Goal: Information Seeking & Learning: Learn about a topic

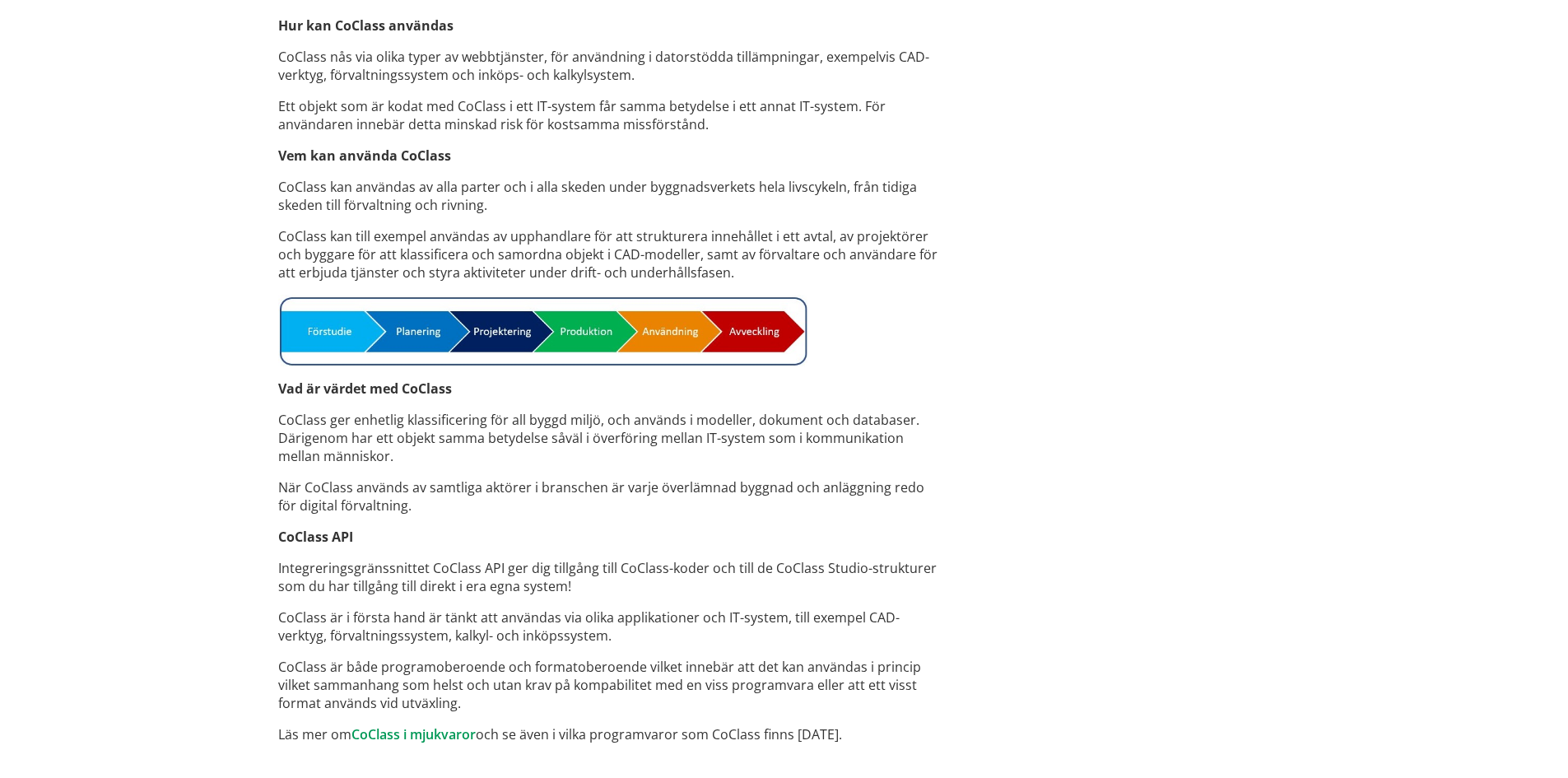
scroll to position [1128, 0]
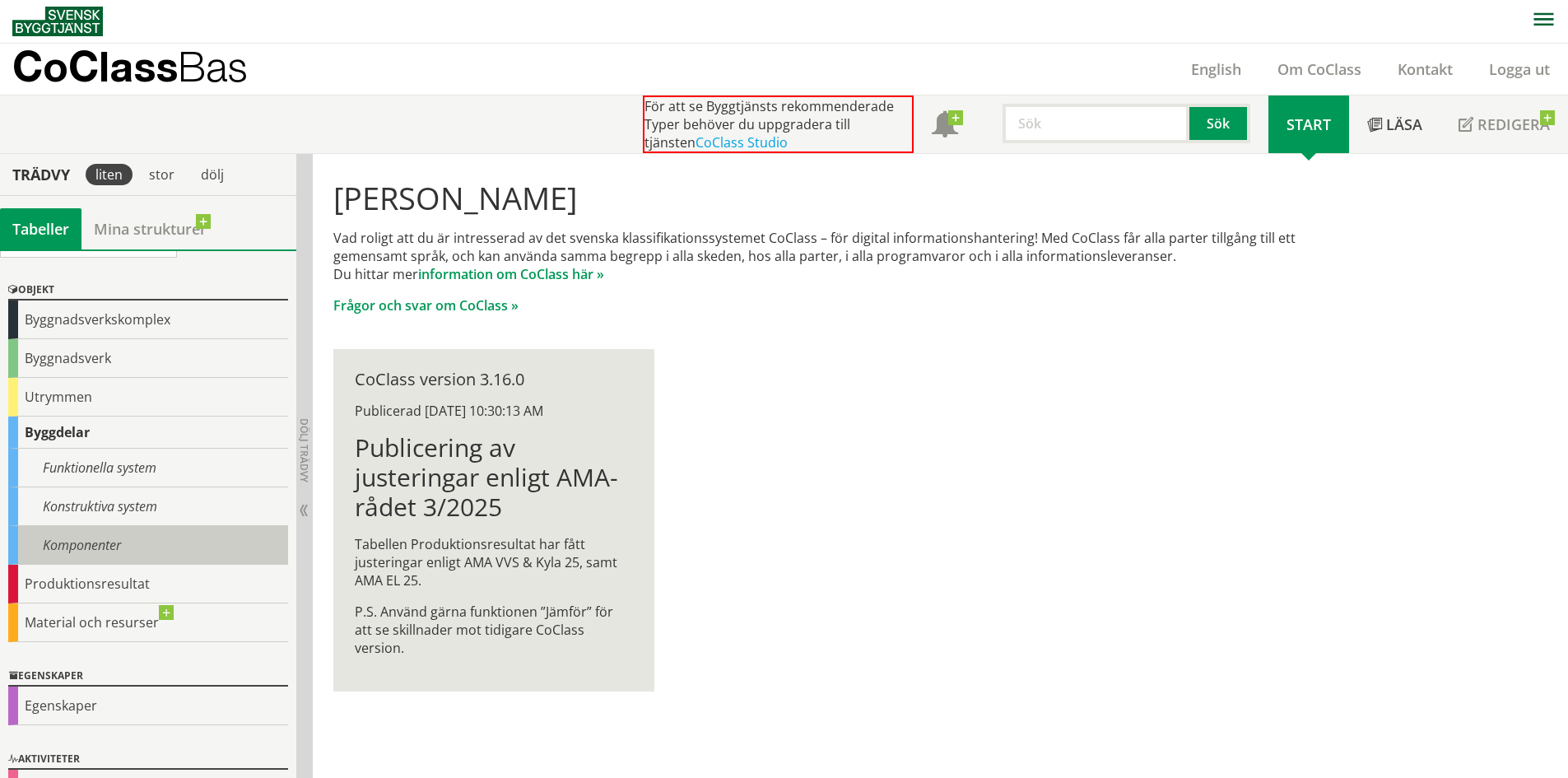
scroll to position [75, 0]
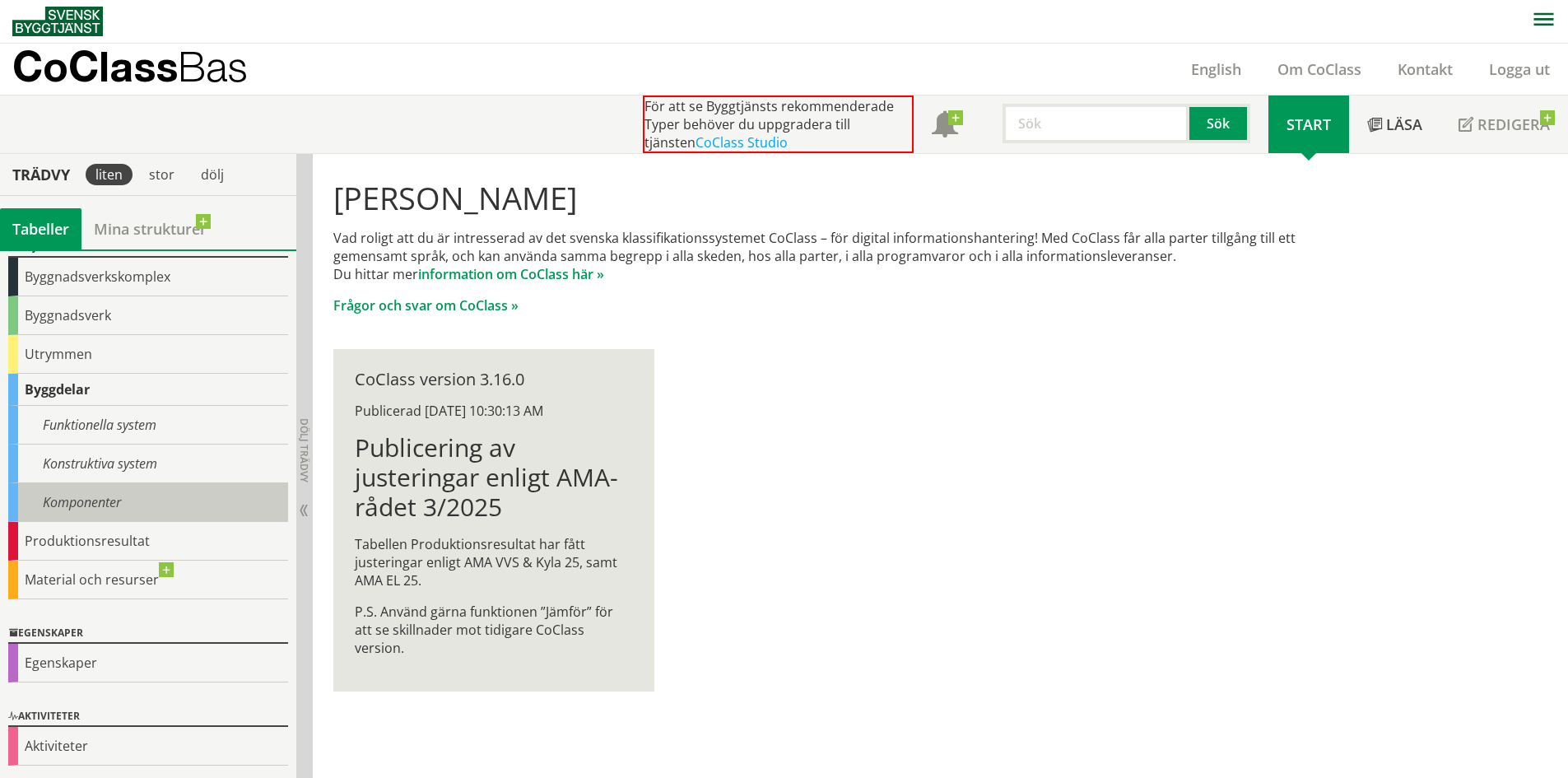
click at [156, 498] on div "Komponenter" at bounding box center [148, 502] width 280 height 38
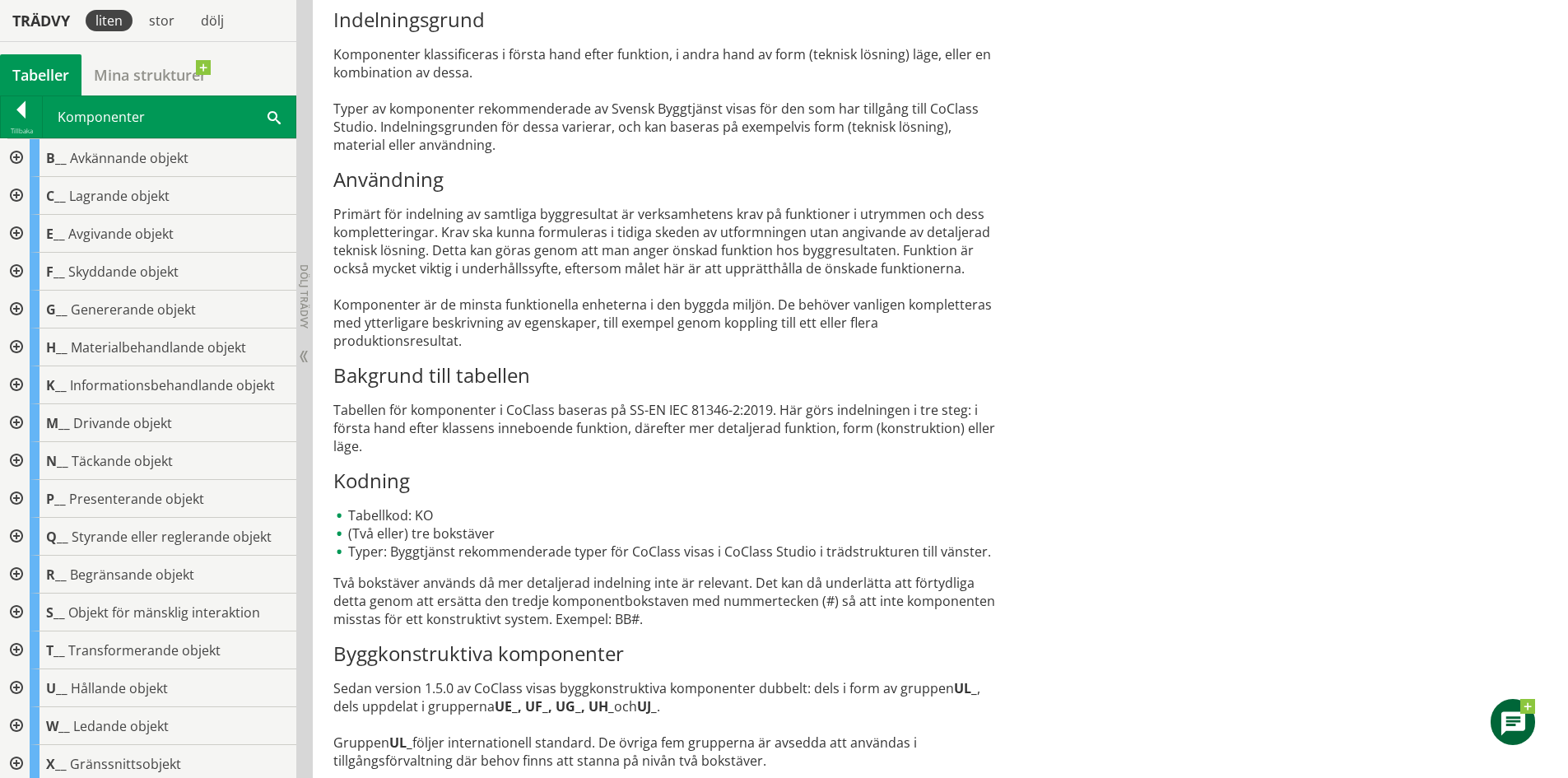
click at [15, 163] on div at bounding box center [14, 158] width 30 height 37
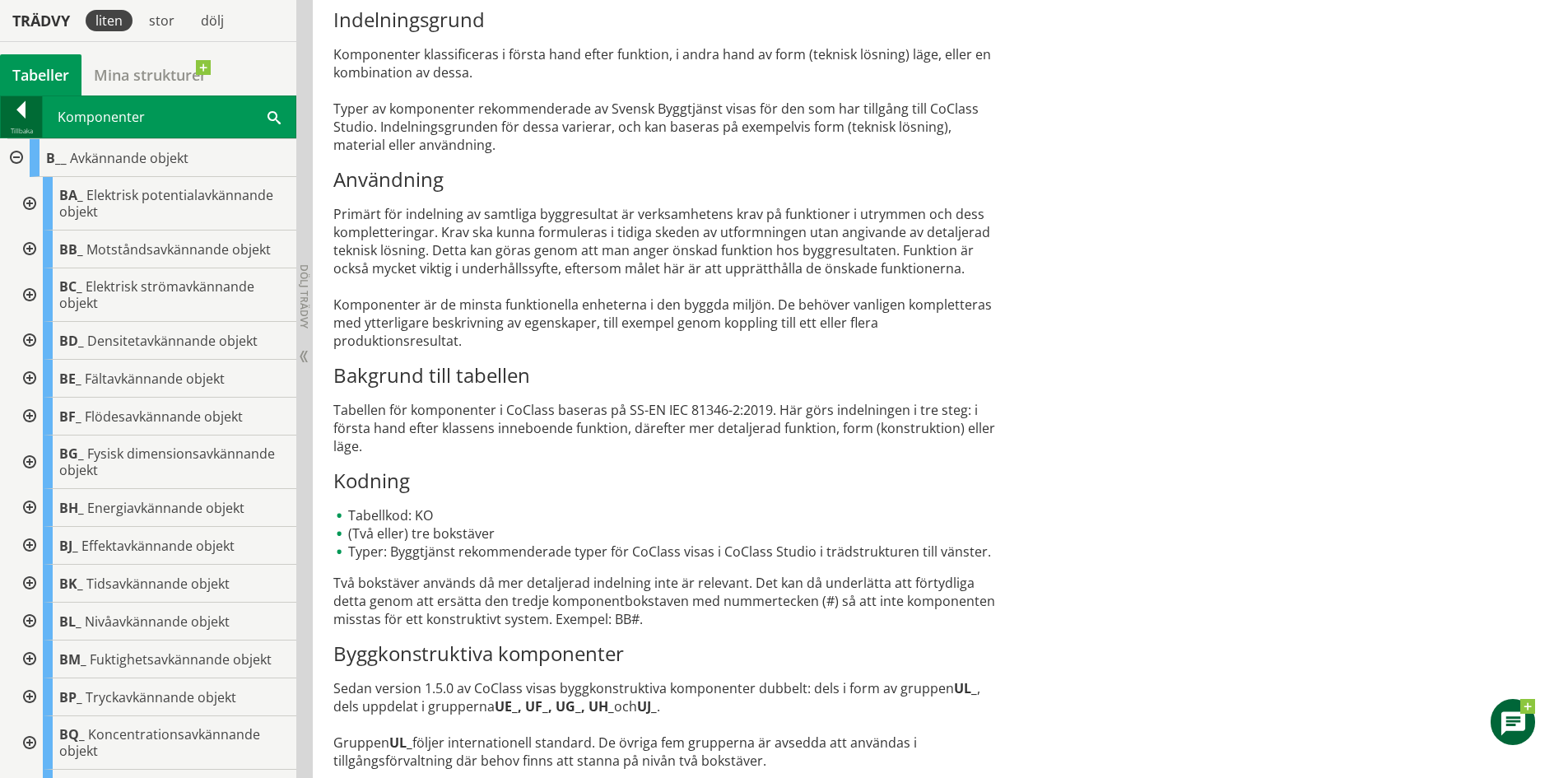
click at [24, 111] on div at bounding box center [21, 112] width 41 height 23
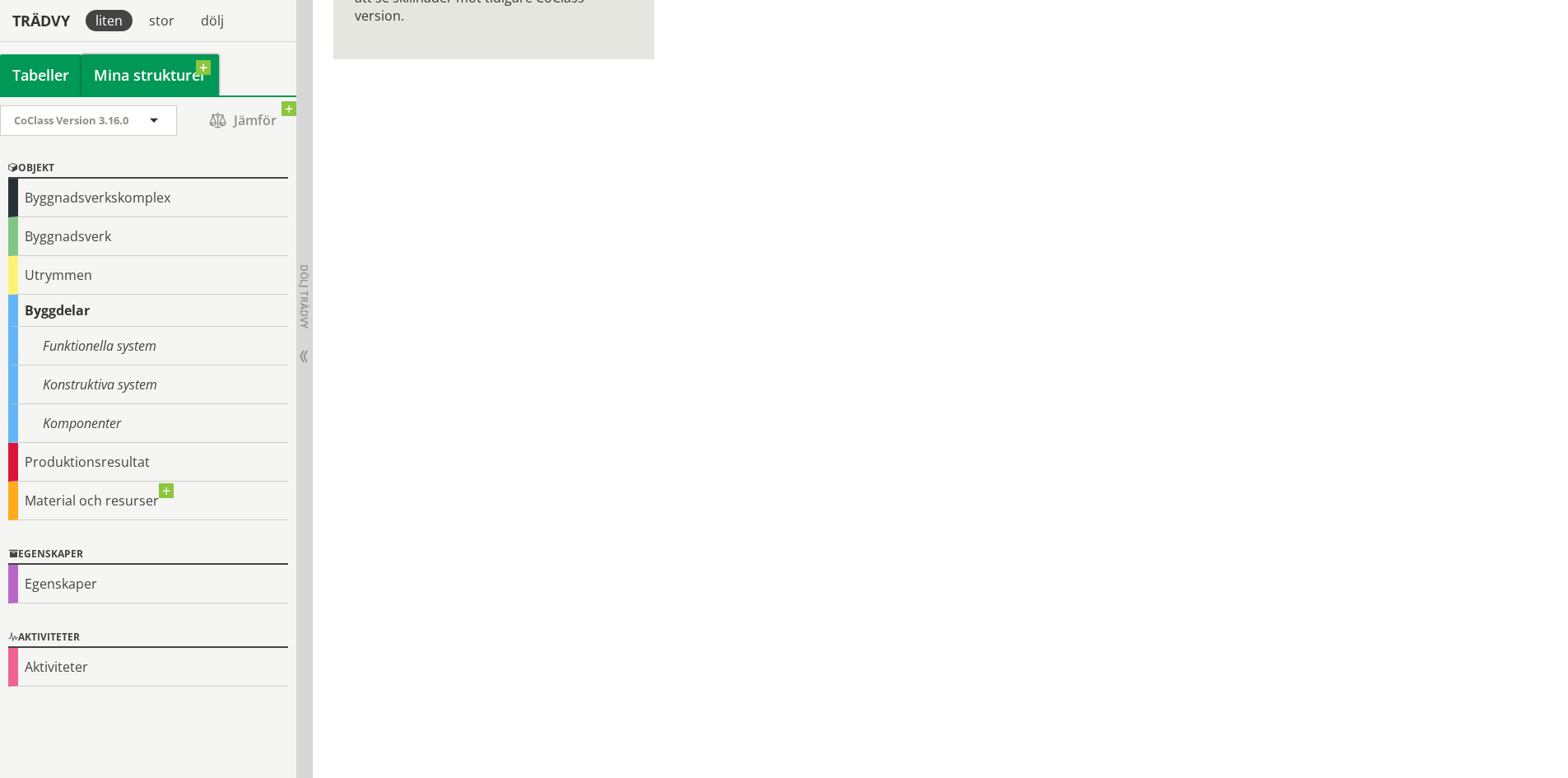
click at [188, 78] on link "Mina strukturer" at bounding box center [150, 75] width 137 height 41
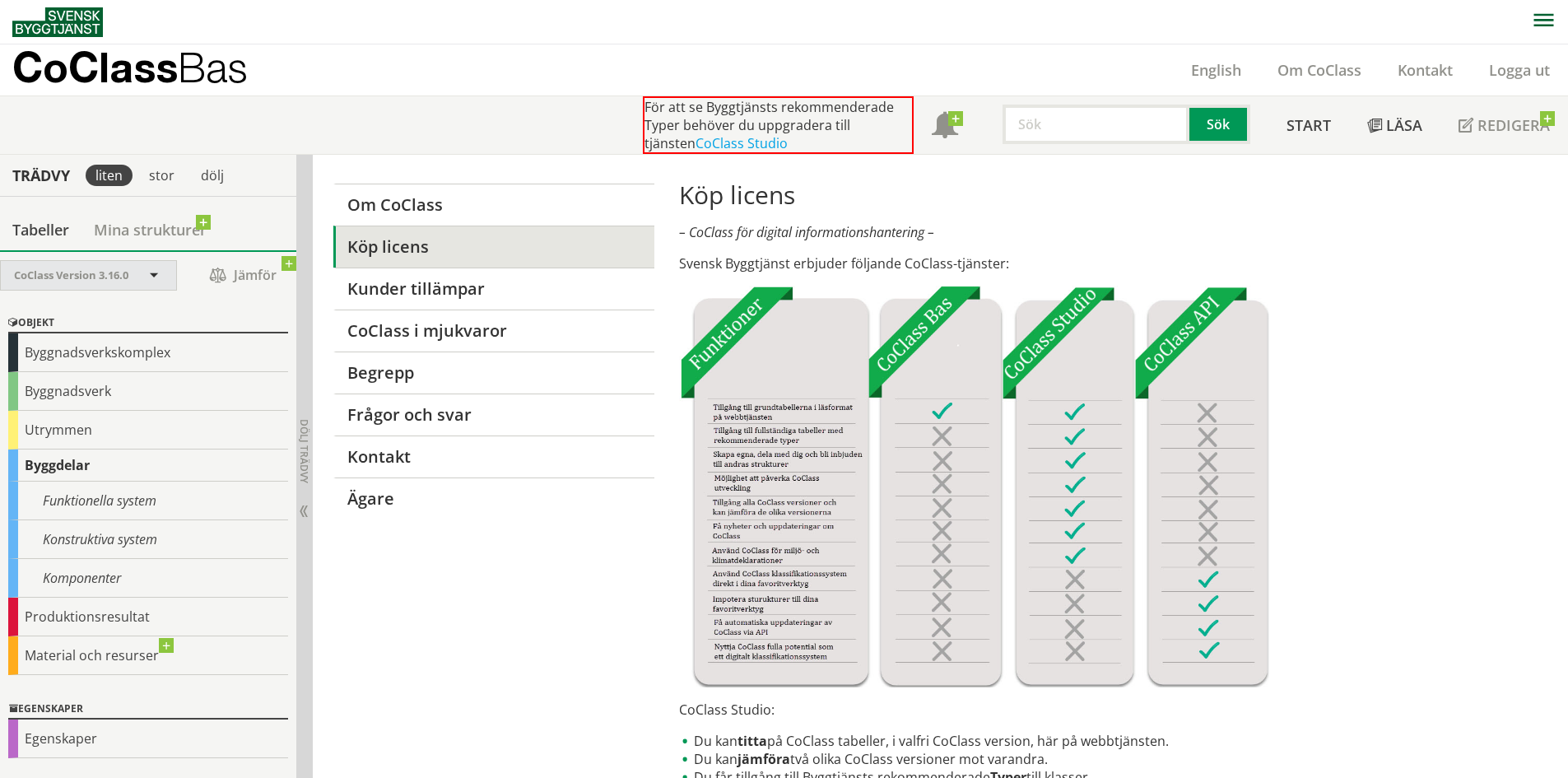
click at [155, 285] on div "CoClass Version 3.16.0" at bounding box center [89, 275] width 175 height 29
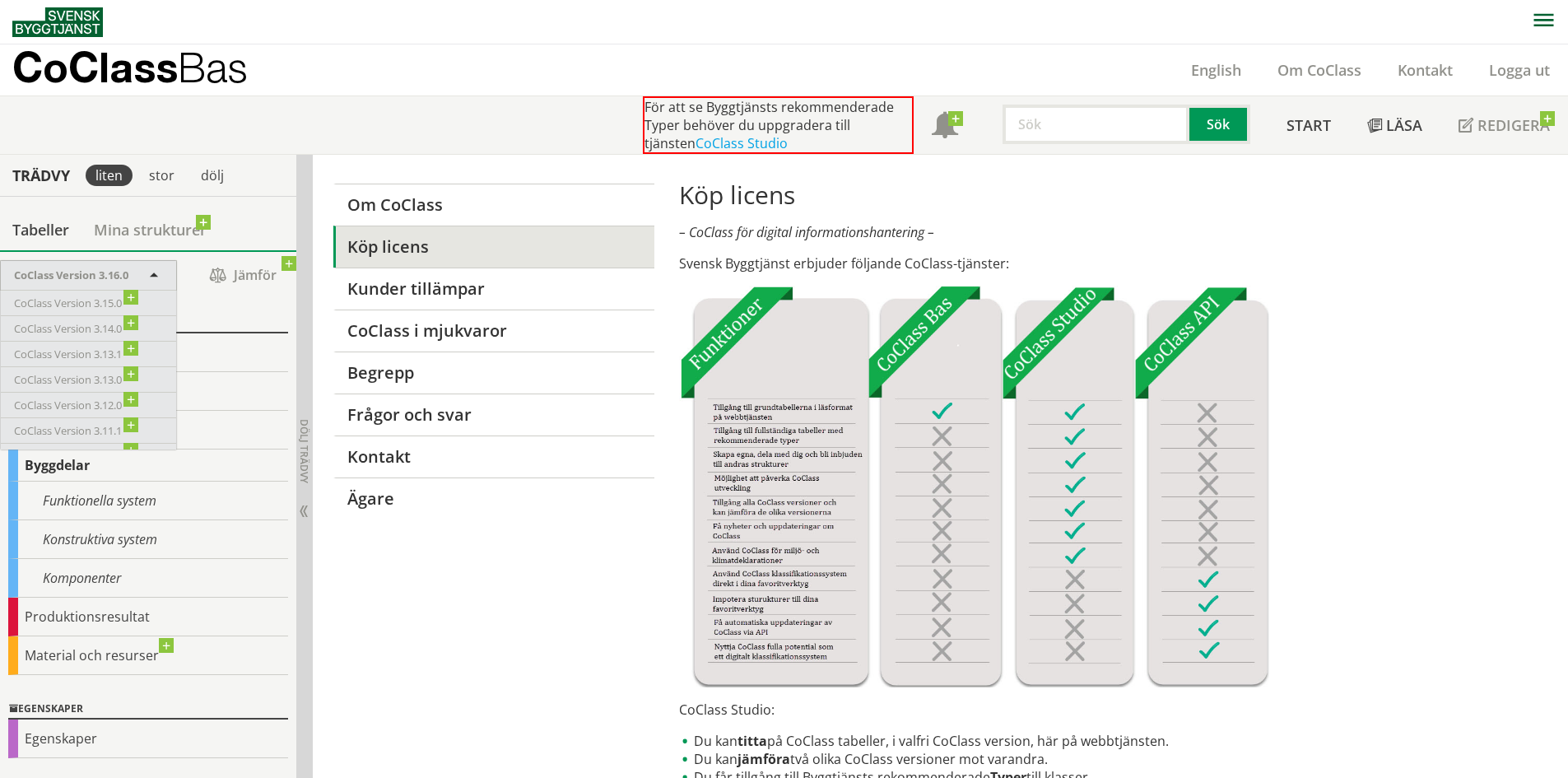
click at [159, 277] on span at bounding box center [153, 276] width 14 height 14
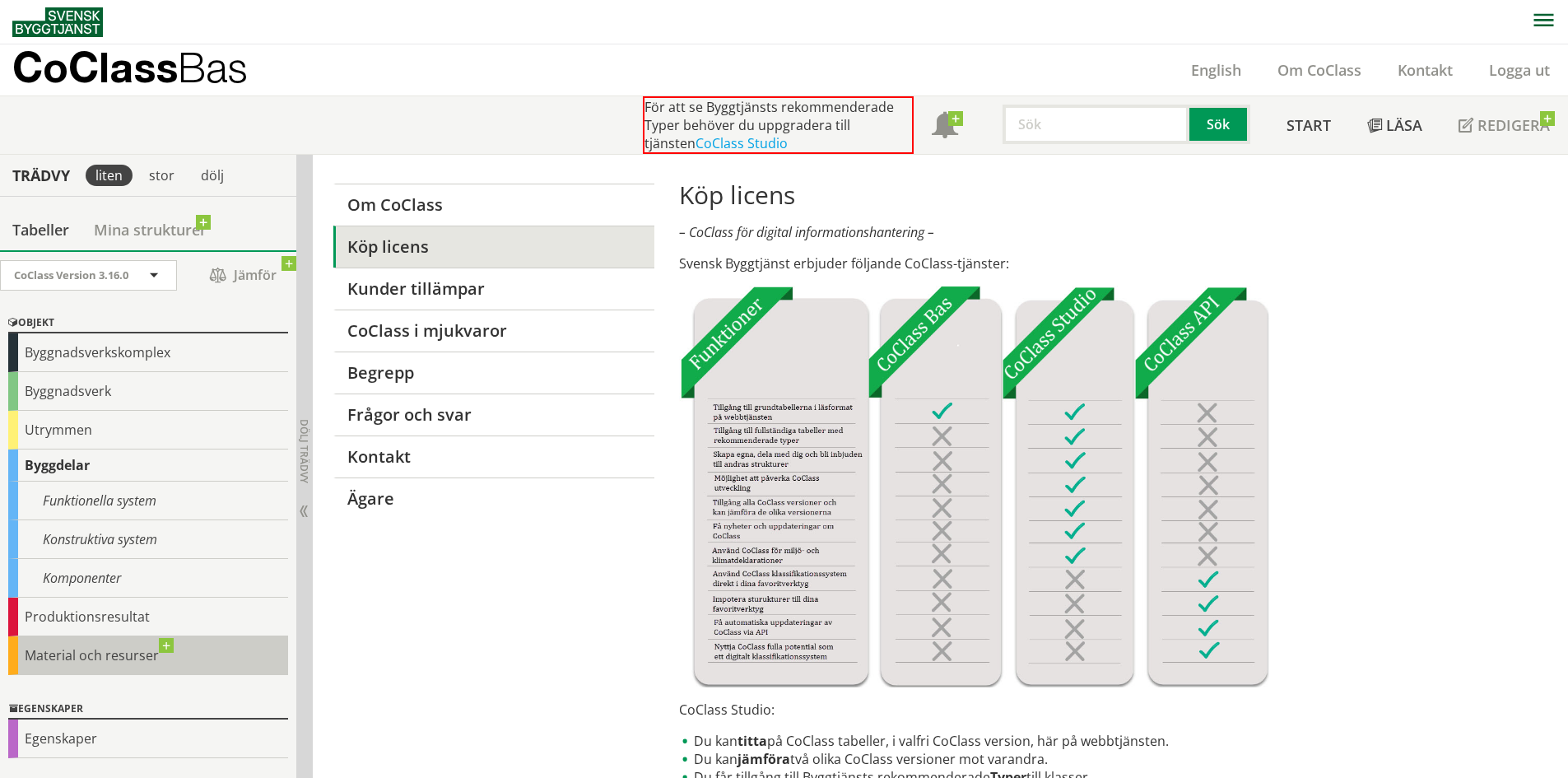
click at [232, 668] on div "Material och resurser" at bounding box center [148, 655] width 280 height 38
click at [57, 660] on div "Material och resurser" at bounding box center [148, 655] width 280 height 38
click at [1131, 135] on input "text" at bounding box center [1095, 124] width 187 height 39
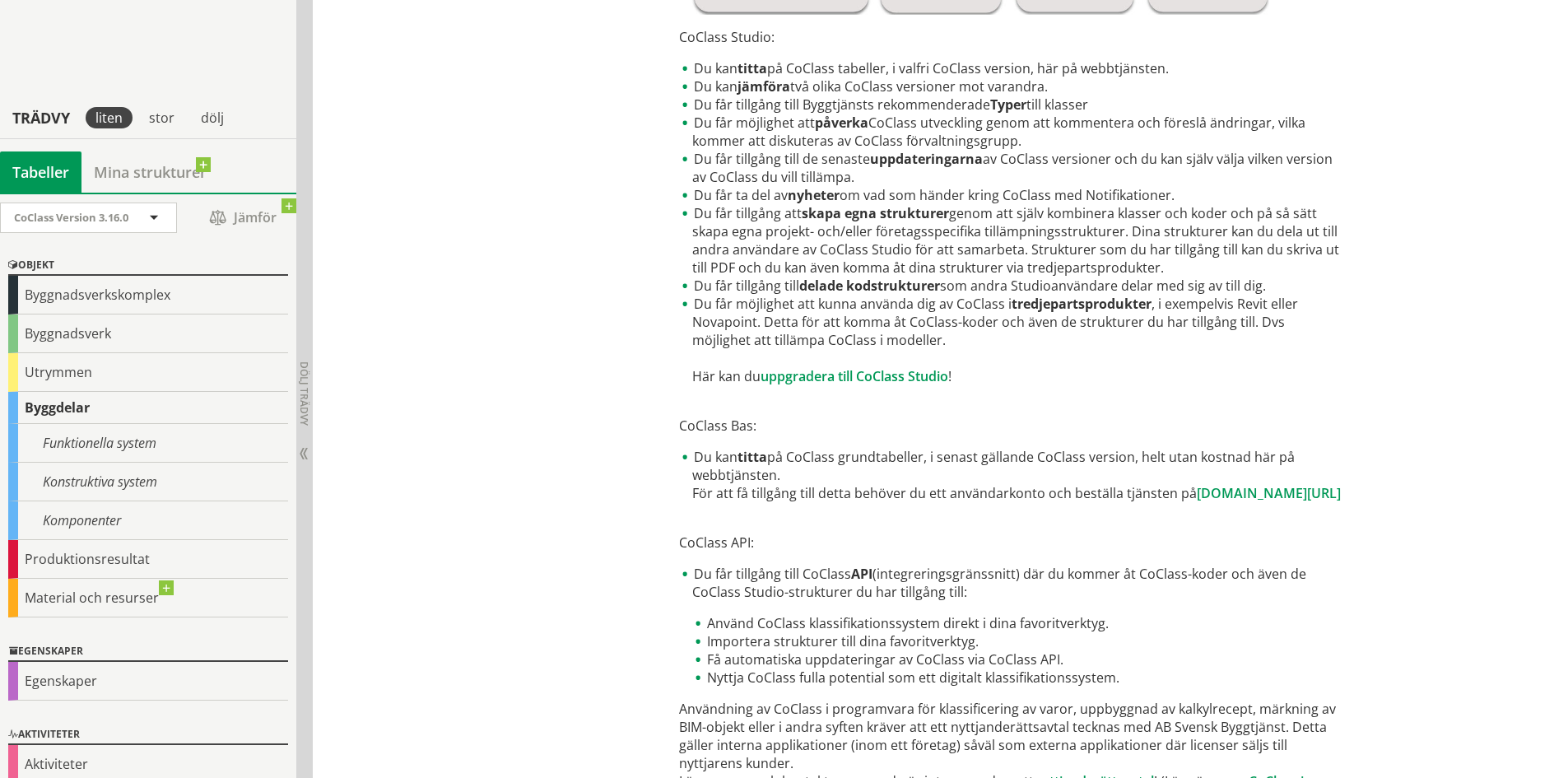
scroll to position [280, 0]
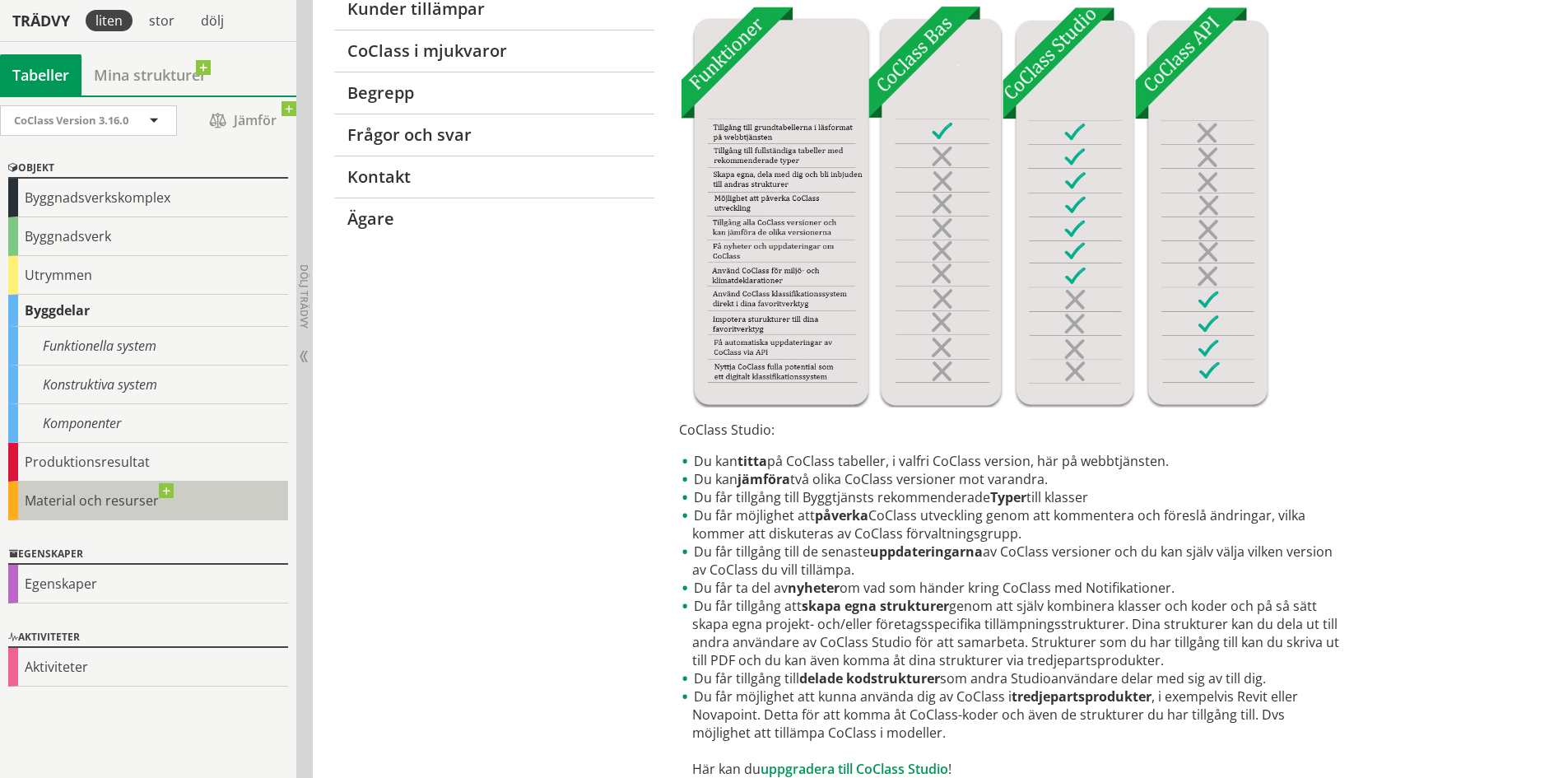
click at [74, 493] on div "Material och resurser" at bounding box center [148, 500] width 280 height 38
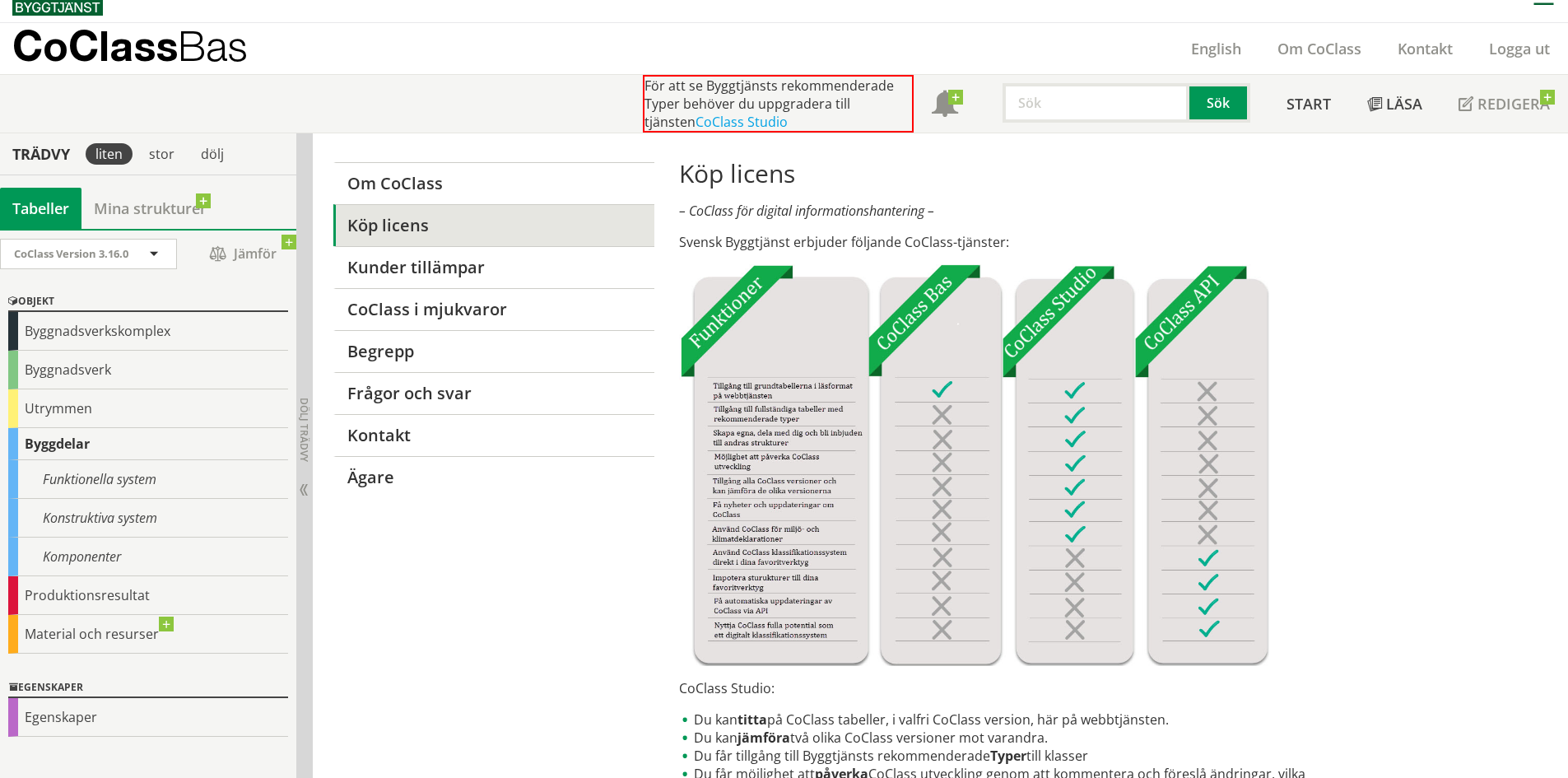
scroll to position [0, 0]
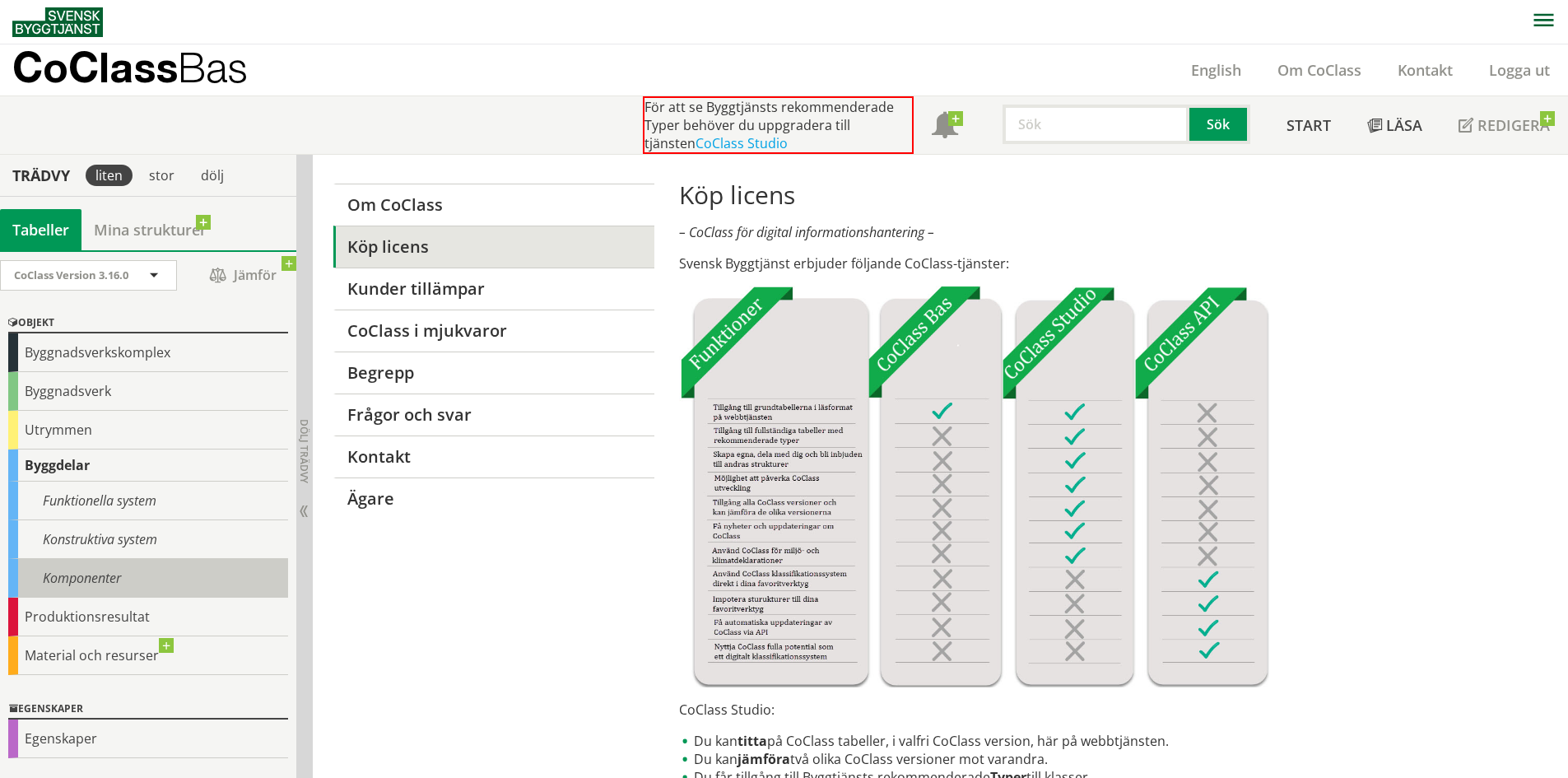
click at [83, 578] on div "Komponenter" at bounding box center [148, 578] width 280 height 38
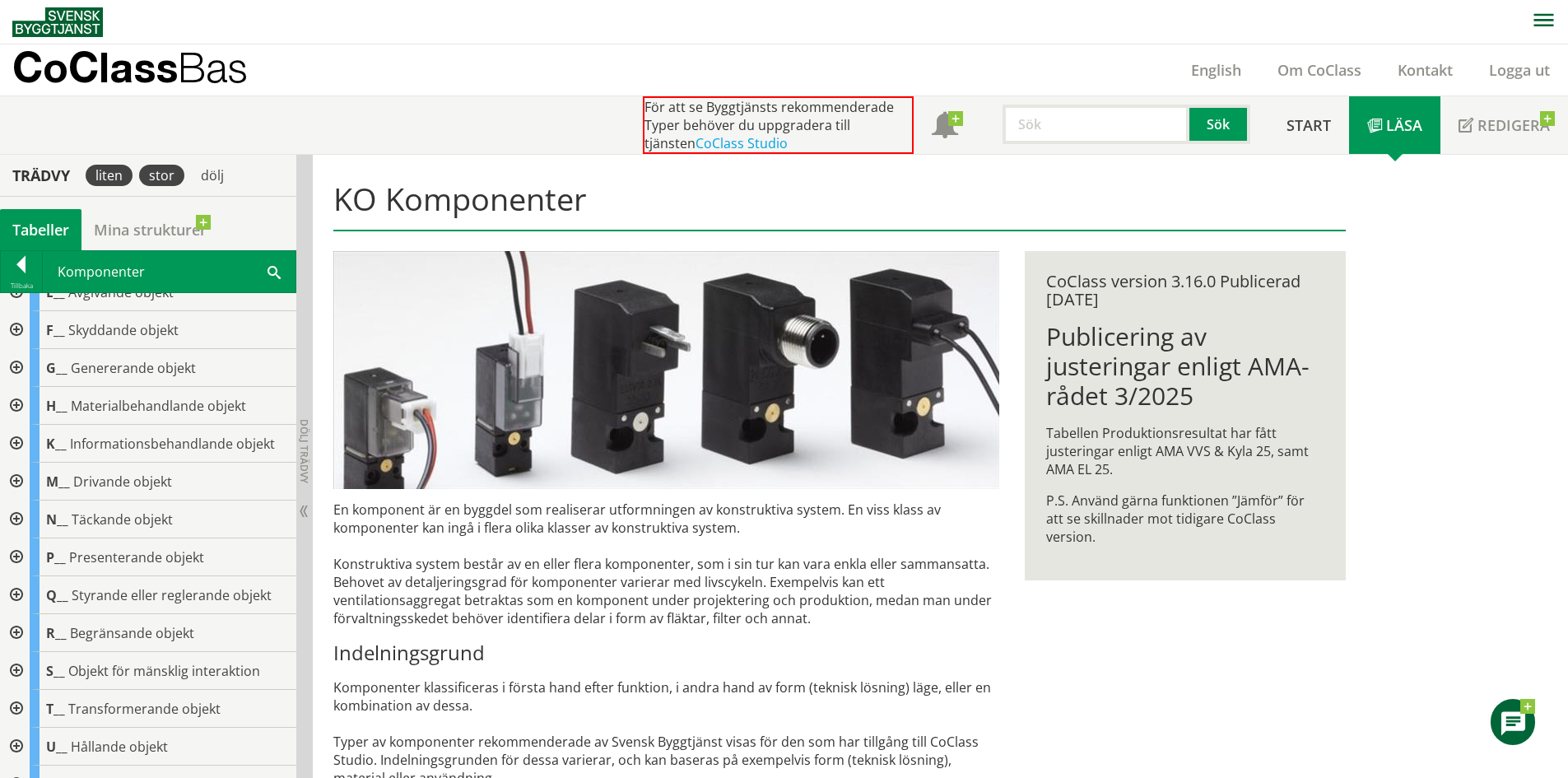
click at [166, 182] on div "stor" at bounding box center [161, 175] width 45 height 21
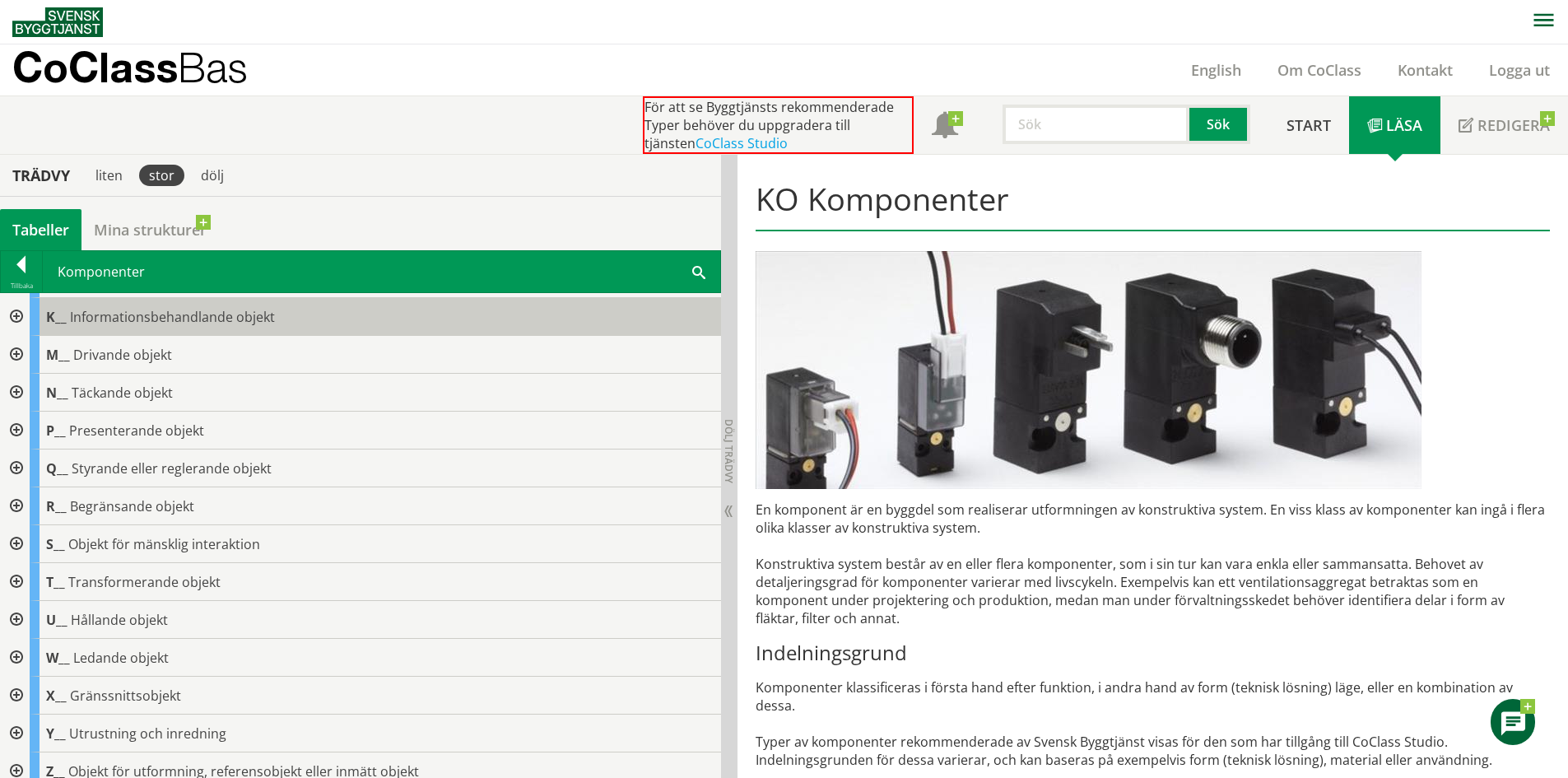
scroll to position [235, 0]
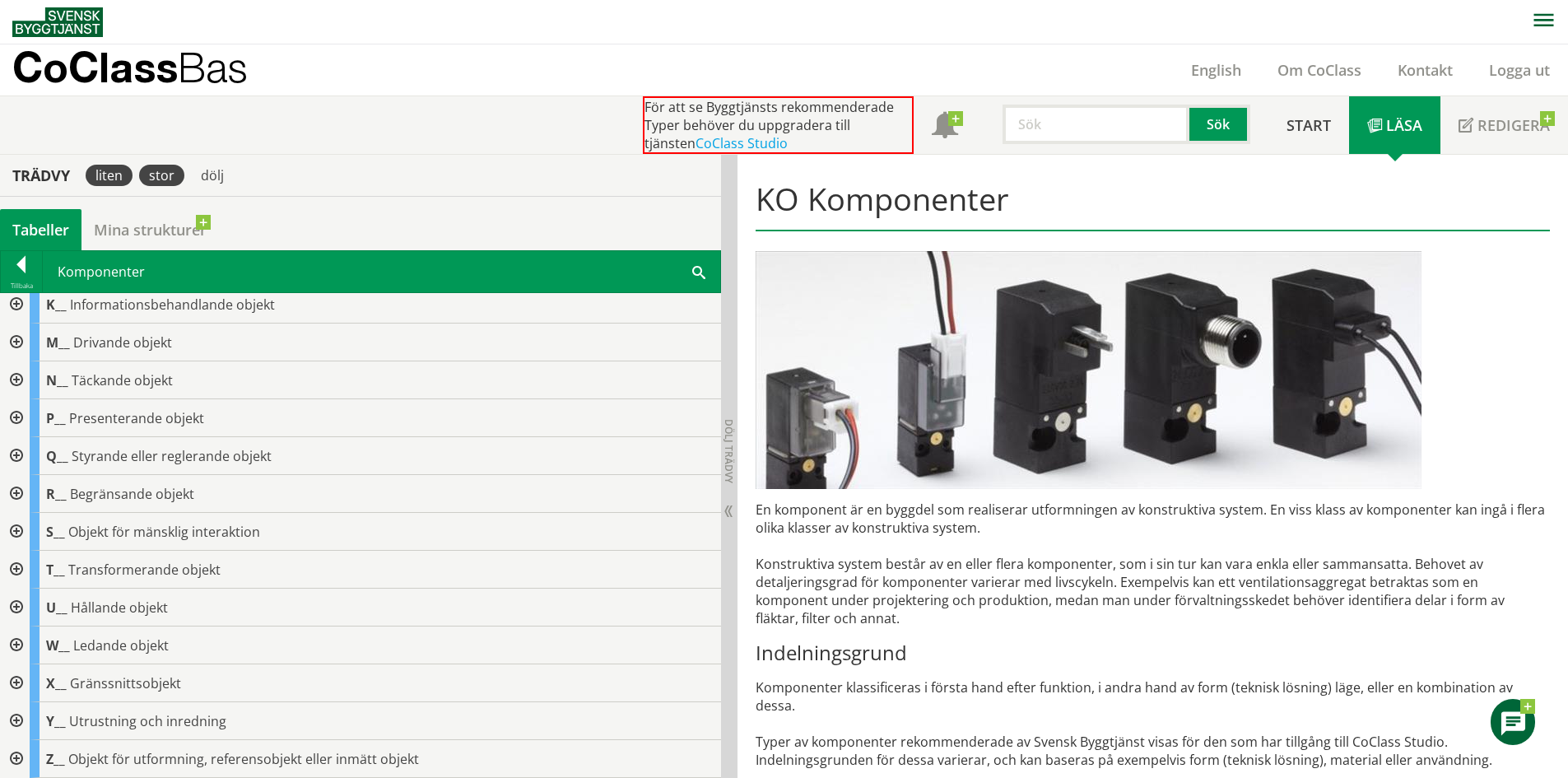
click at [100, 175] on div "liten" at bounding box center [109, 175] width 47 height 21
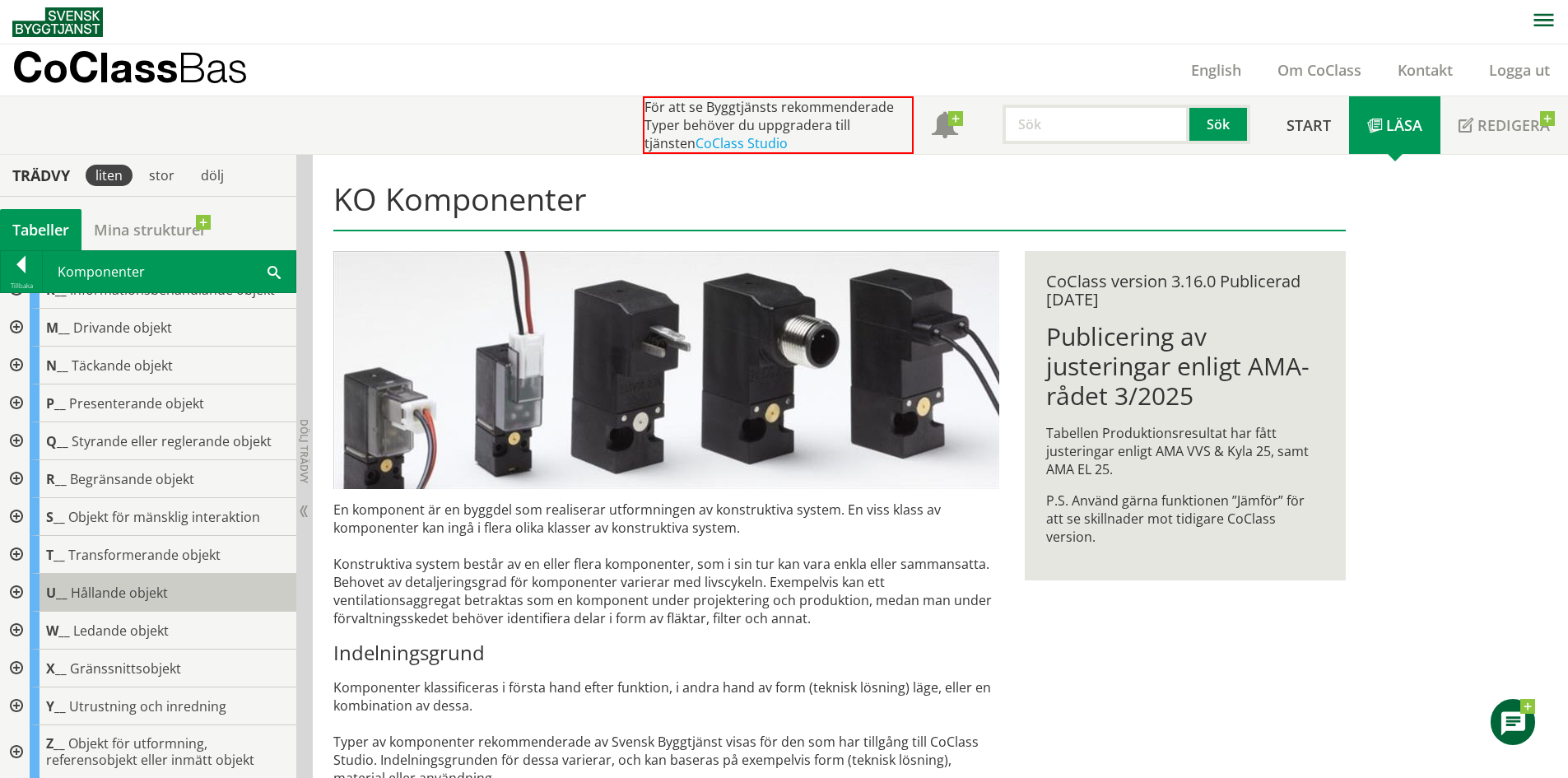
scroll to position [251, 0]
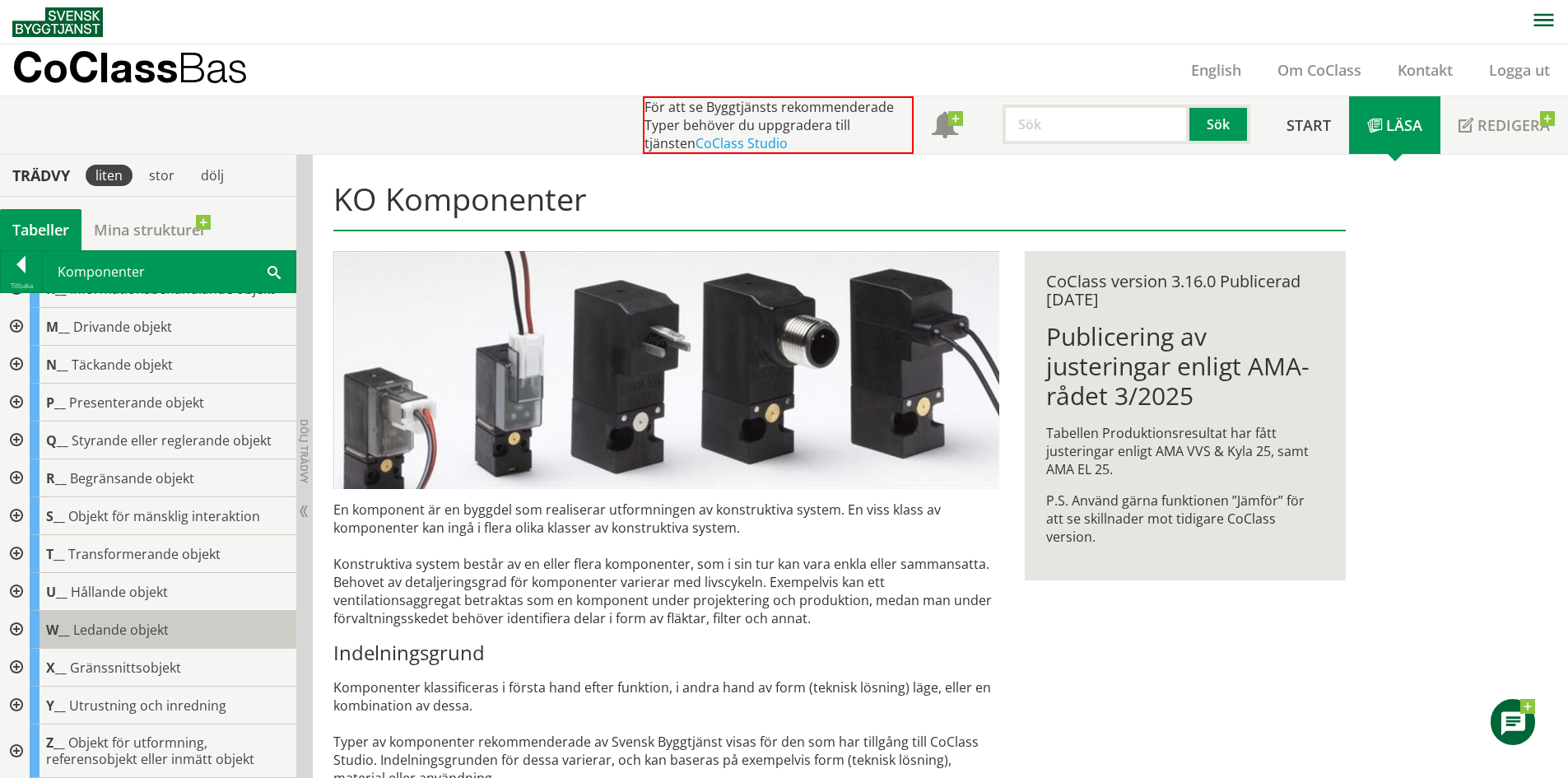
click at [207, 631] on div "W__ Ledande objekt" at bounding box center [163, 630] width 267 height 37
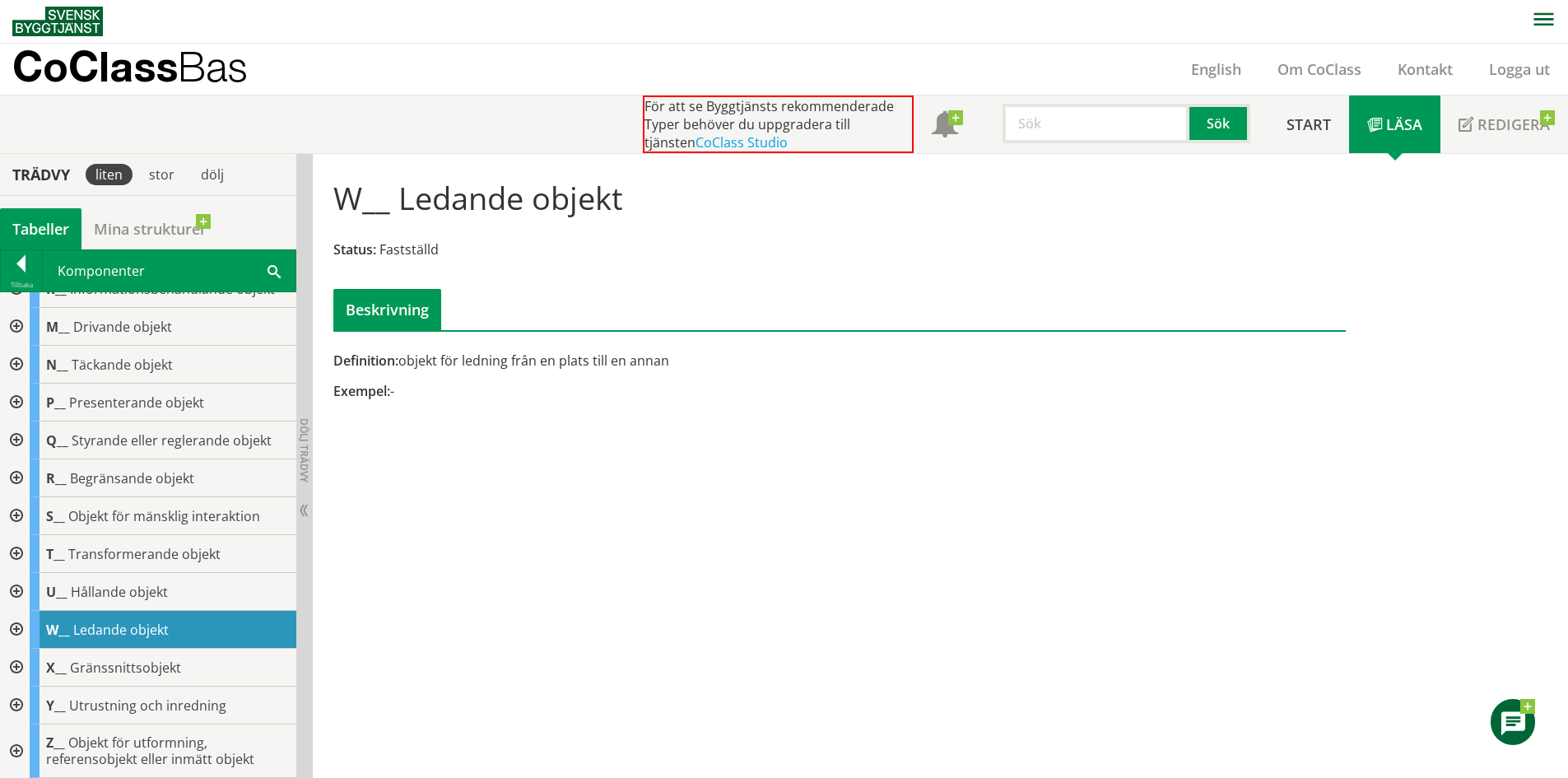
scroll to position [251, 0]
click at [475, 191] on h1 "W__ Ledande objekt" at bounding box center [478, 198] width 290 height 37
drag, startPoint x: 475, startPoint y: 191, endPoint x: 371, endPoint y: 176, distance: 105.1
click at [371, 180] on h1 "W__ Ledande objekt" at bounding box center [478, 198] width 290 height 37
click at [379, 180] on h1 "W__ Ledande objekt" at bounding box center [478, 198] width 290 height 37
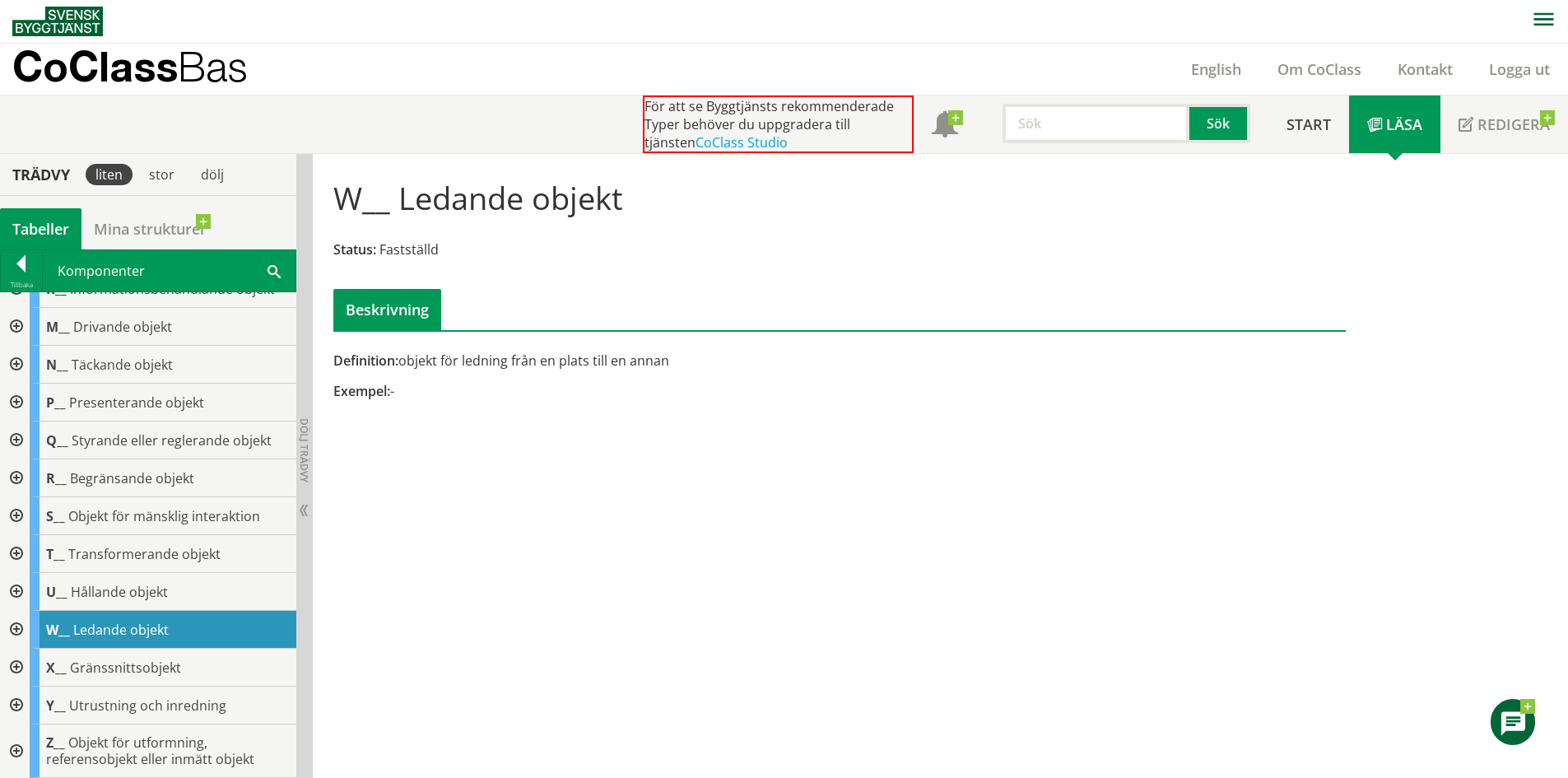
drag, startPoint x: 416, startPoint y: 197, endPoint x: 669, endPoint y: 202, distance: 253.0
click at [662, 200] on div "W__ Ledande objekt Status: Fastställd Beskrivning" at bounding box center [840, 248] width 1037 height 164
click at [374, 385] on span "Exempel:" at bounding box center [361, 391] width 57 height 18
click at [398, 394] on div "Exempel: -" at bounding box center [666, 391] width 666 height 18
click at [418, 397] on div "Exempel: -" at bounding box center [666, 391] width 666 height 18
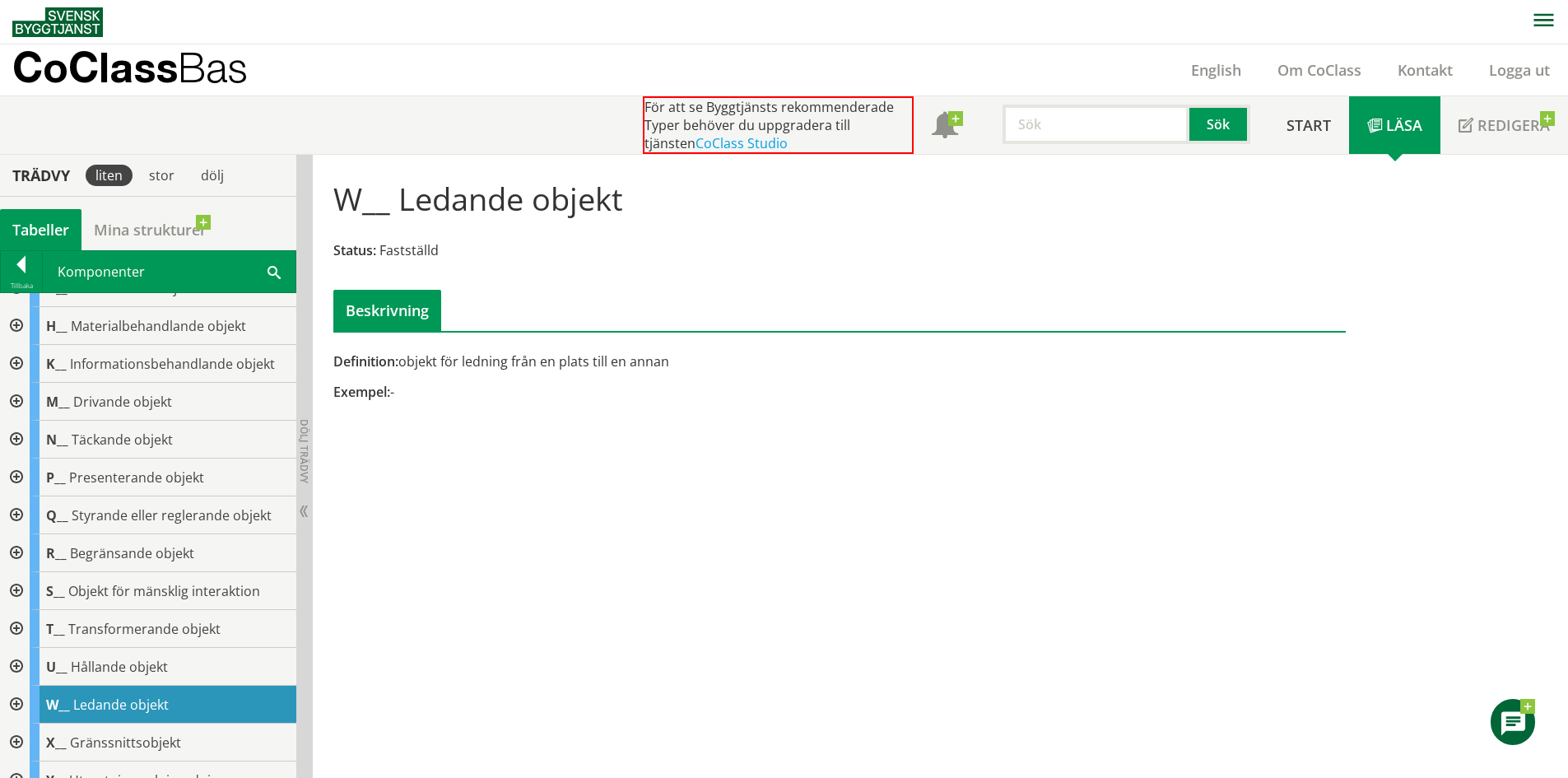
scroll to position [0, 0]
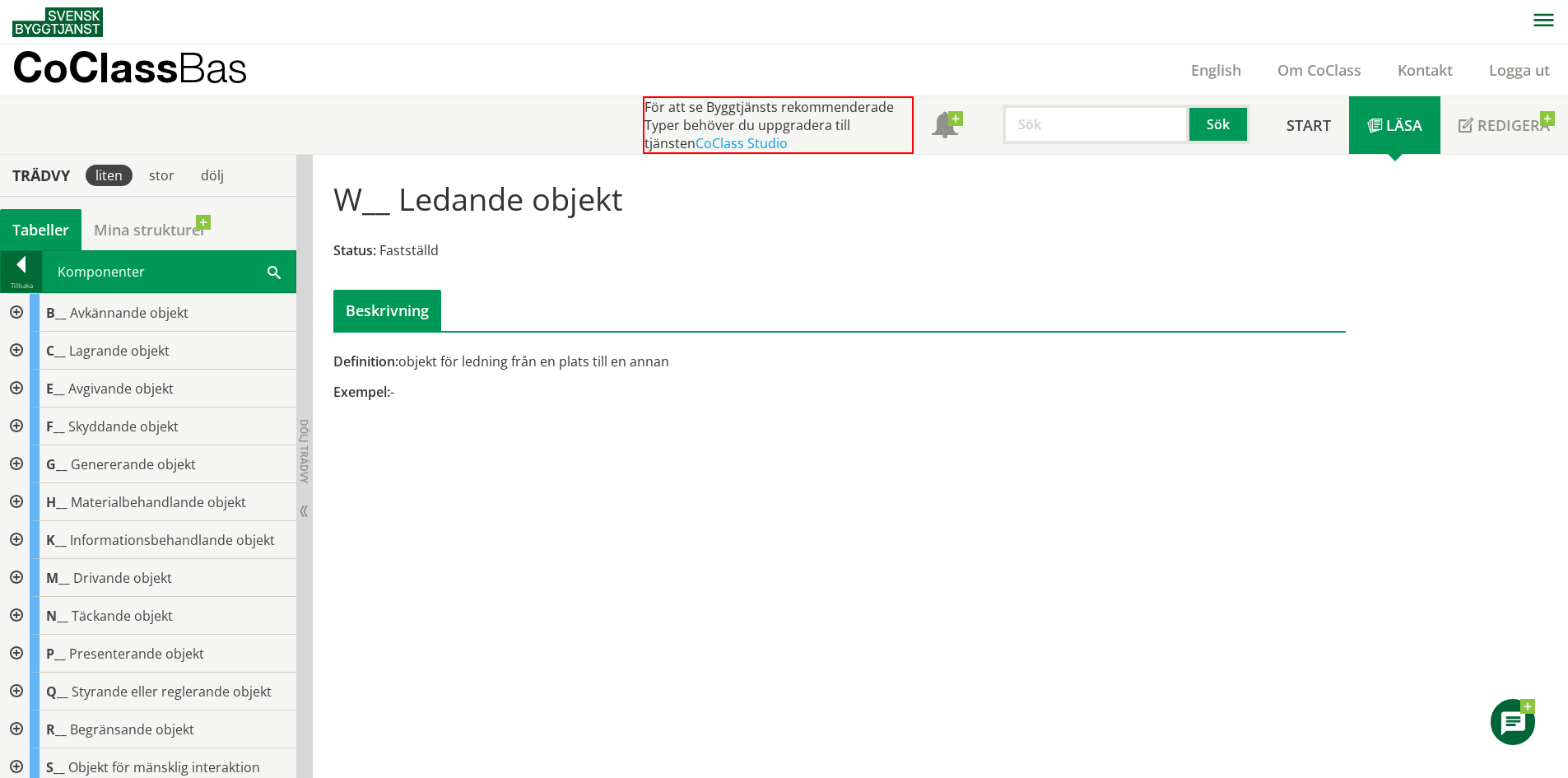
click at [10, 256] on div at bounding box center [21, 268] width 41 height 23
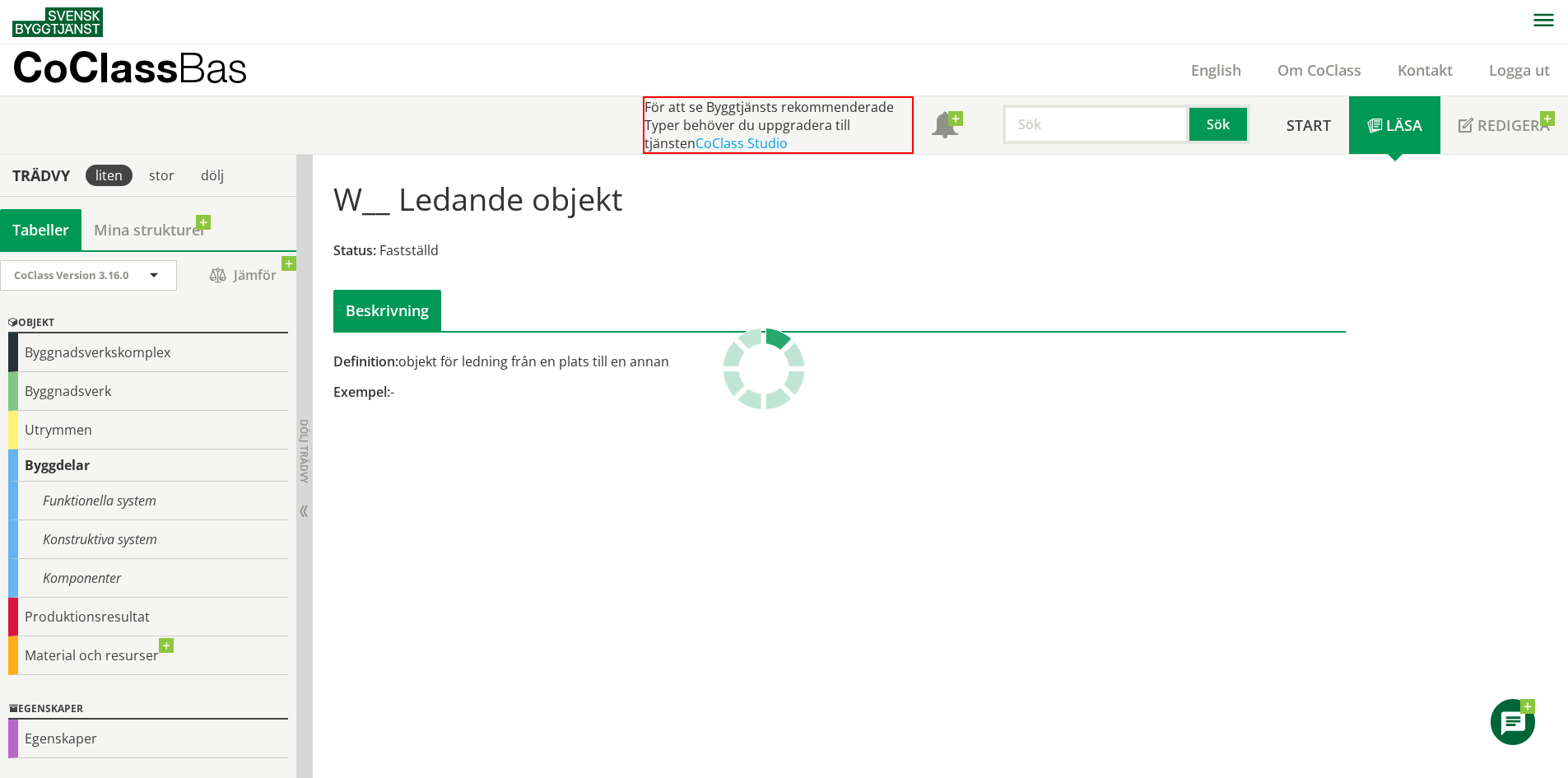
click at [10, 253] on div "CoClass Version 3.16.0 CoClass Version 3.16.0 CoClass Version 3.15.0 CoClass Ve…" at bounding box center [148, 515] width 296 height 528
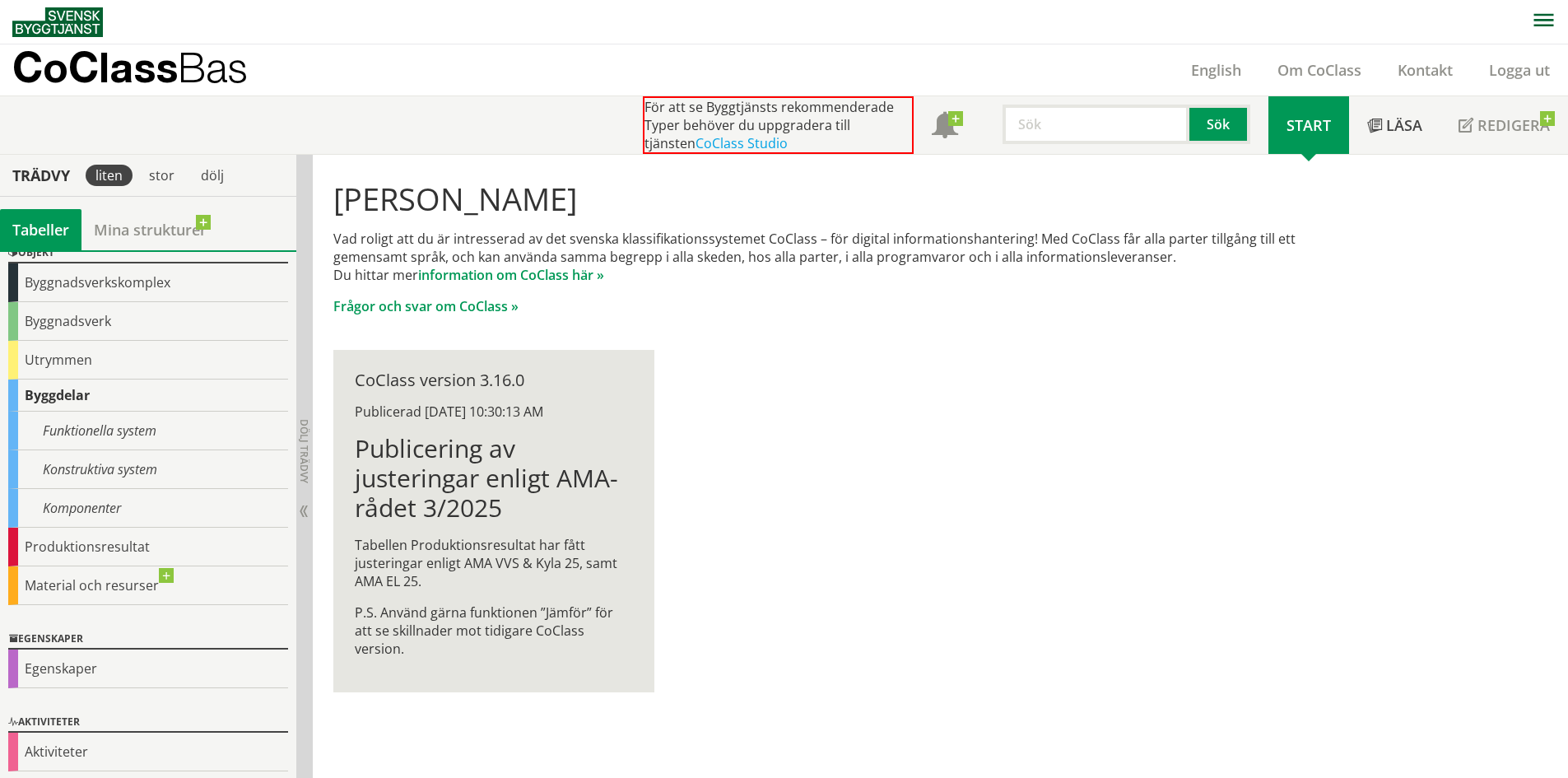
scroll to position [76, 0]
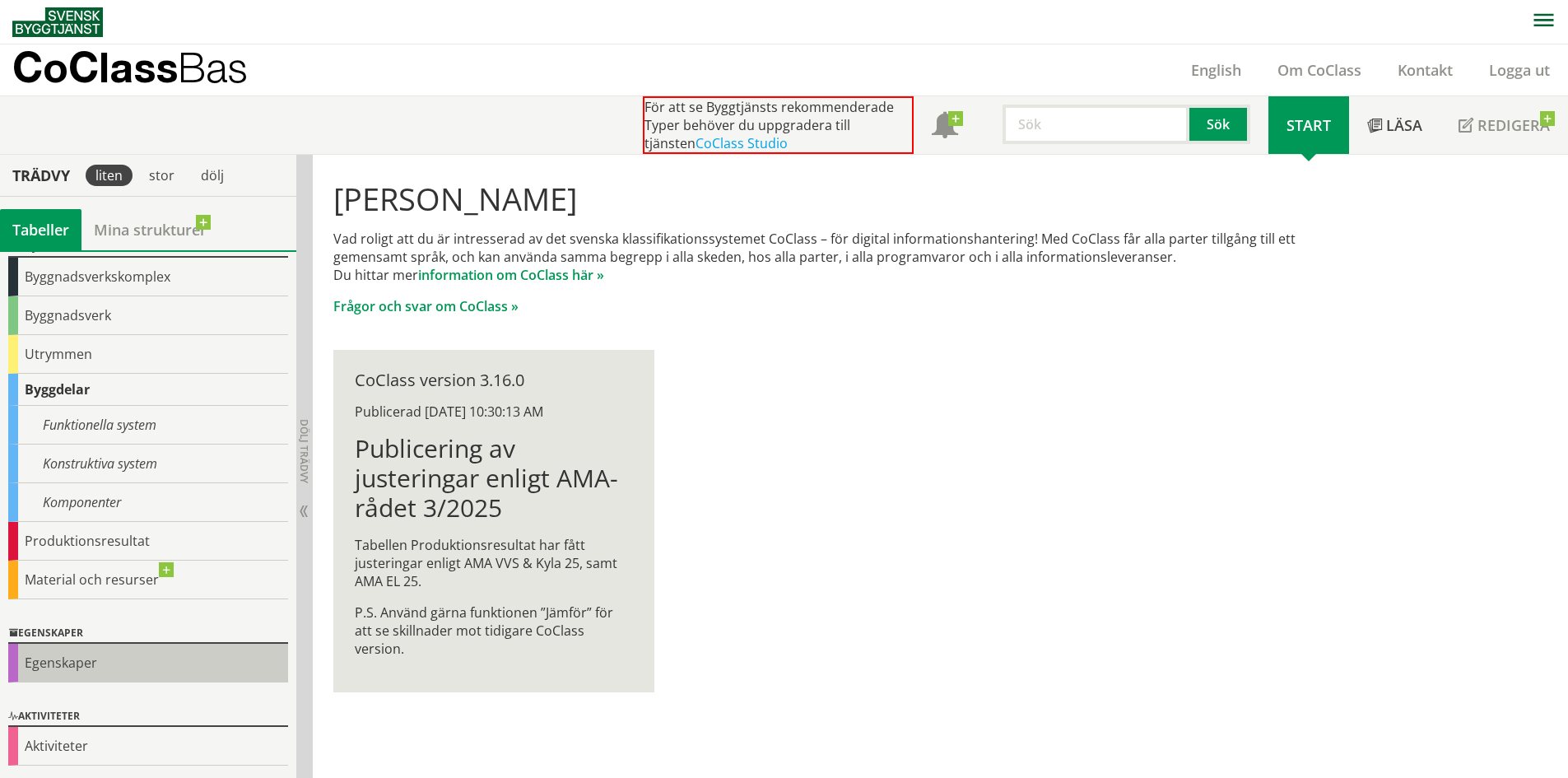
drag, startPoint x: 90, startPoint y: 670, endPoint x: 216, endPoint y: 676, distance: 126.1
click at [216, 676] on div "Egenskaper" at bounding box center [148, 663] width 280 height 38
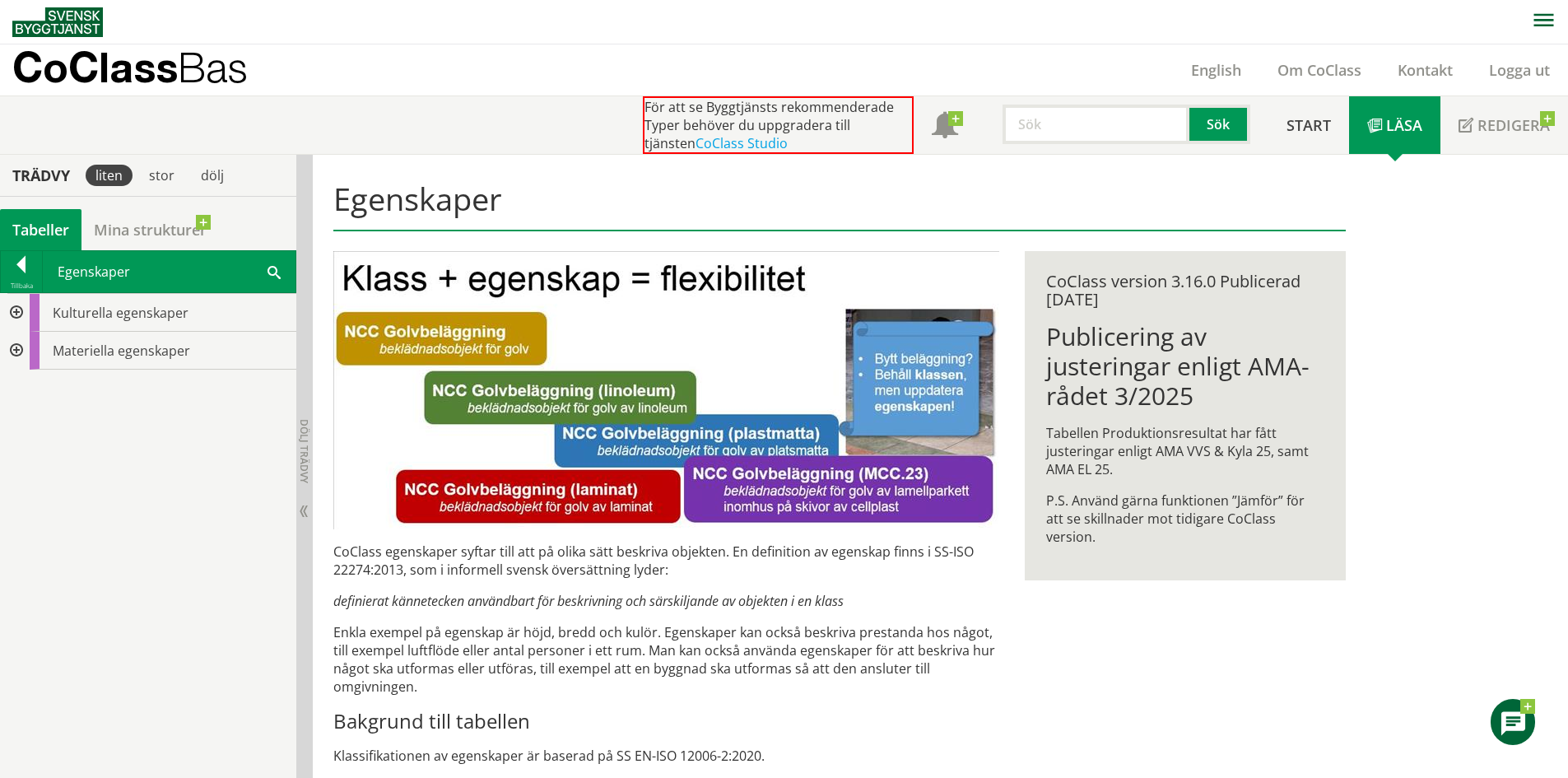
click at [83, 58] on p "CoClass Bas" at bounding box center [129, 67] width 235 height 19
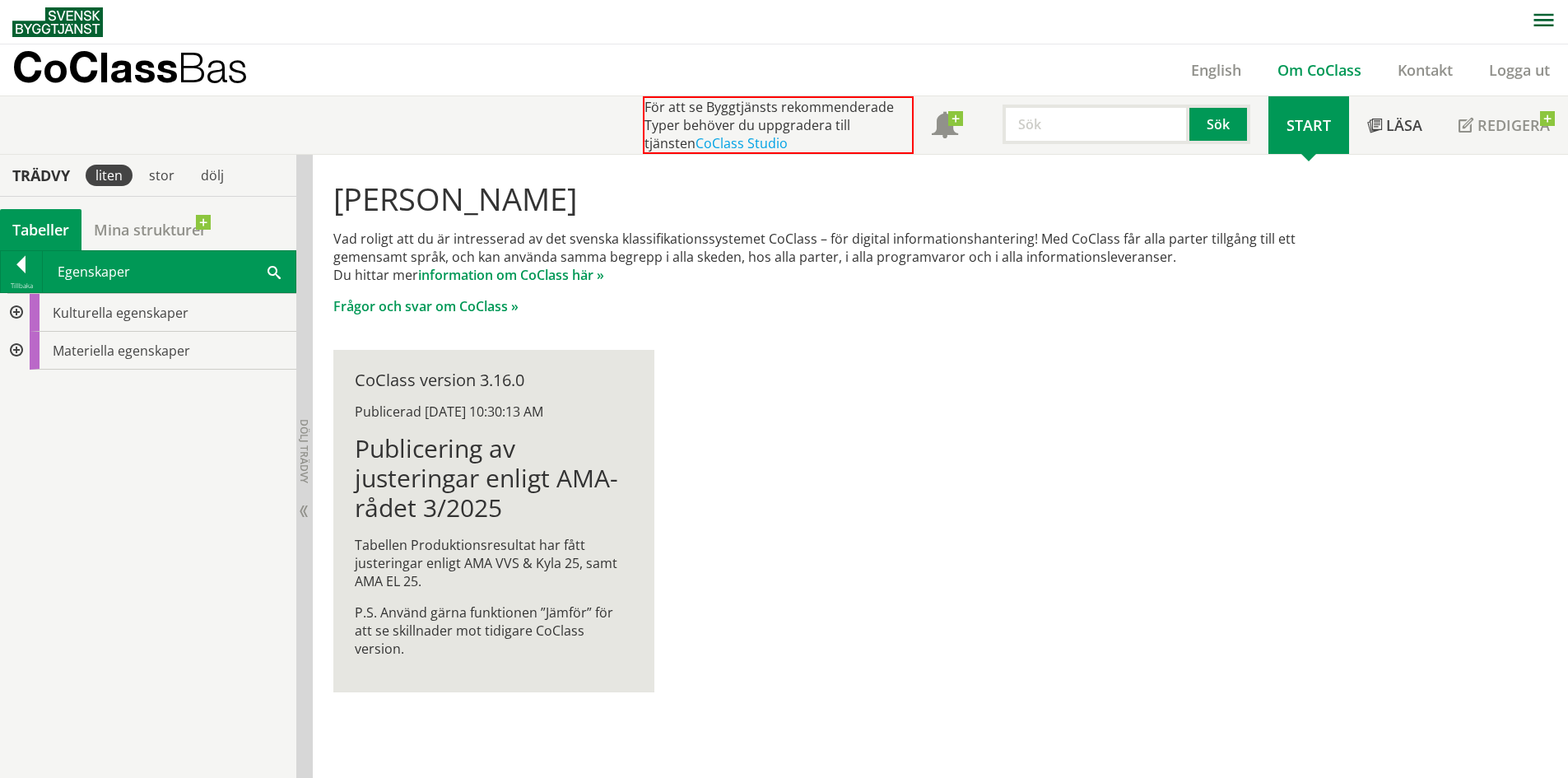
click at [1334, 72] on link "Om CoClass" at bounding box center [1319, 70] width 120 height 20
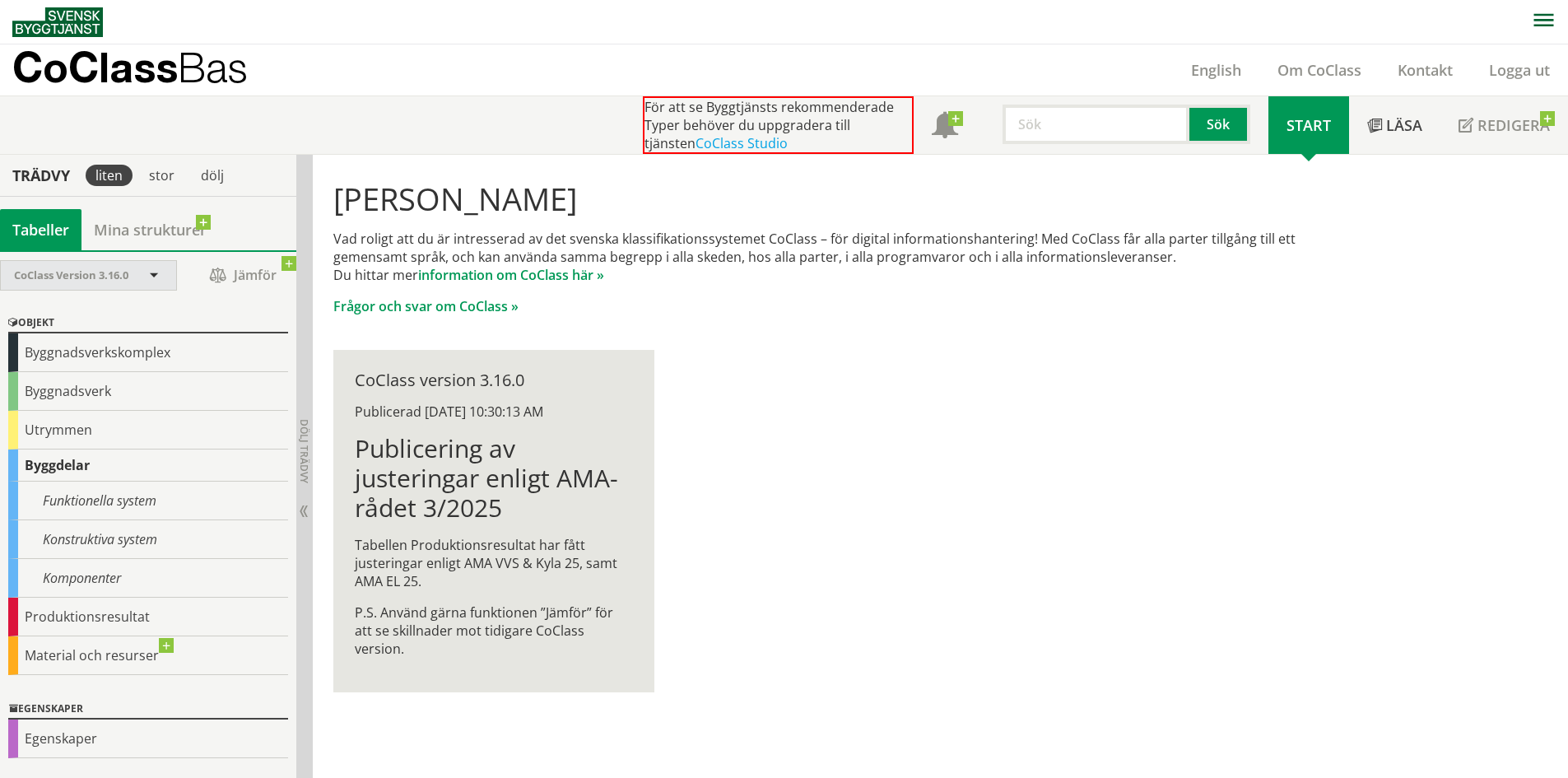
click at [94, 265] on div "CoClass Version 3.16.0" at bounding box center [80, 275] width 133 height 29
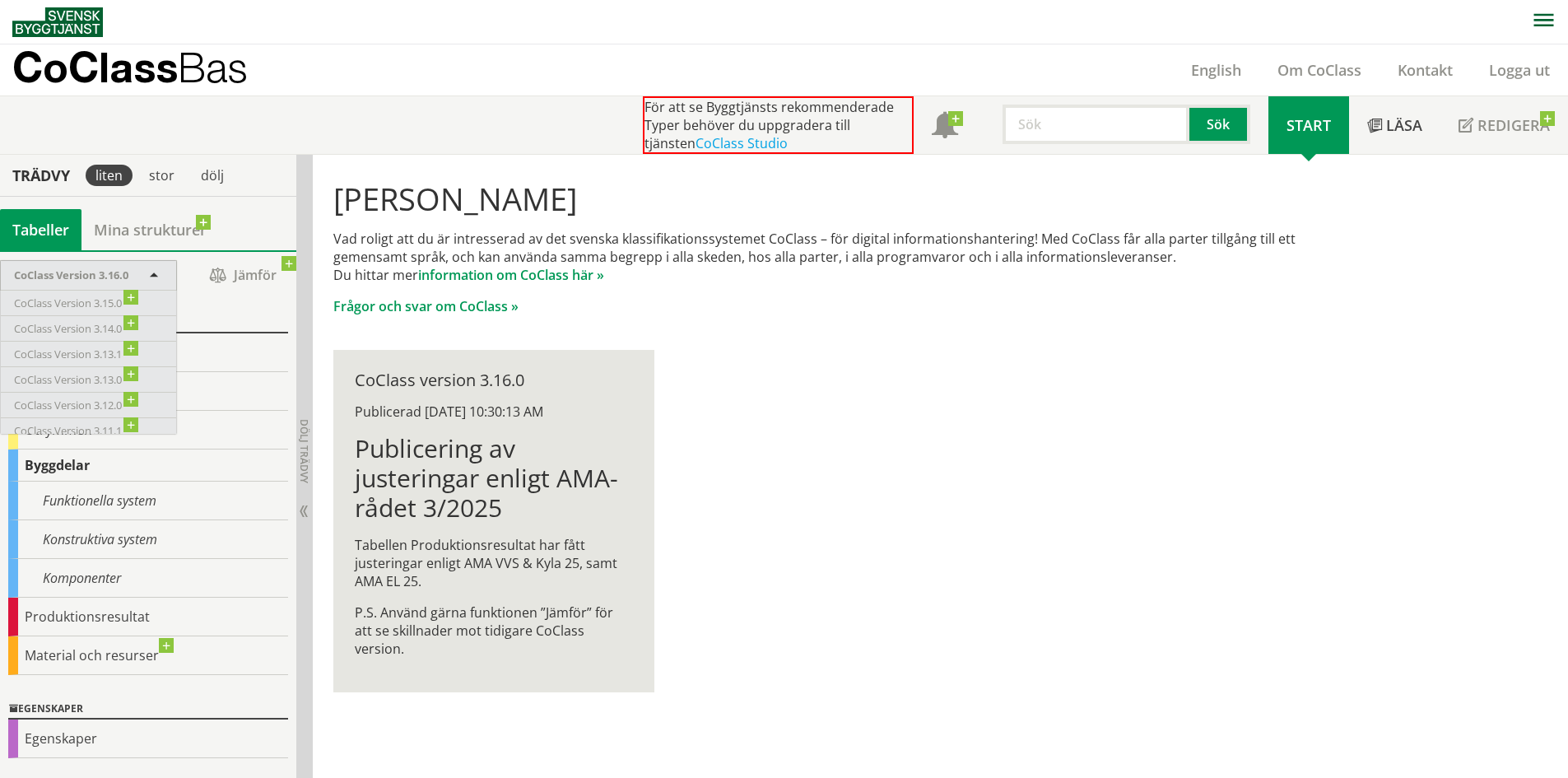
click at [94, 265] on div "CoClass Version 3.16.0" at bounding box center [80, 275] width 133 height 29
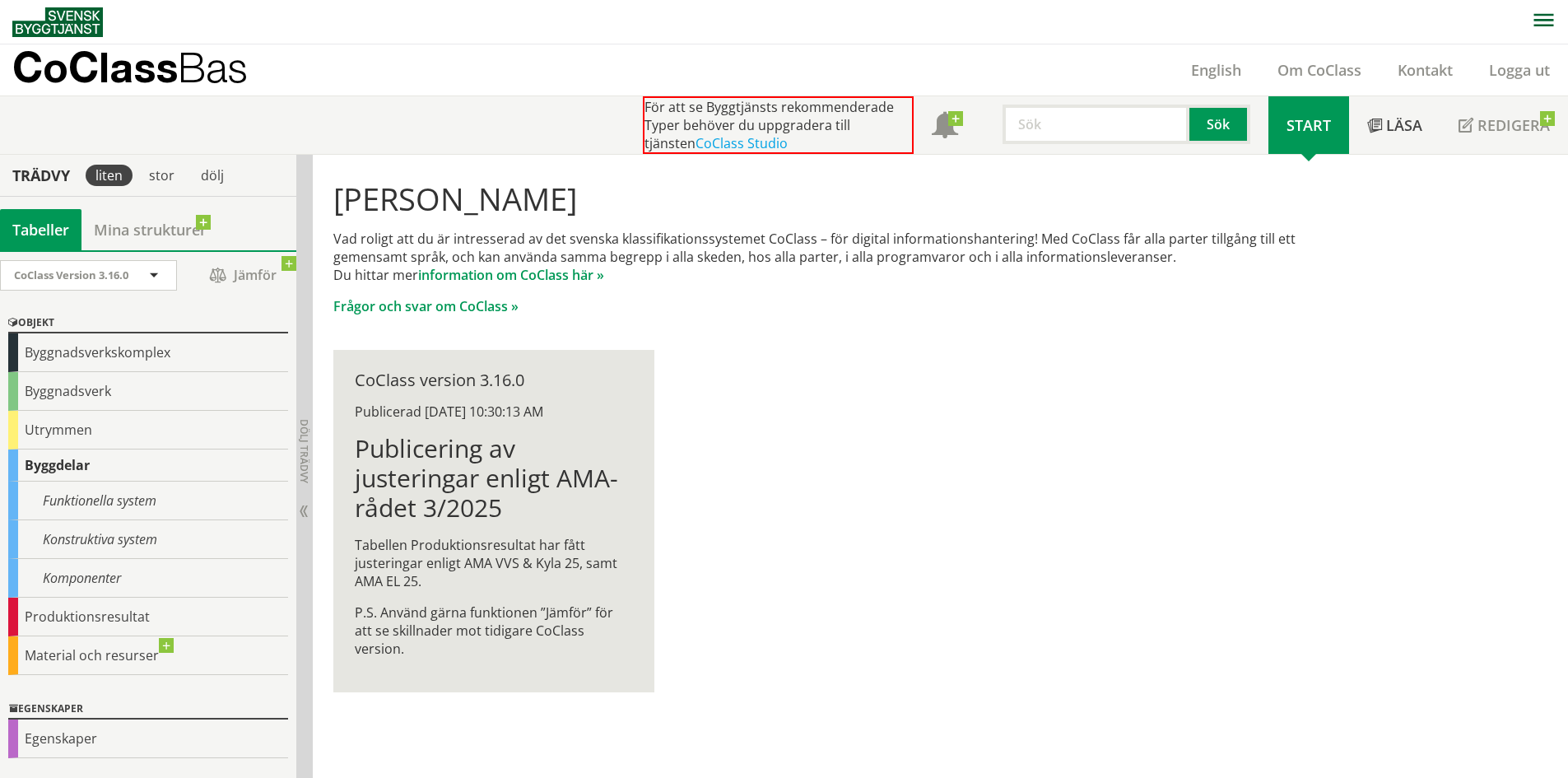
click at [465, 315] on div "[PERSON_NAME] Vad roligt att du är intresserad av det svenska klassifikationssy…" at bounding box center [840, 247] width 1037 height 161
click at [463, 312] on link "Frågor och svar om CoClass »" at bounding box center [425, 306] width 185 height 18
click at [1042, 136] on input "text" at bounding box center [1095, 124] width 187 height 39
click at [1030, 130] on input "text" at bounding box center [1095, 124] width 187 height 39
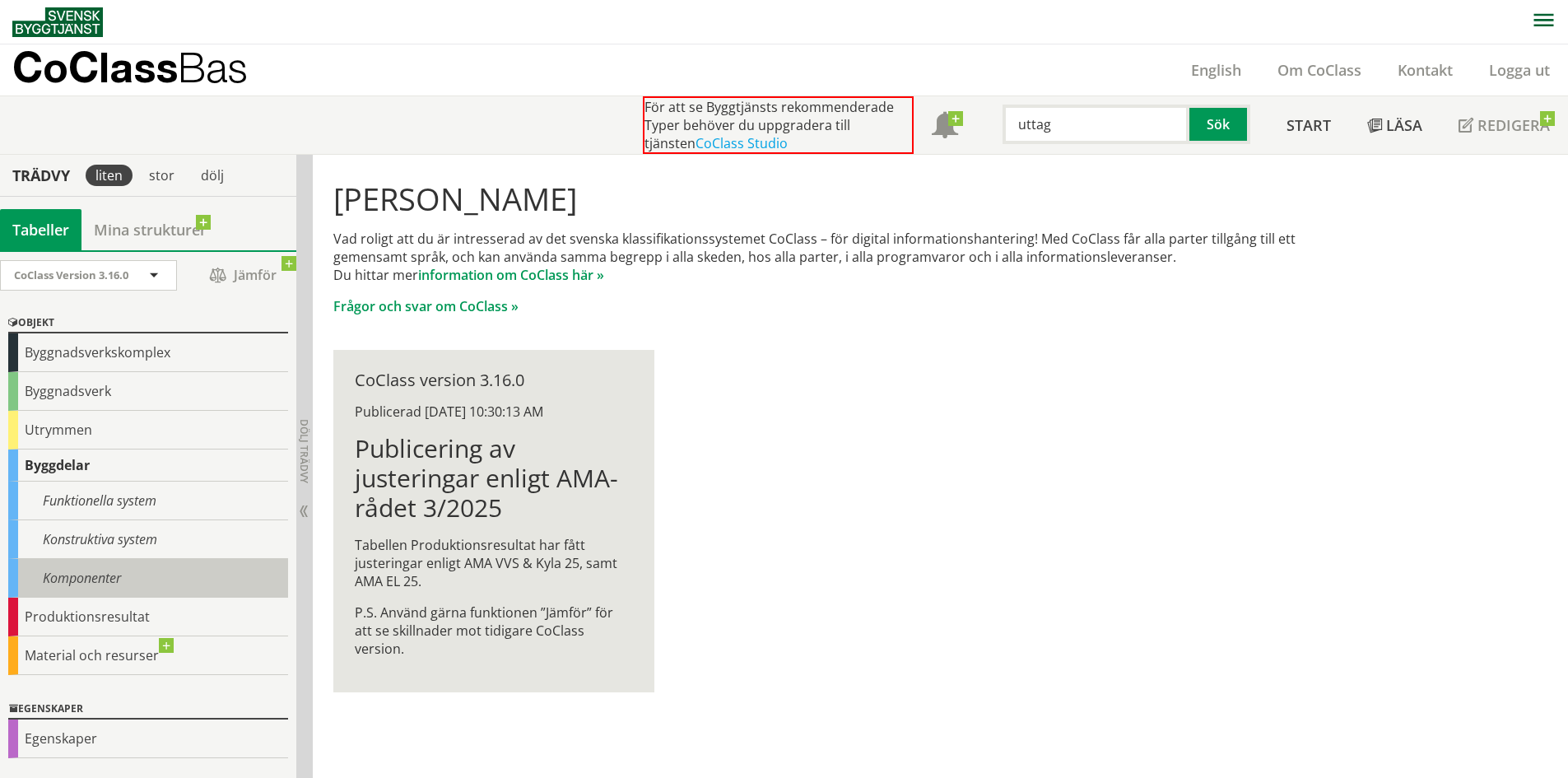
click at [81, 588] on div "Komponenter" at bounding box center [148, 578] width 280 height 38
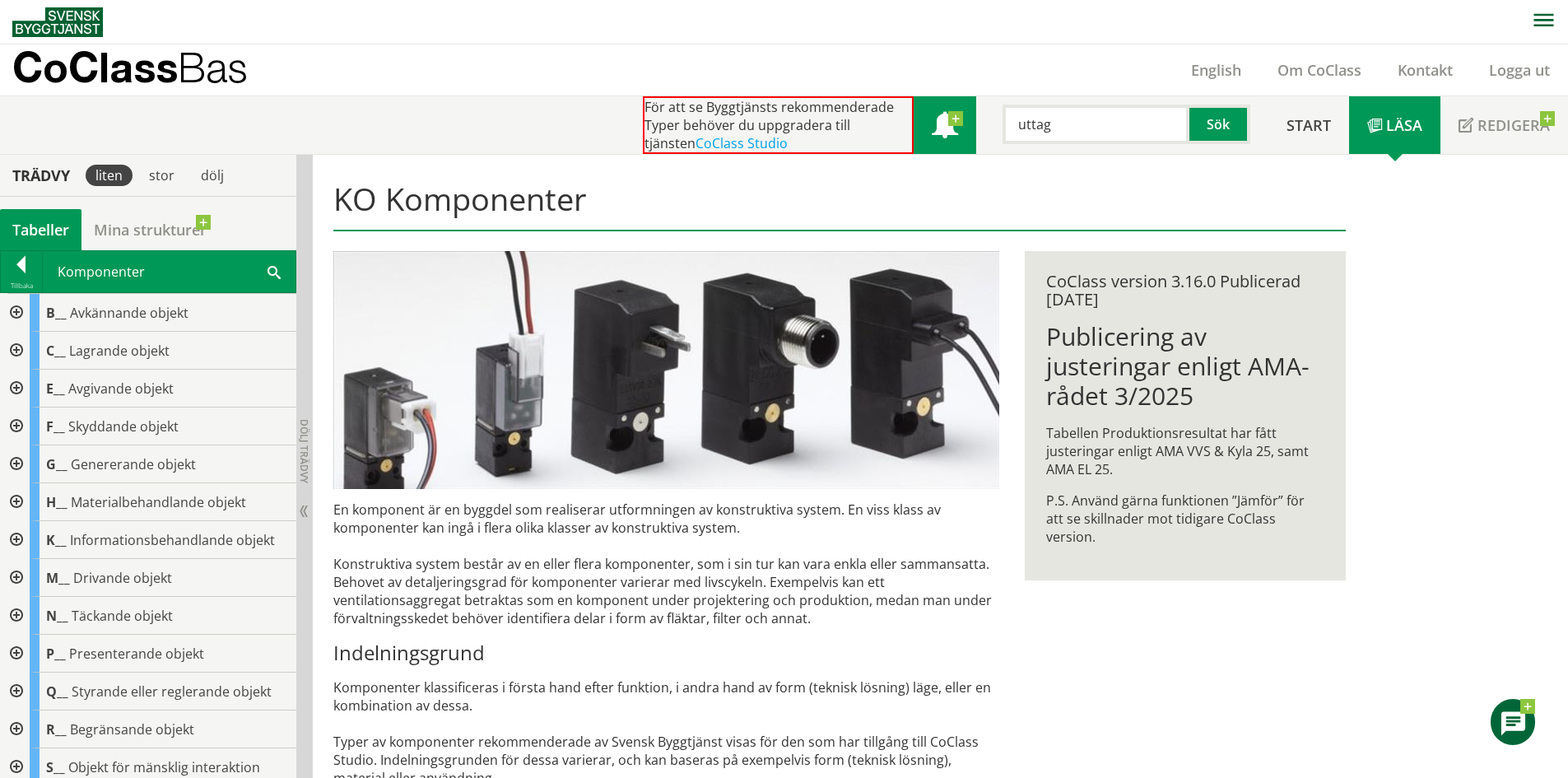
drag, startPoint x: 1063, startPoint y: 129, endPoint x: 936, endPoint y: 116, distance: 127.7
click at [949, 116] on div "För att se Byggtjänsts rekommenderade Typer behöver du uppgradera till tjänsten…" at bounding box center [956, 125] width 626 height 58
type input "uttag"
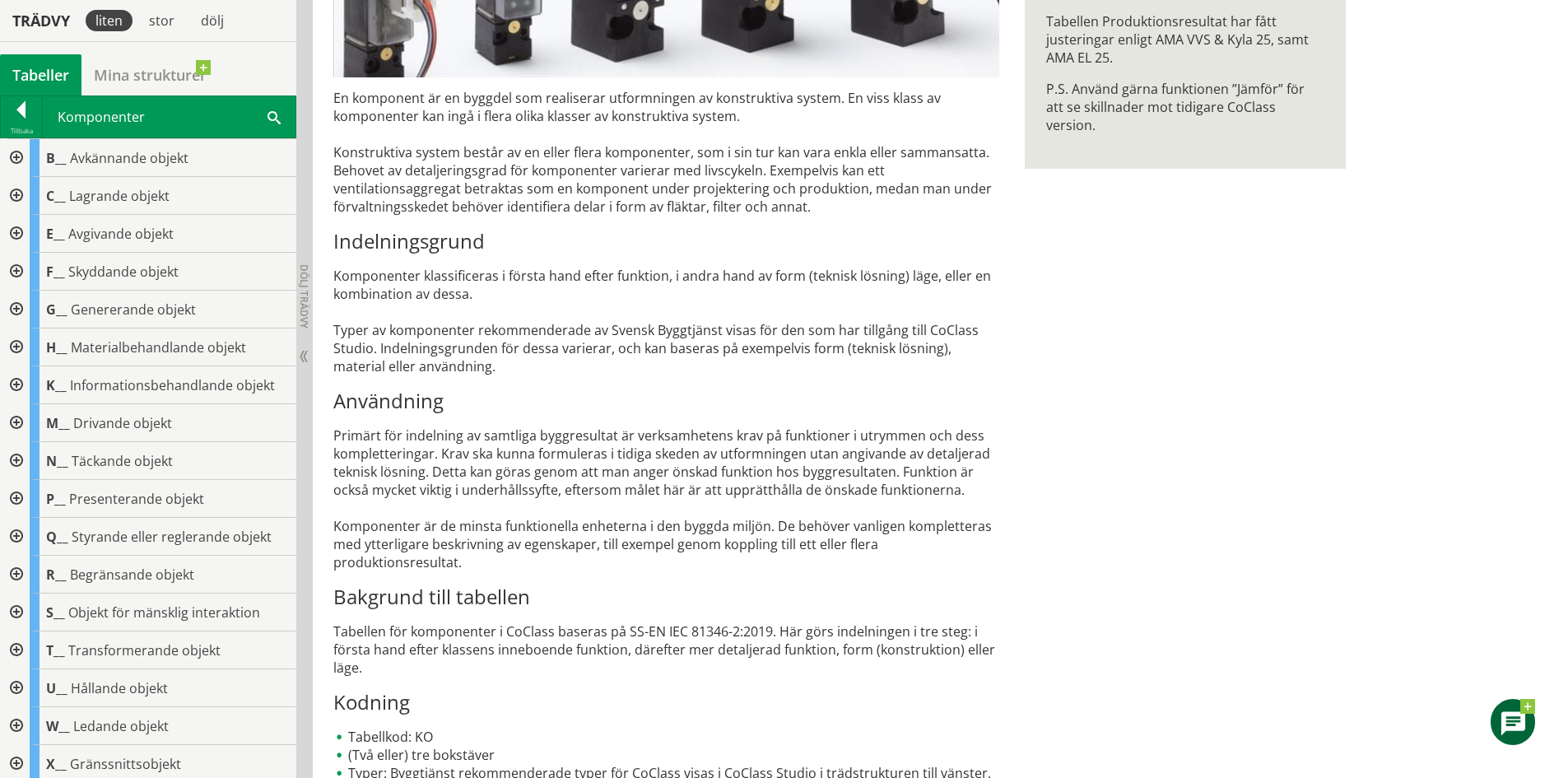
click at [1031, 555] on div "KO Komponenter En komponent är en byggdel som realiserar utformningen av konstr…" at bounding box center [839, 371] width 1054 height 1257
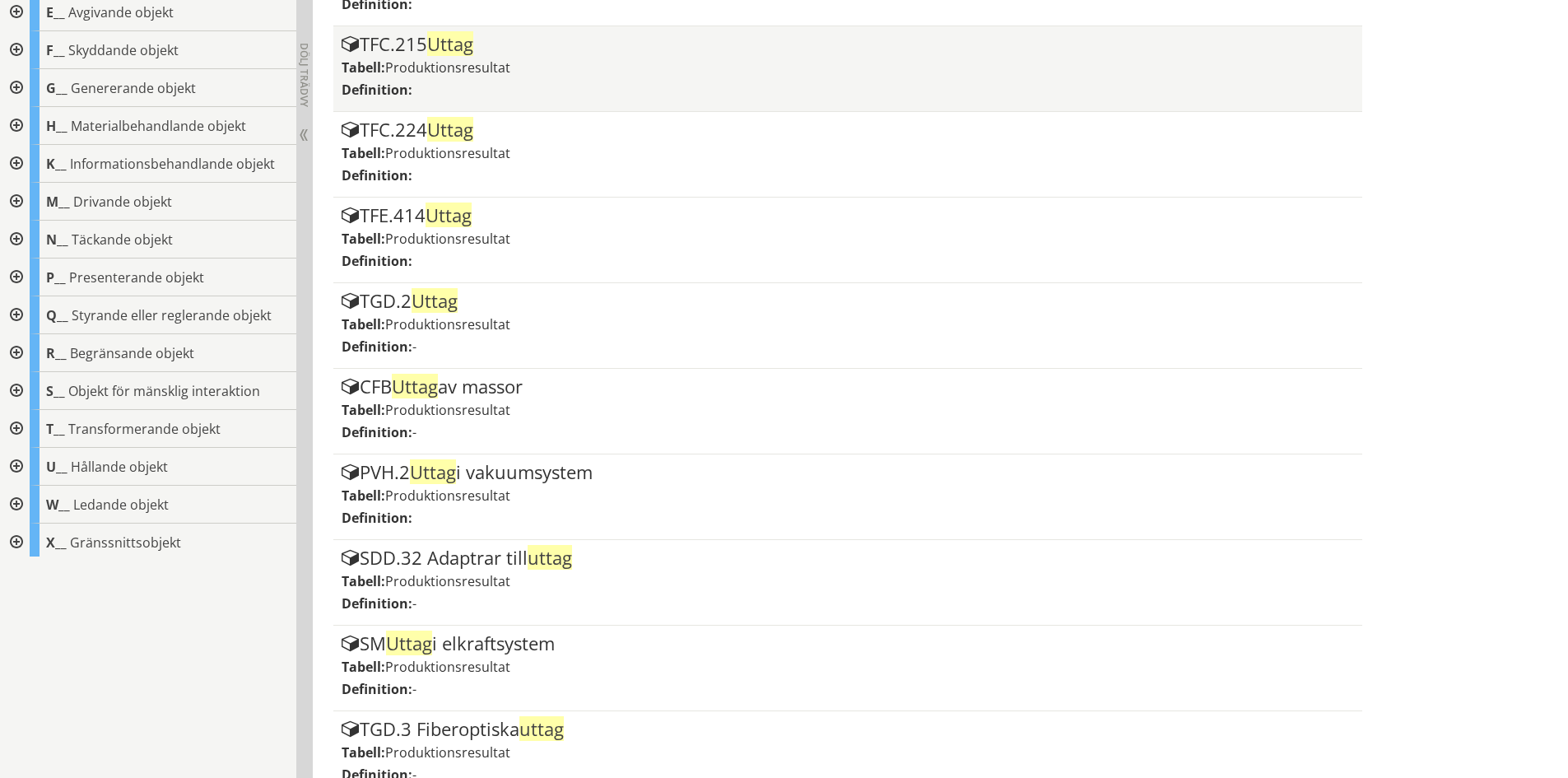
scroll to position [139, 0]
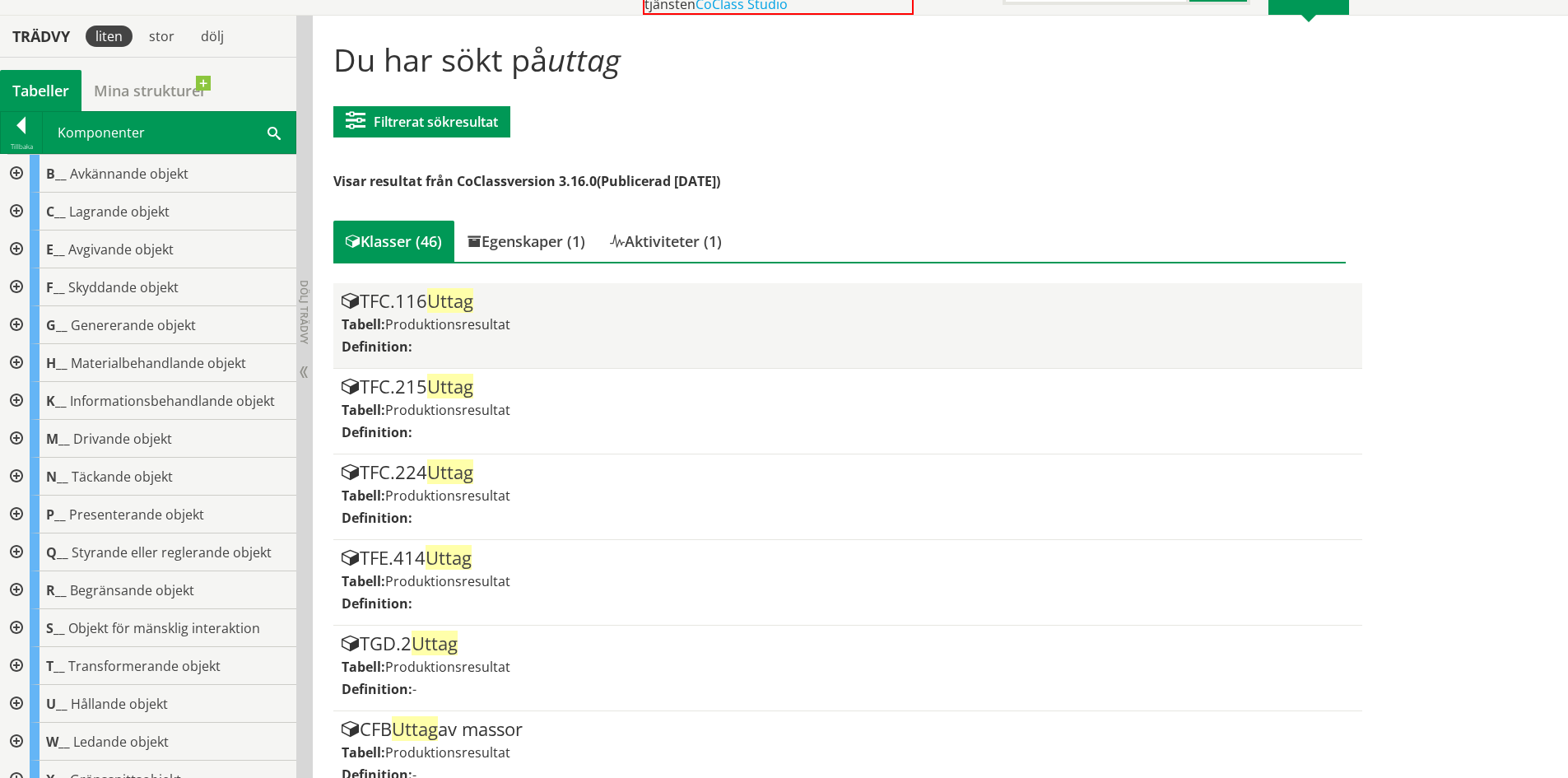
click at [519, 311] on div "TFC.116 Uttag Tabell: Produktionsresultat Definition:" at bounding box center [847, 326] width 1012 height 68
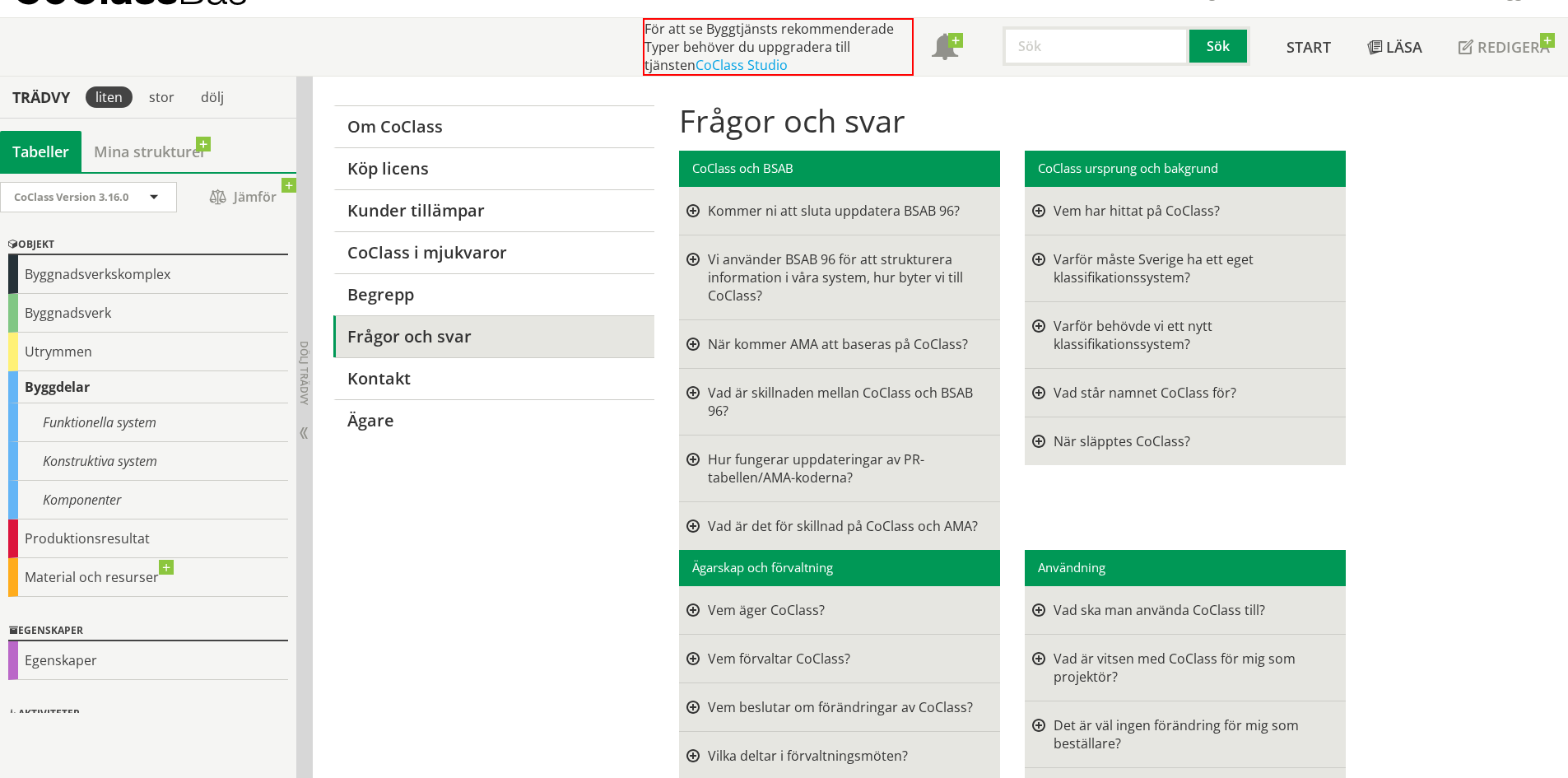
scroll to position [83, 0]
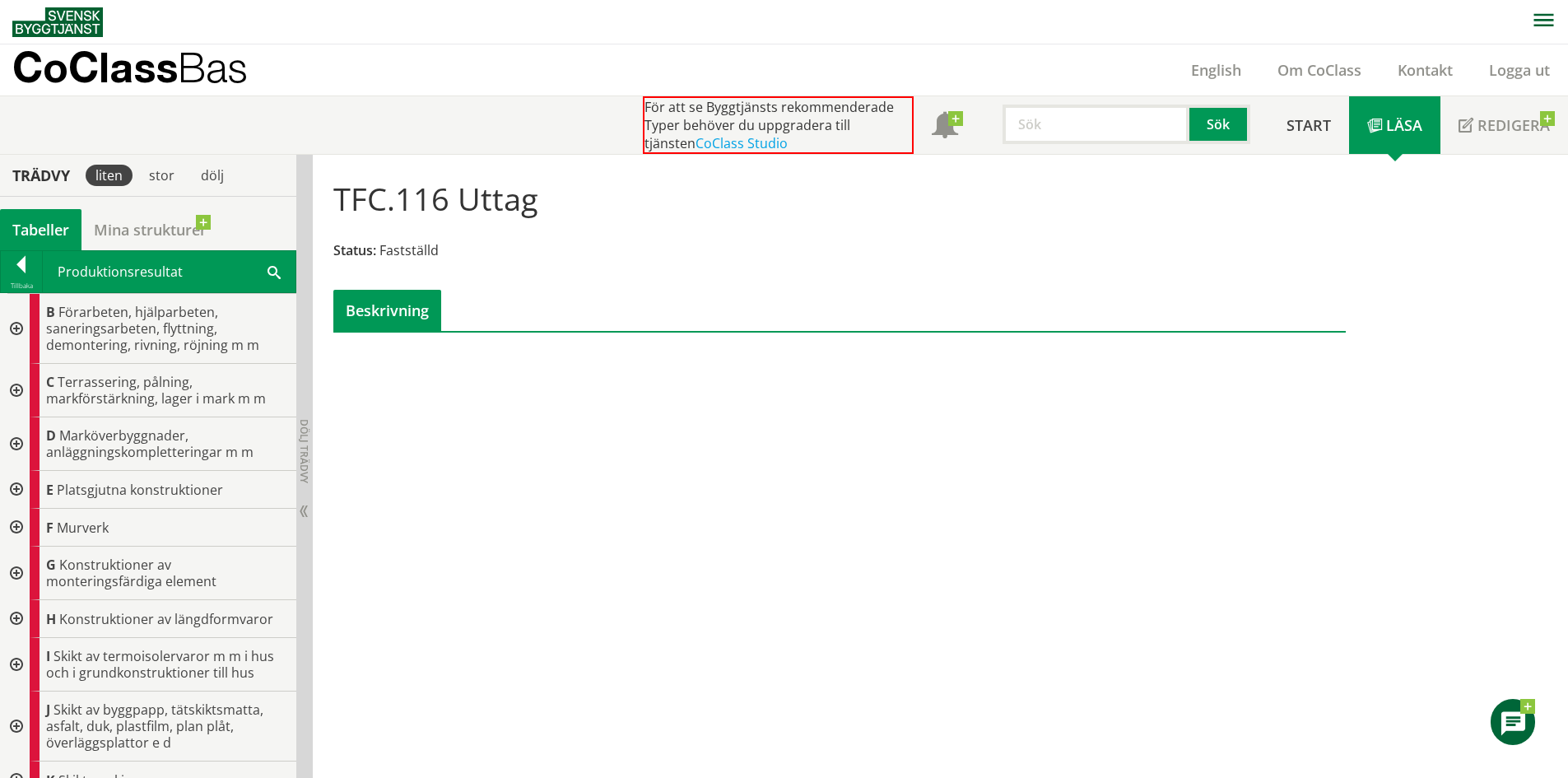
drag, startPoint x: 538, startPoint y: 178, endPoint x: 376, endPoint y: 200, distance: 163.5
click at [376, 200] on div "TFC.116 Uttag Status: Fastställd Beskrivning" at bounding box center [840, 249] width 1037 height 164
drag, startPoint x: 430, startPoint y: 202, endPoint x: 298, endPoint y: 241, distance: 137.6
click at [461, 202] on h1 "TFC.116 Uttag" at bounding box center [435, 199] width 205 height 37
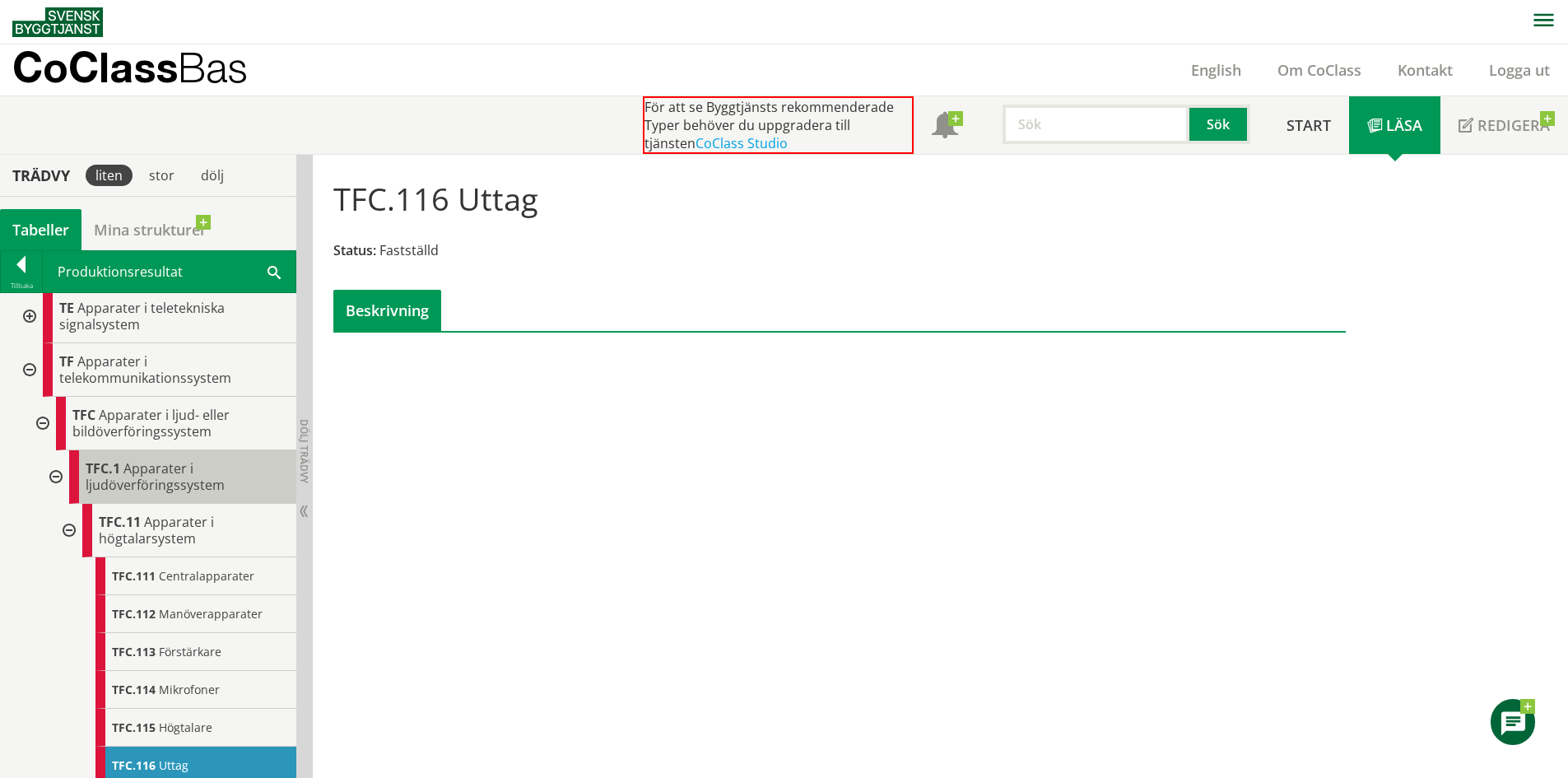
scroll to position [906, 0]
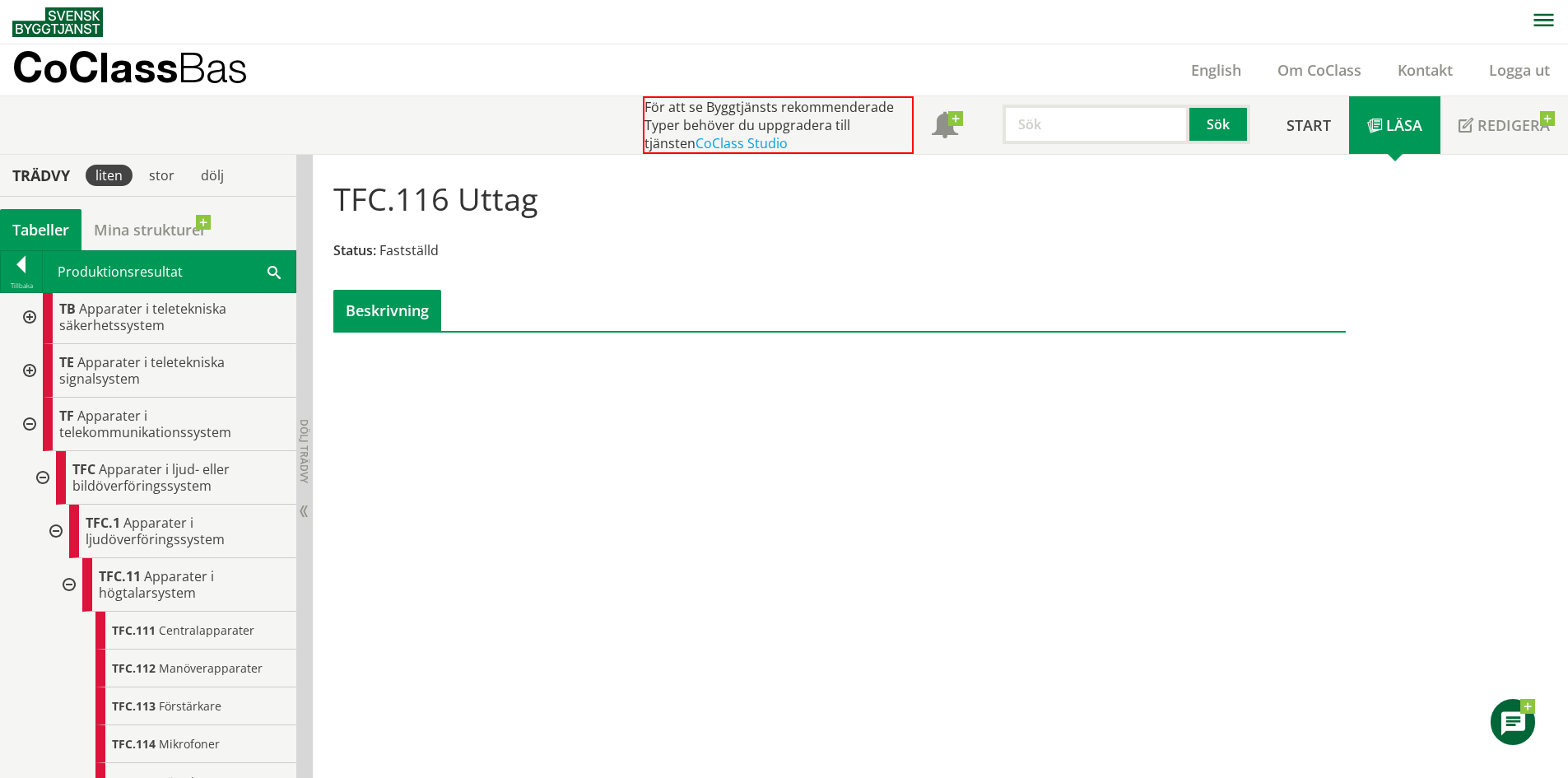
click at [73, 590] on div at bounding box center [67, 585] width 30 height 54
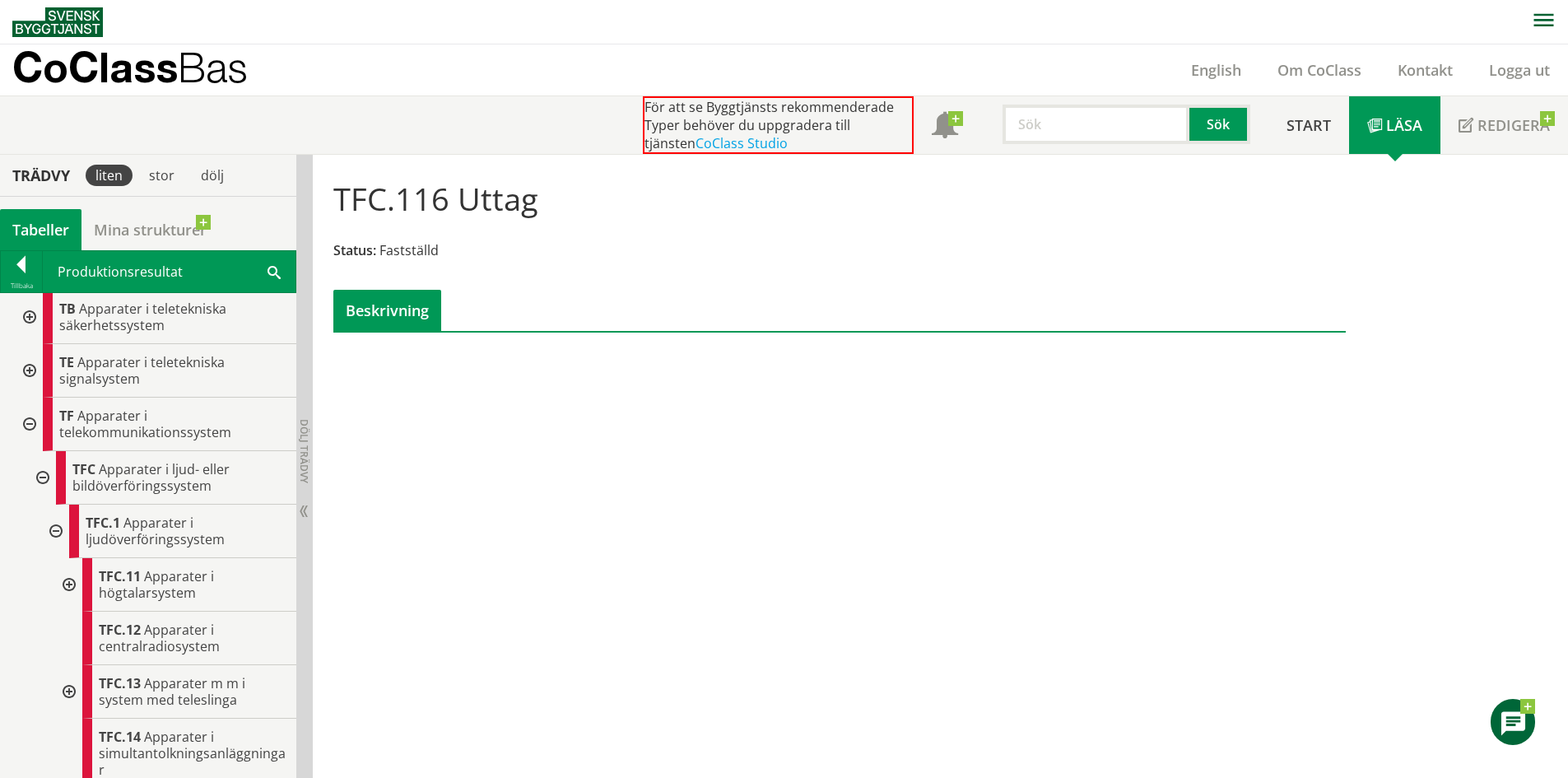
click at [54, 538] on div at bounding box center [54, 532] width 30 height 54
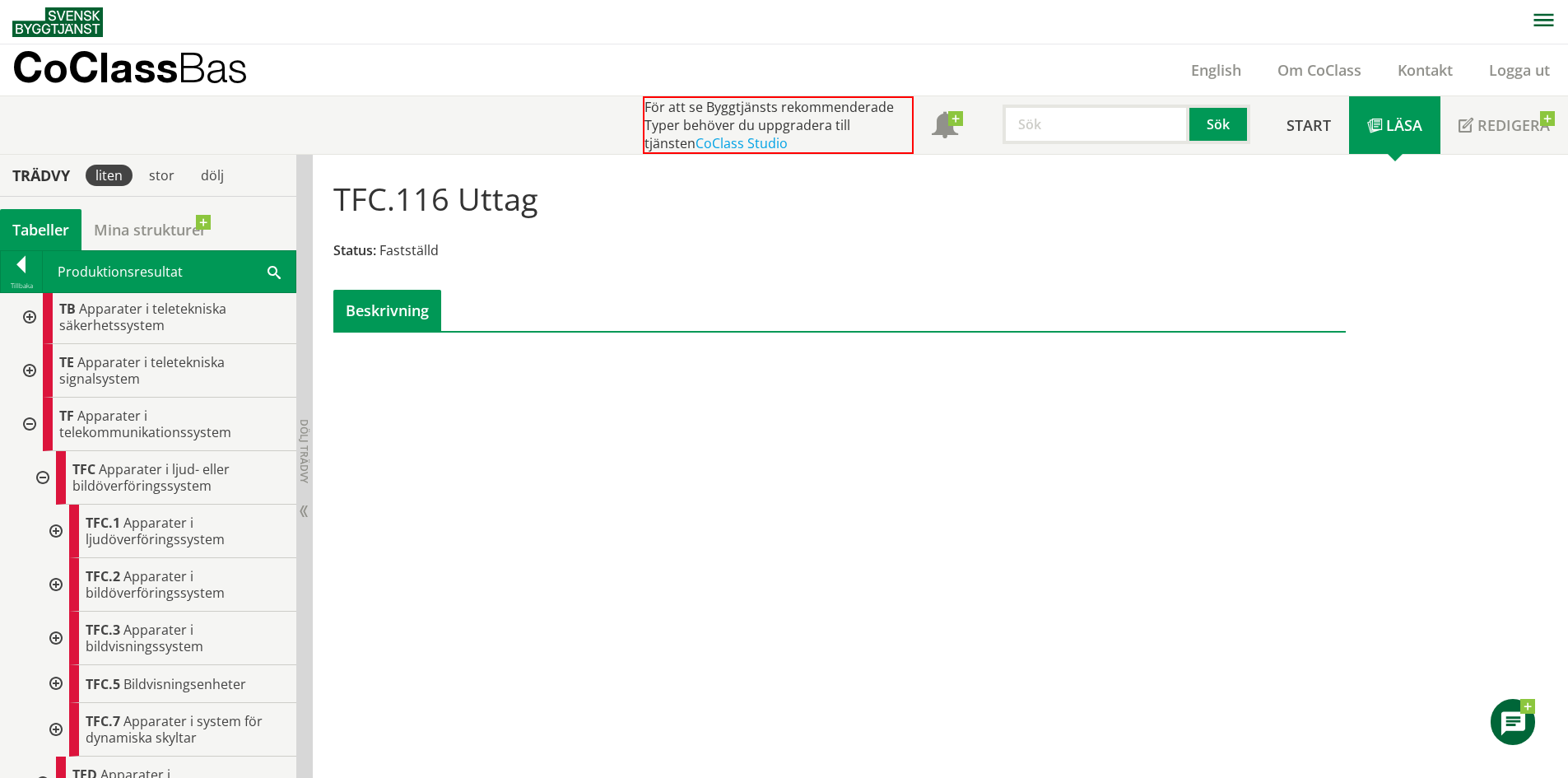
click at [39, 488] on div at bounding box center [41, 478] width 30 height 54
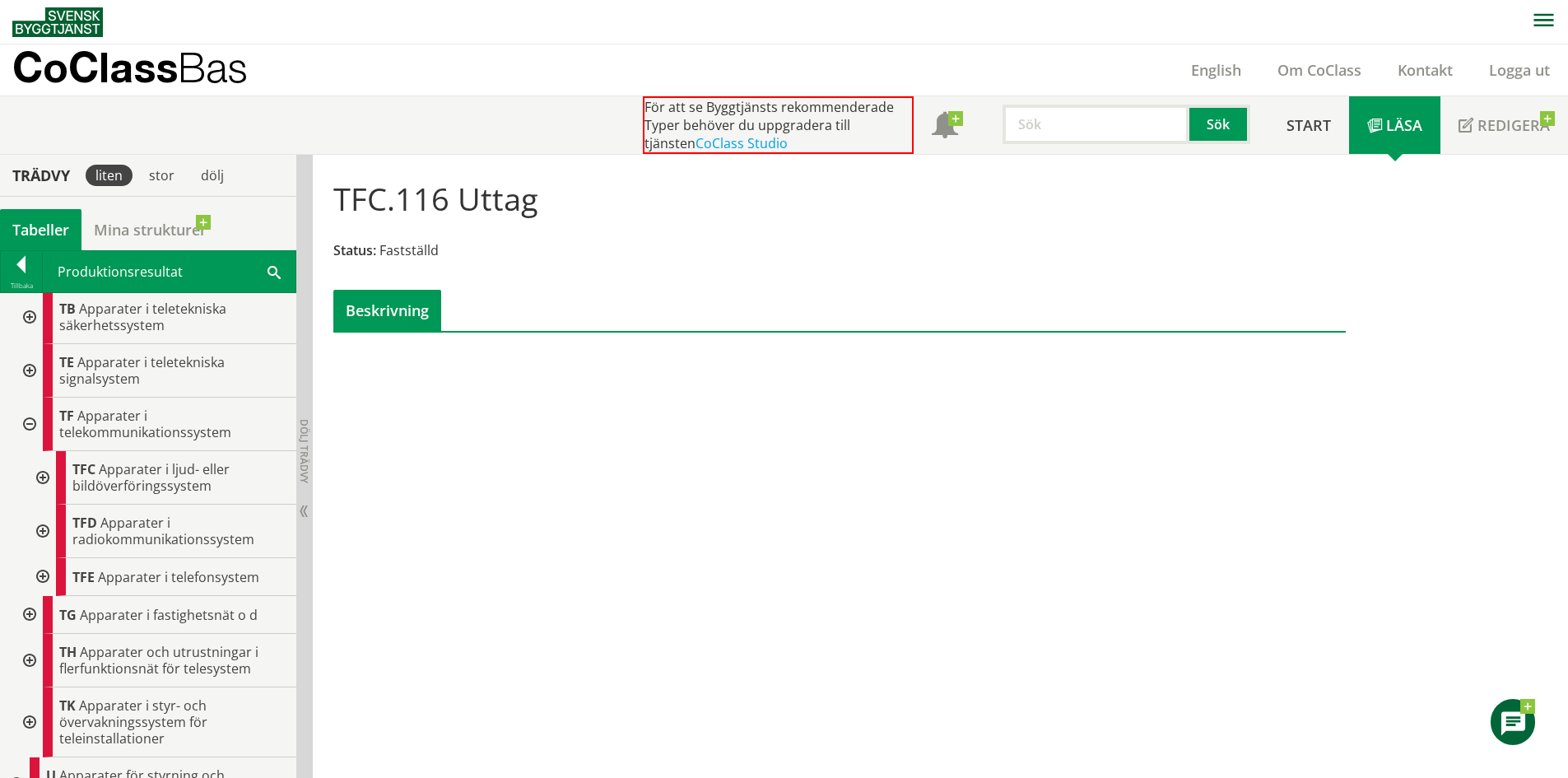
click at [26, 418] on div at bounding box center [27, 424] width 30 height 54
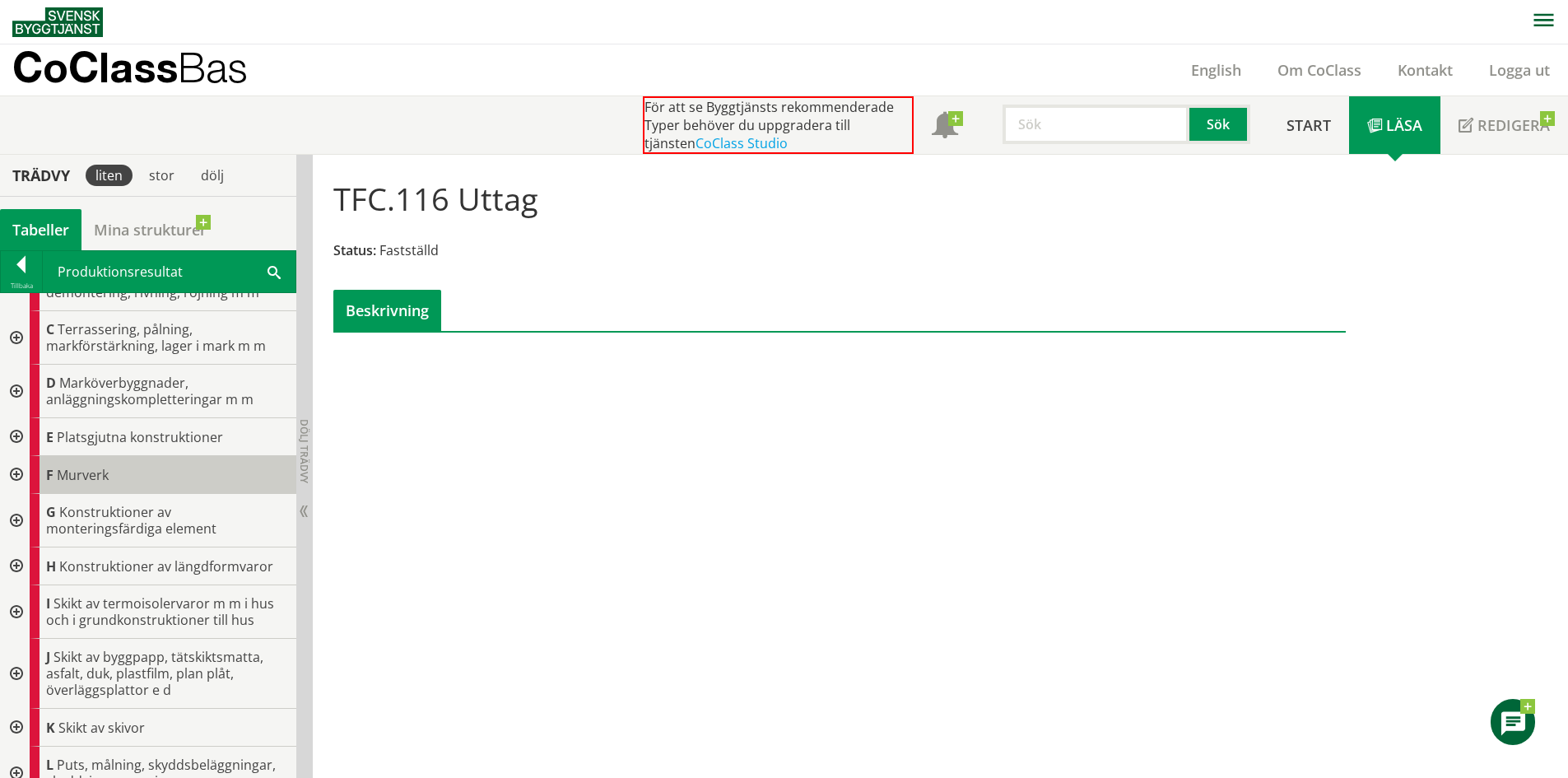
scroll to position [0, 0]
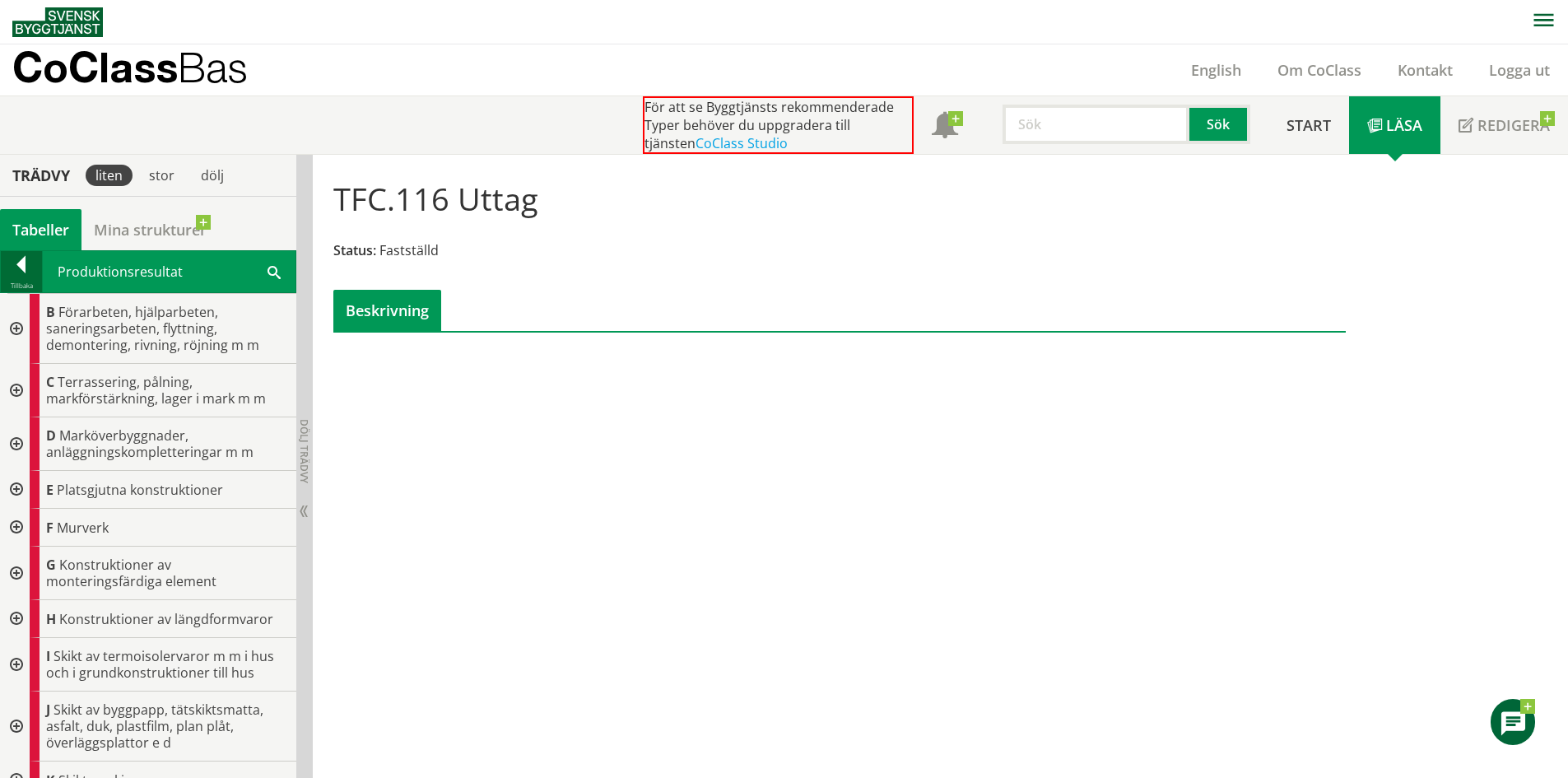
click at [12, 266] on div at bounding box center [21, 268] width 41 height 23
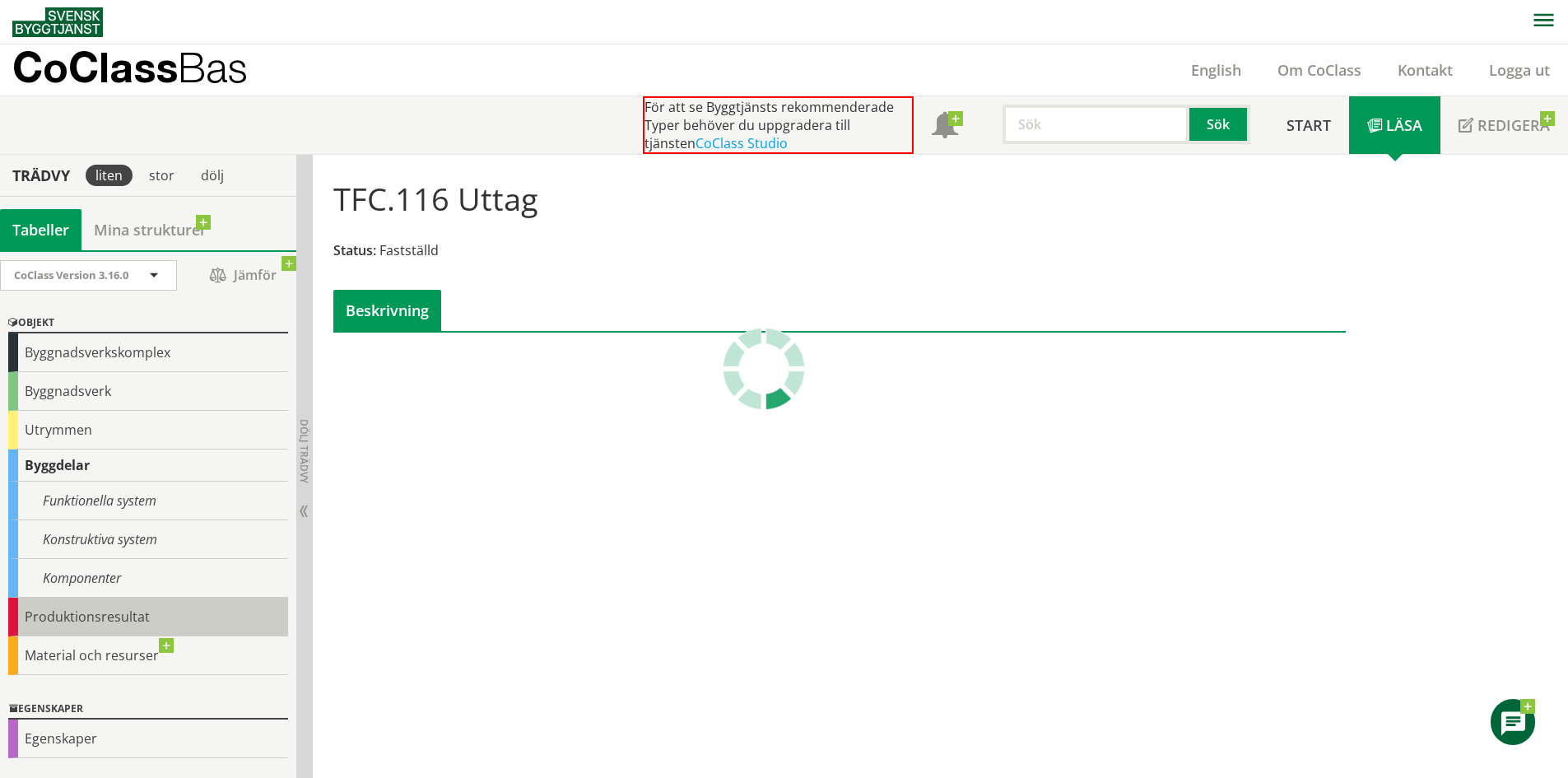
click at [79, 629] on div "Produktionsresultat" at bounding box center [148, 617] width 280 height 38
click at [83, 625] on div "Produktionsresultat" at bounding box center [148, 617] width 280 height 38
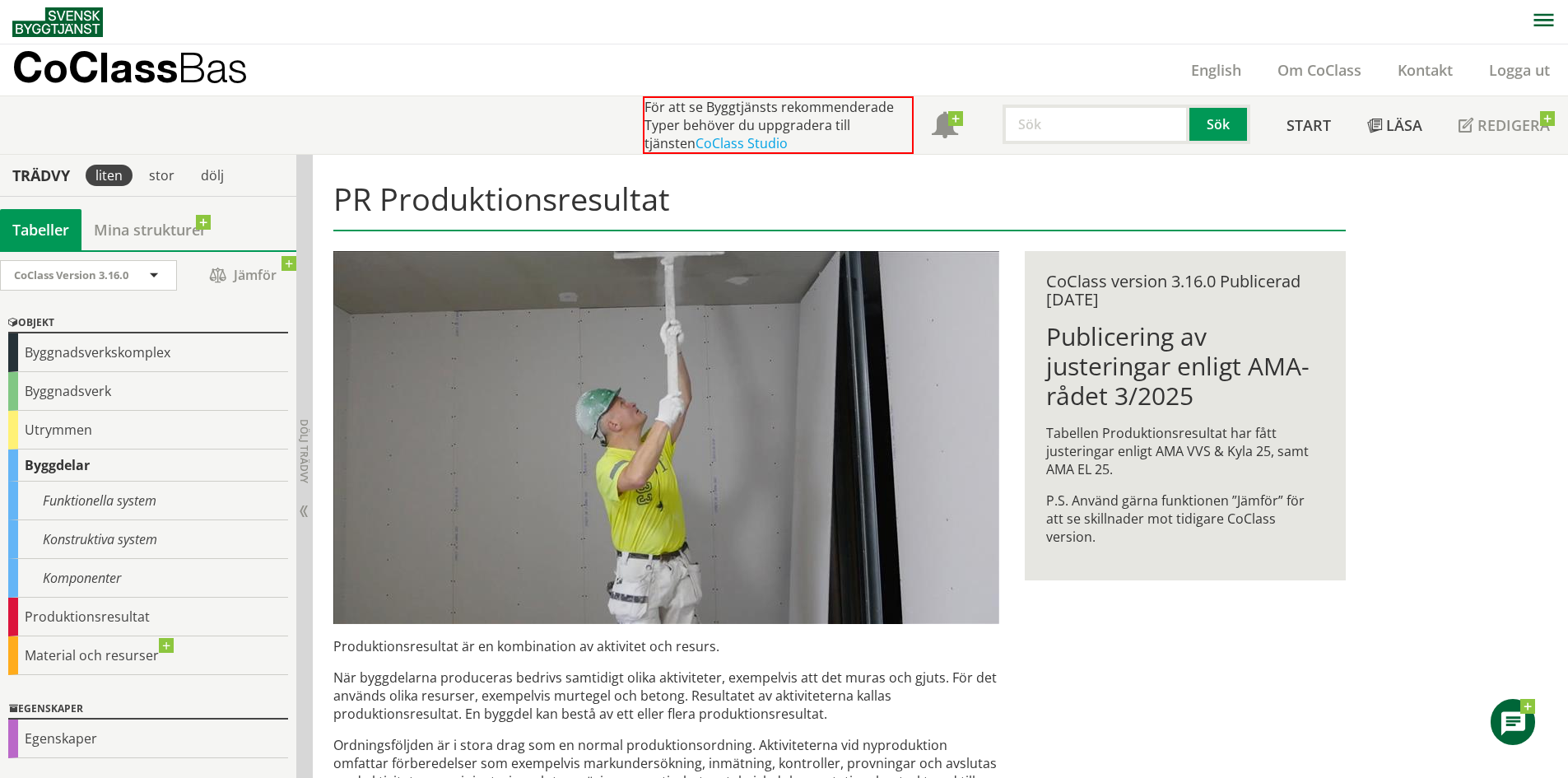
scroll to position [25, 0]
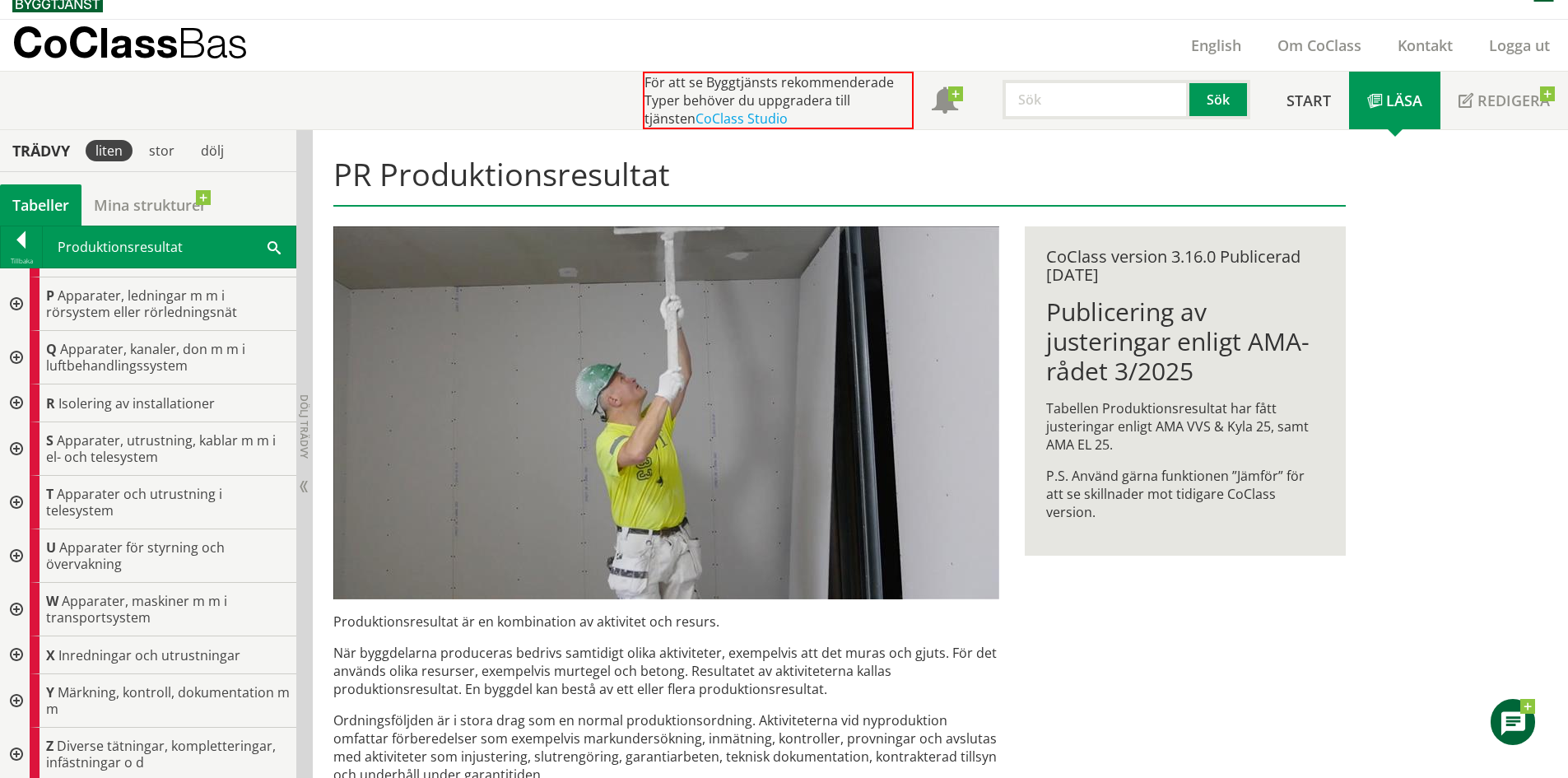
scroll to position [646, 0]
click at [241, 448] on div "S Apparater, utrustning, kablar m m i el- och telesystem" at bounding box center [163, 446] width 267 height 54
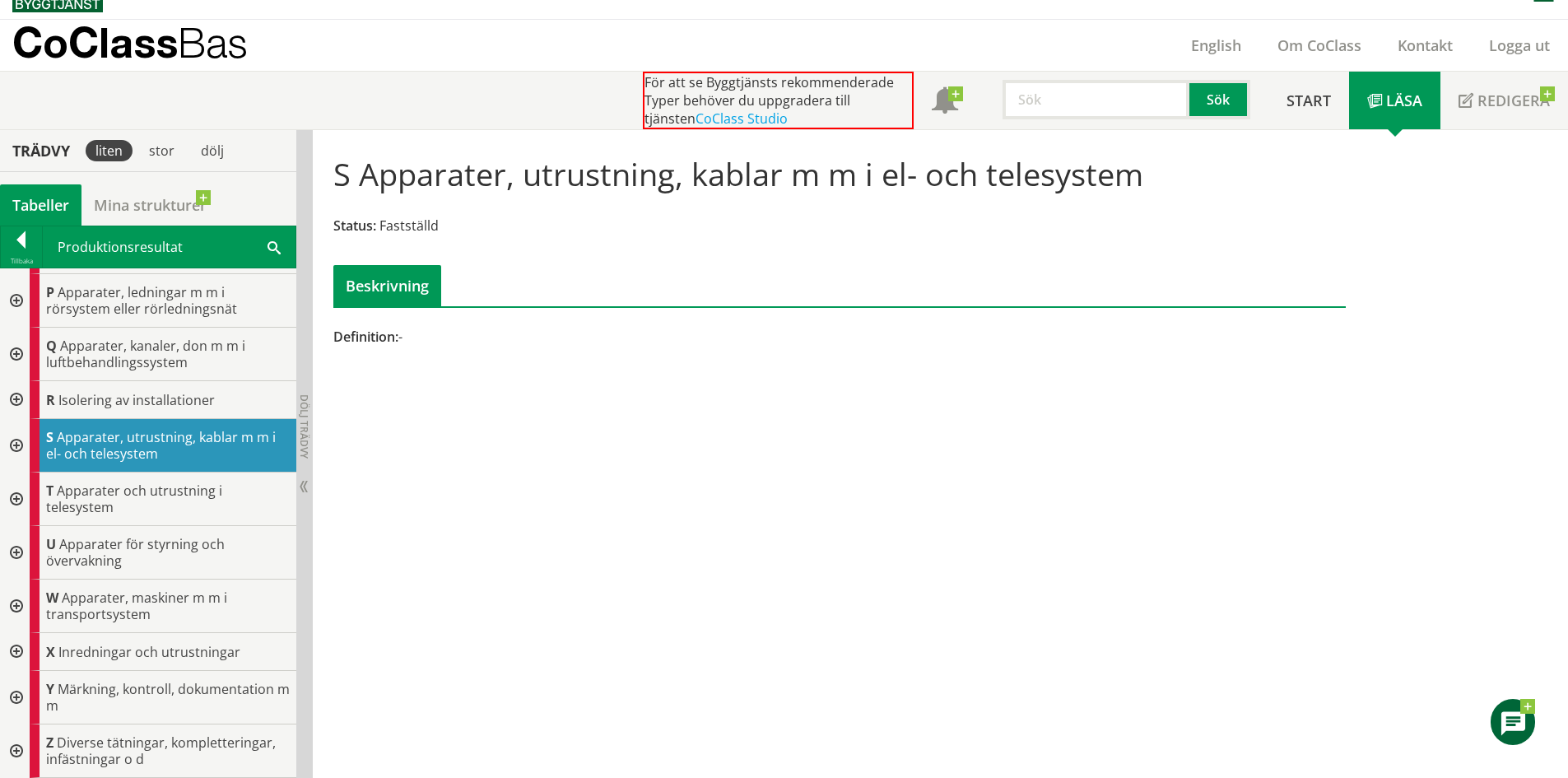
click at [14, 440] on div at bounding box center [14, 446] width 30 height 54
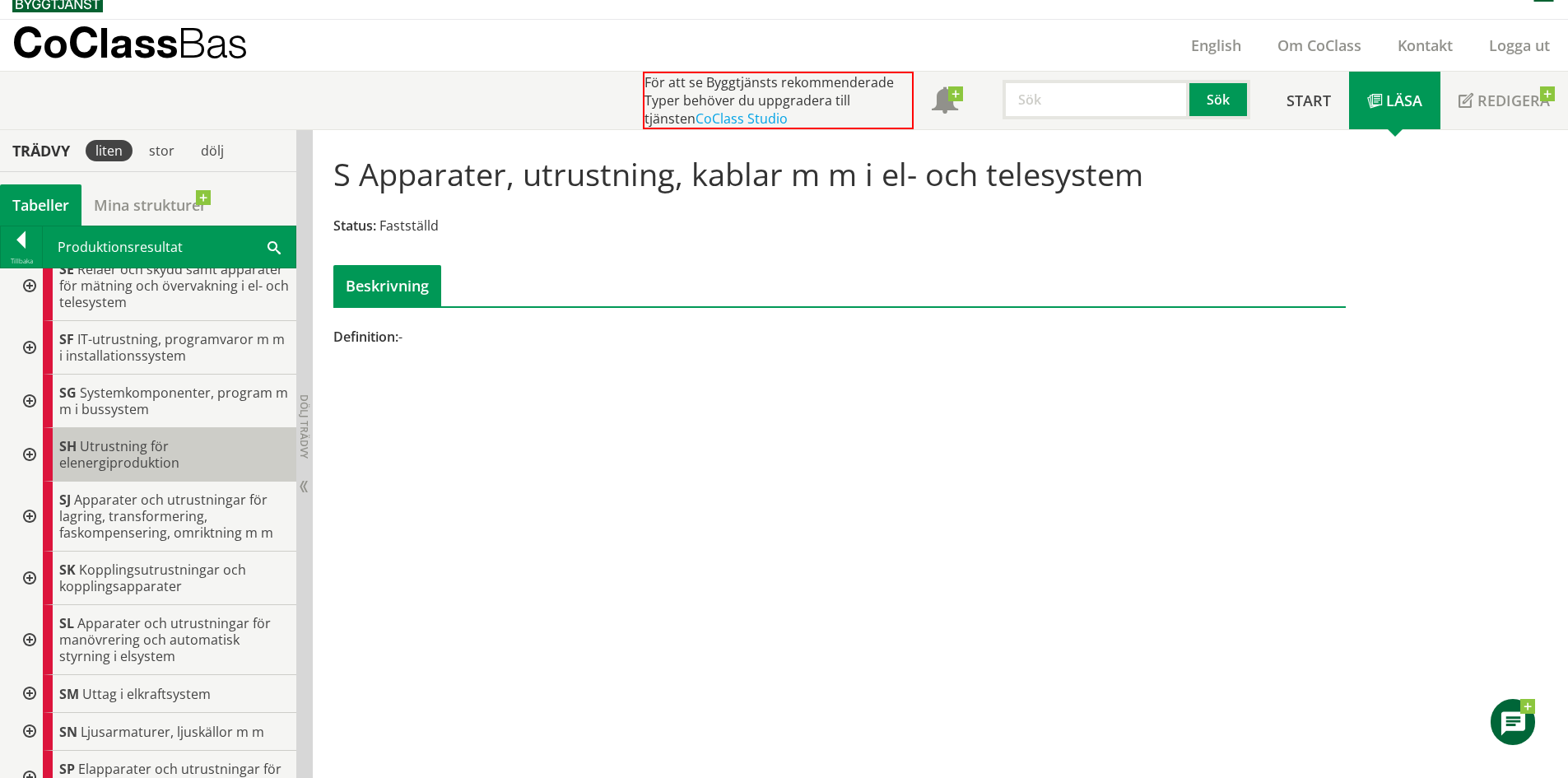
scroll to position [975, 0]
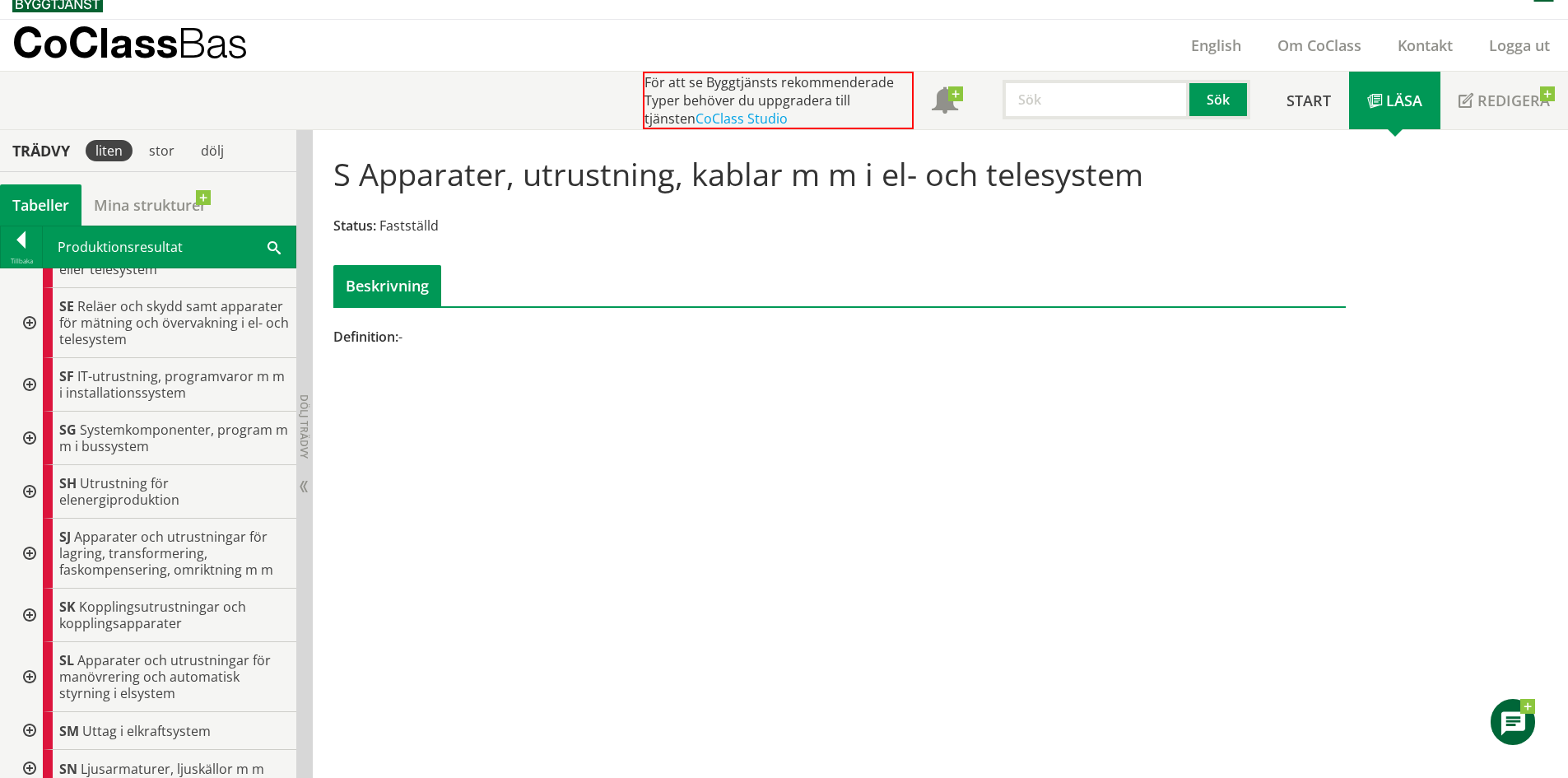
click at [32, 434] on div at bounding box center [27, 438] width 30 height 54
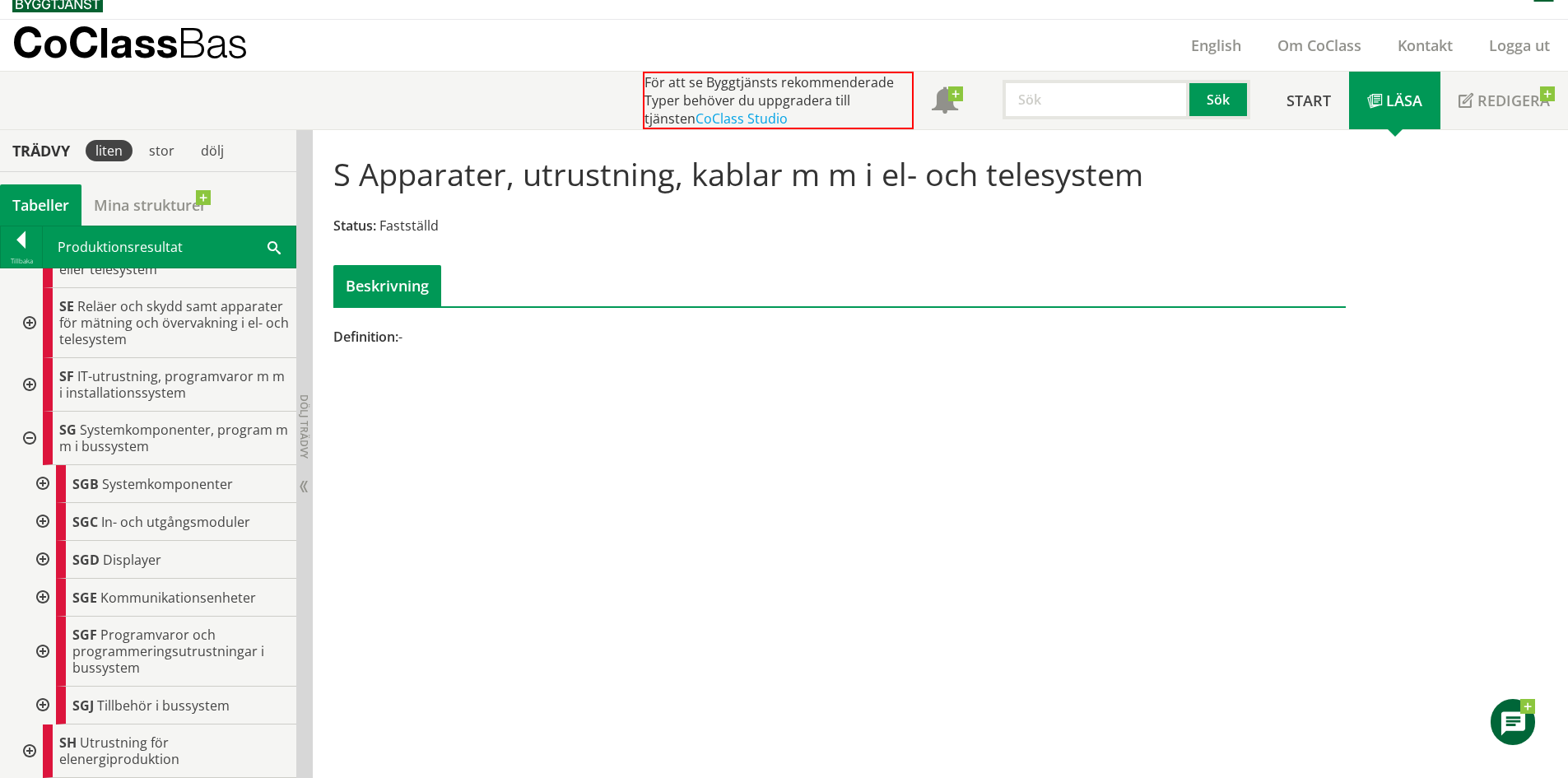
click at [43, 553] on div at bounding box center [41, 560] width 30 height 37
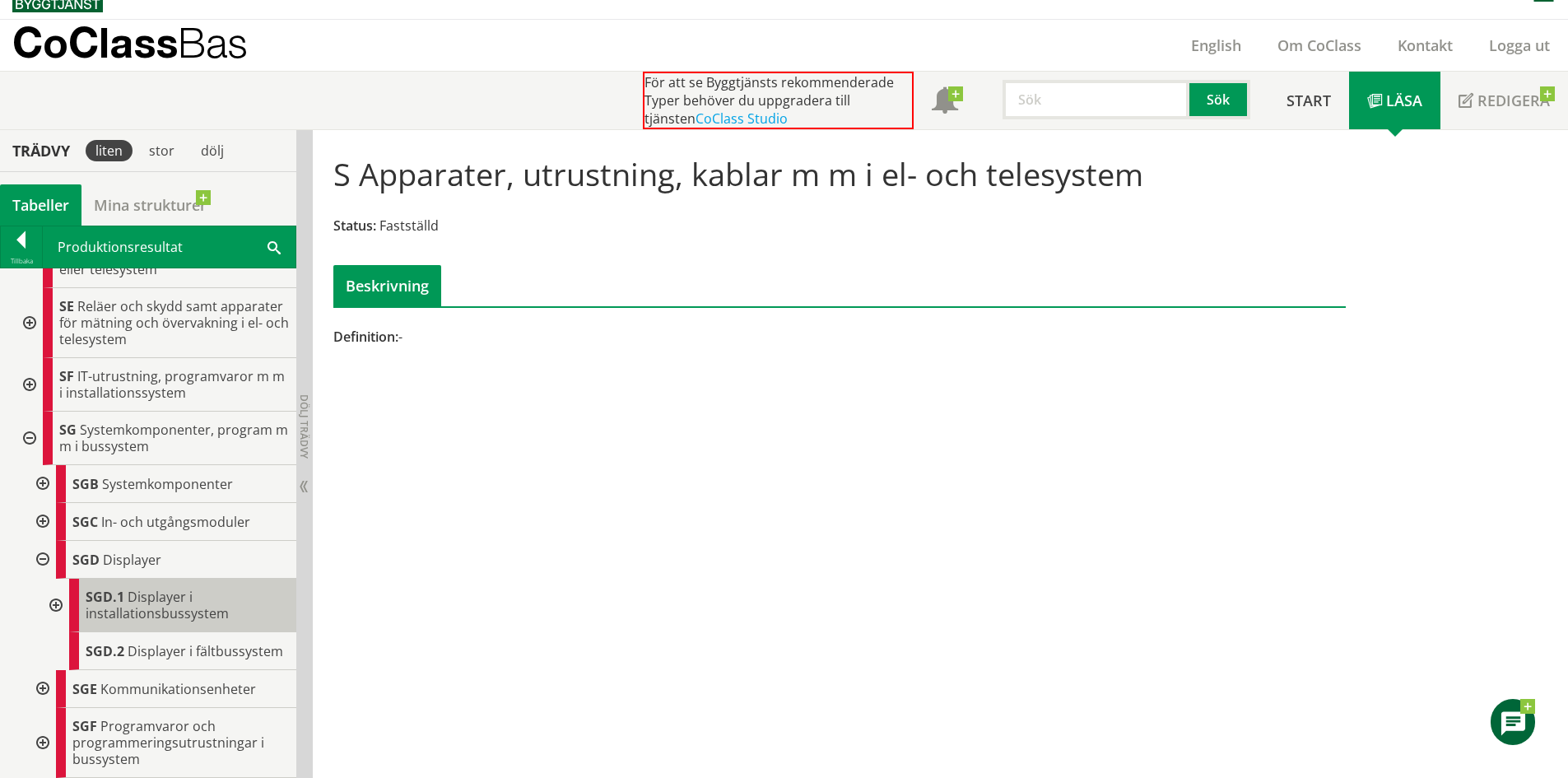
click at [217, 616] on span "Displayer i installationsbussystem" at bounding box center [158, 605] width 143 height 35
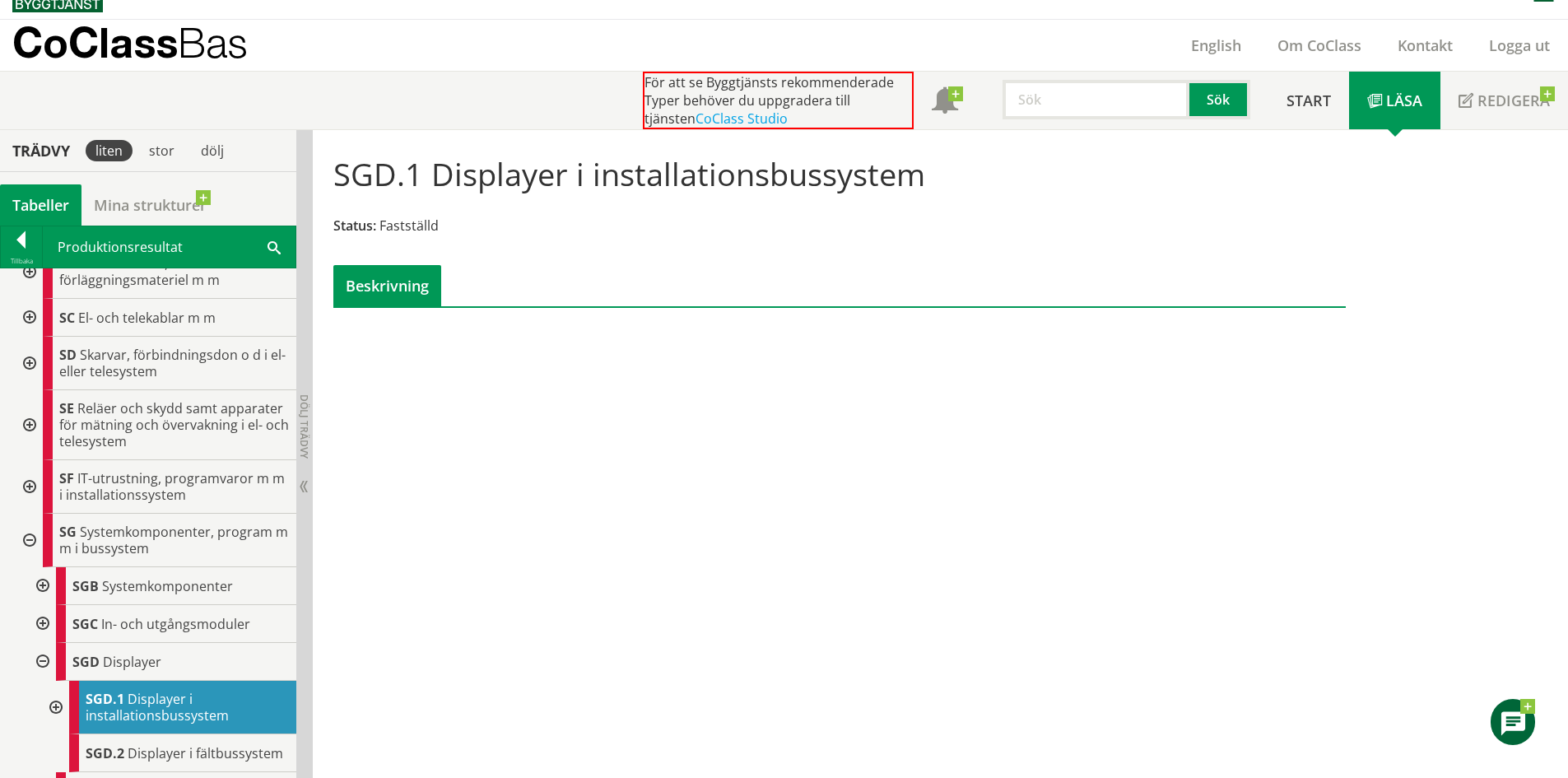
scroll to position [786, 0]
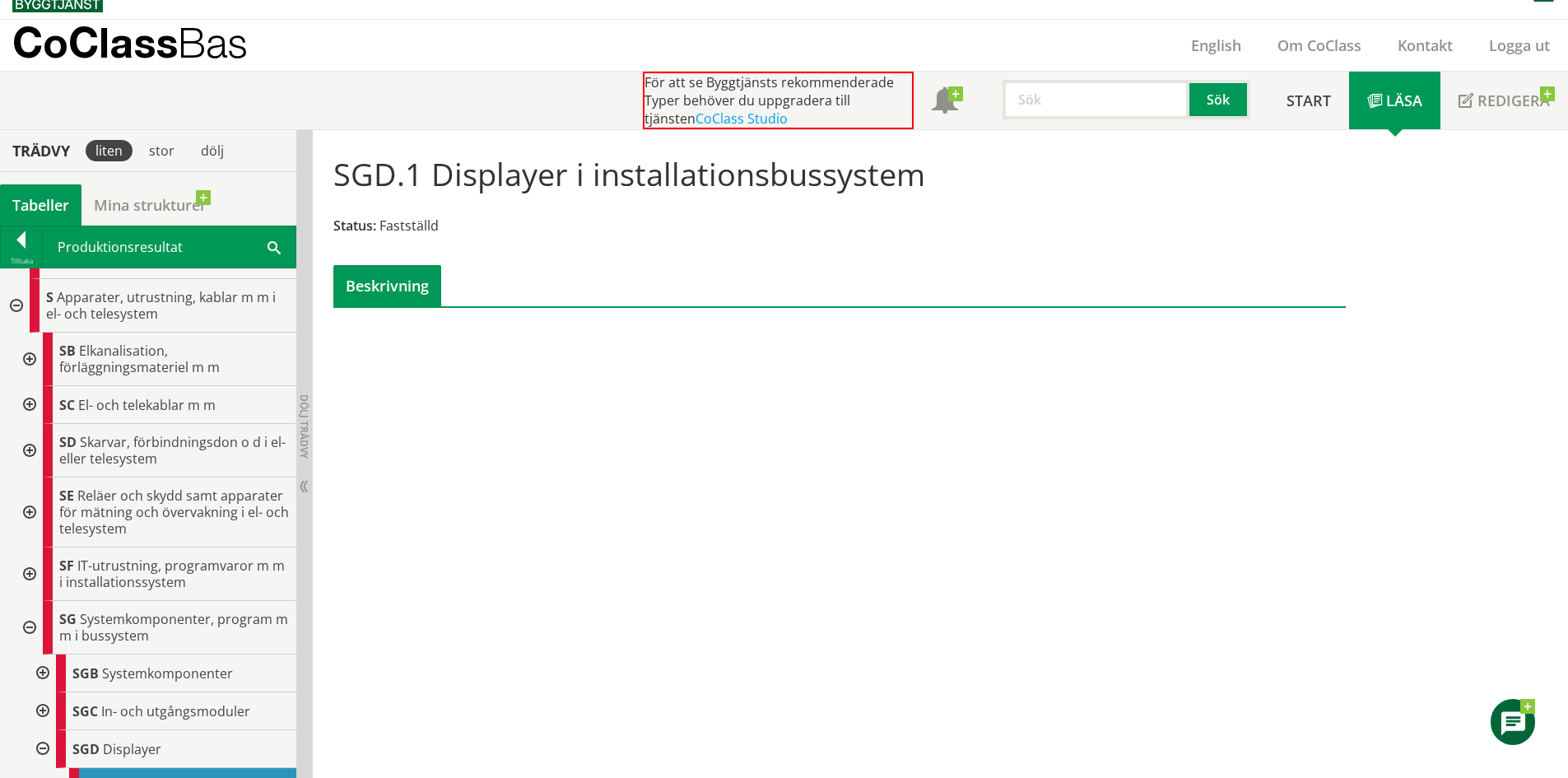
click at [32, 628] on div at bounding box center [27, 628] width 30 height 54
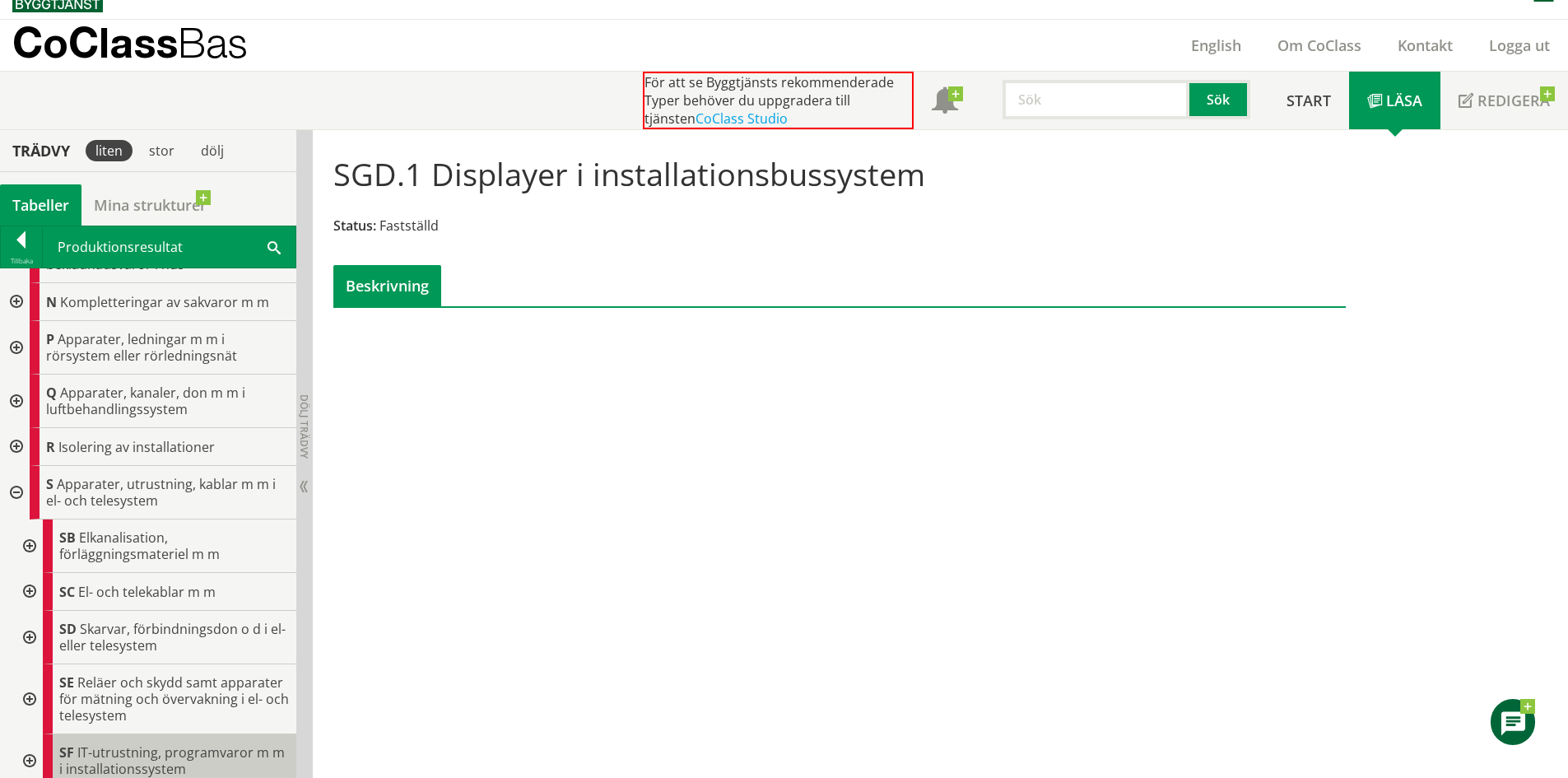
scroll to position [539, 0]
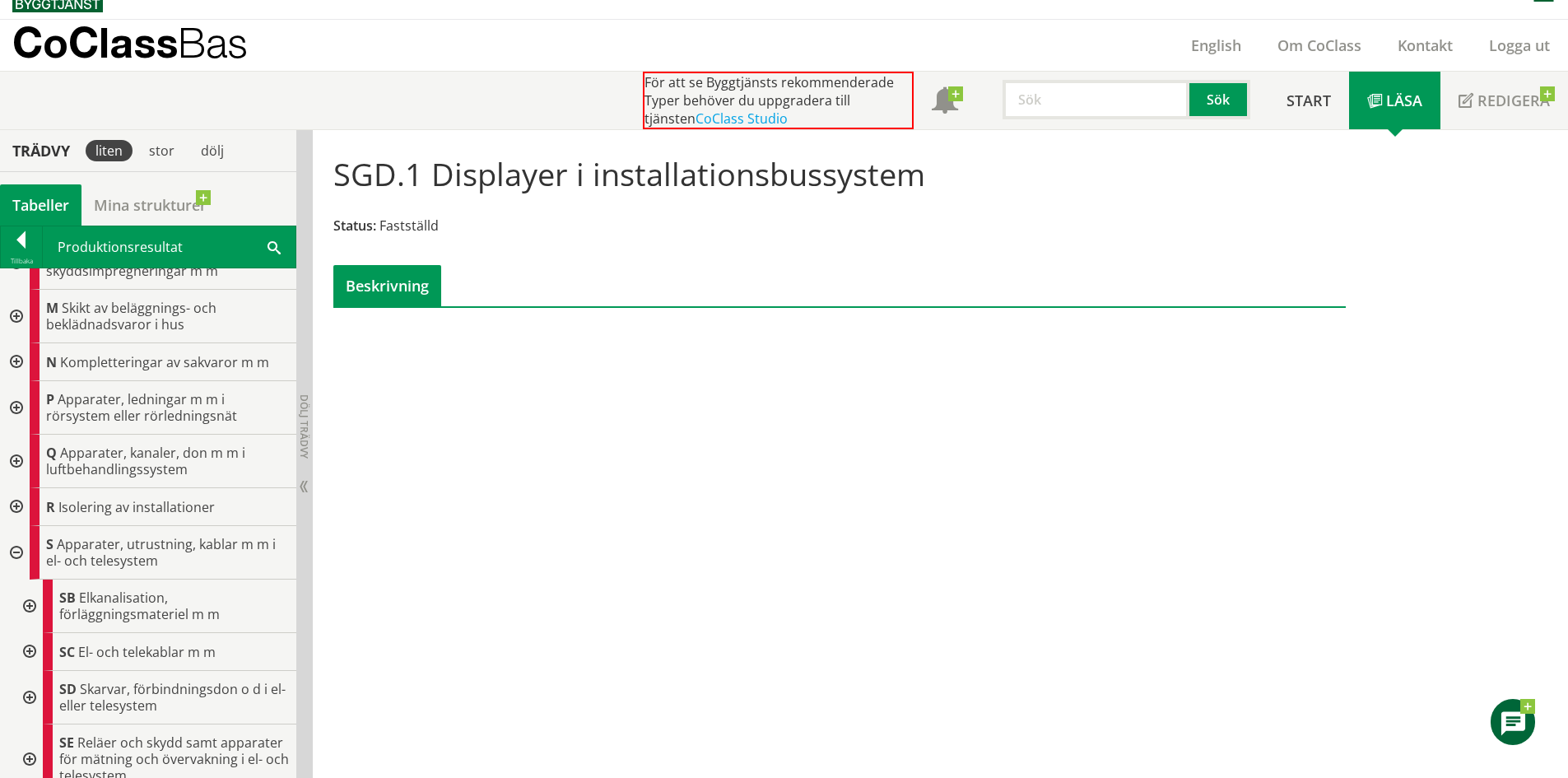
click at [24, 551] on div at bounding box center [14, 553] width 30 height 54
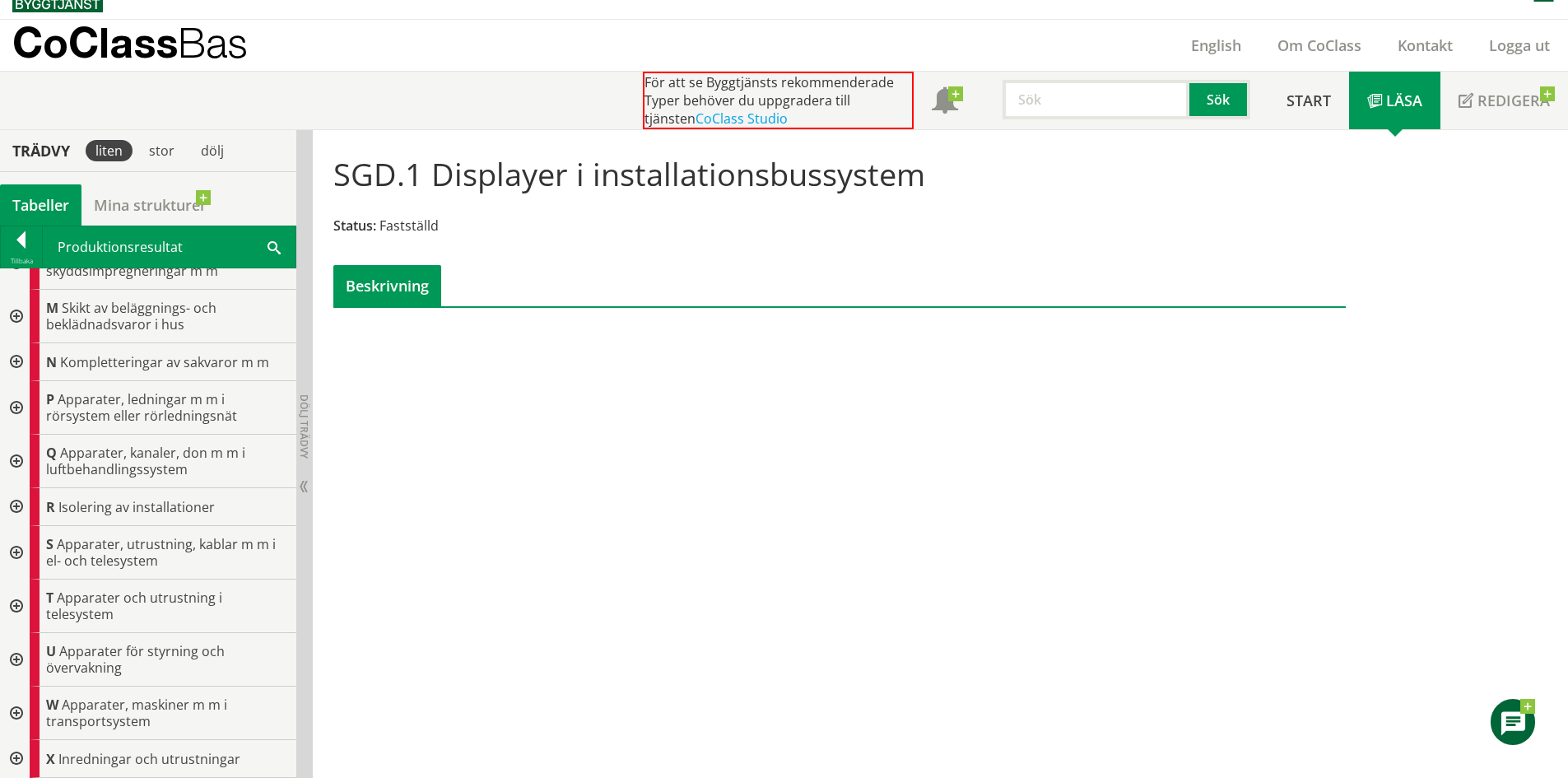
click at [21, 556] on div at bounding box center [14, 553] width 30 height 54
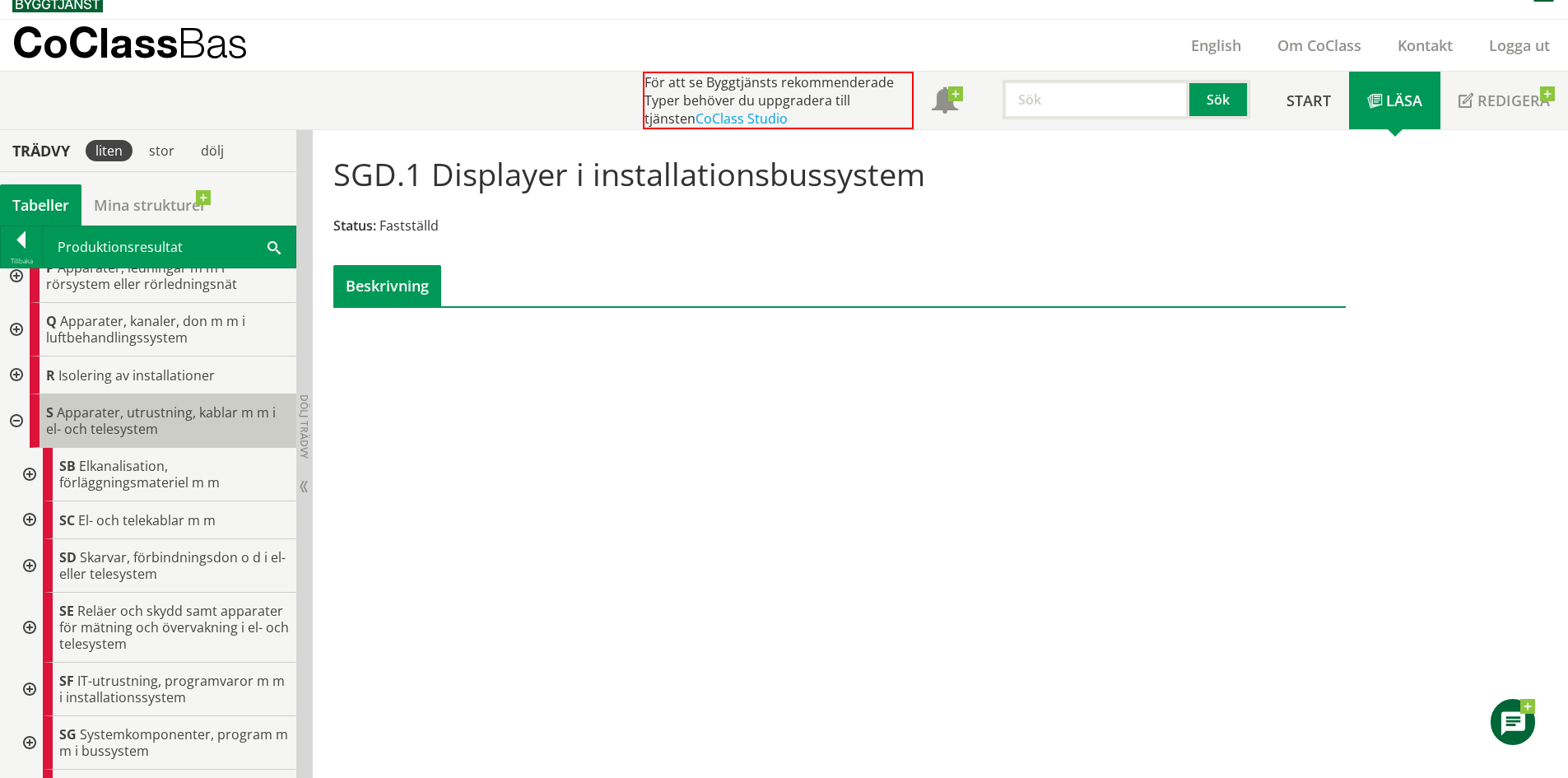
scroll to position [703, 0]
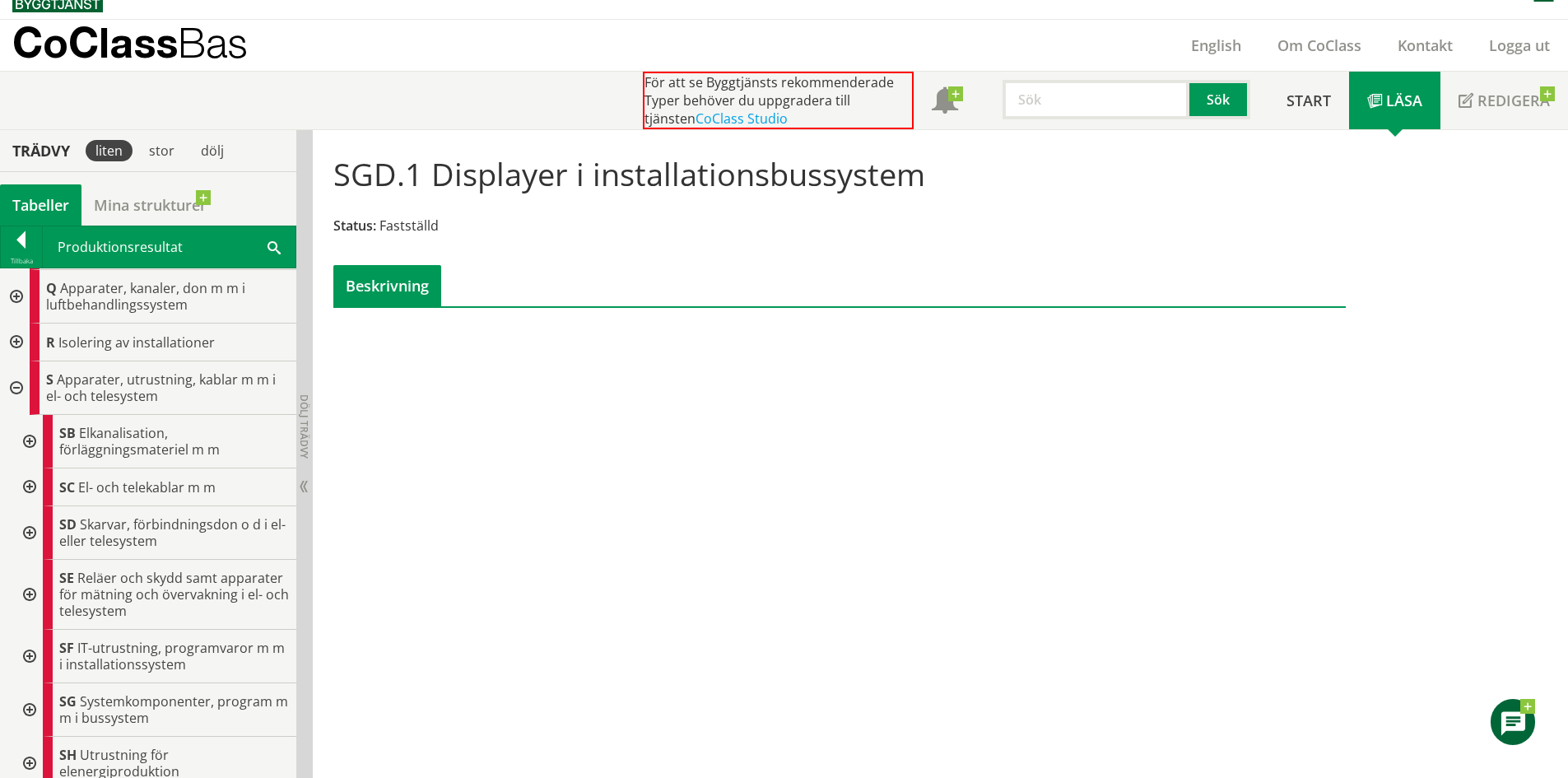
click at [32, 439] on div at bounding box center [27, 441] width 30 height 54
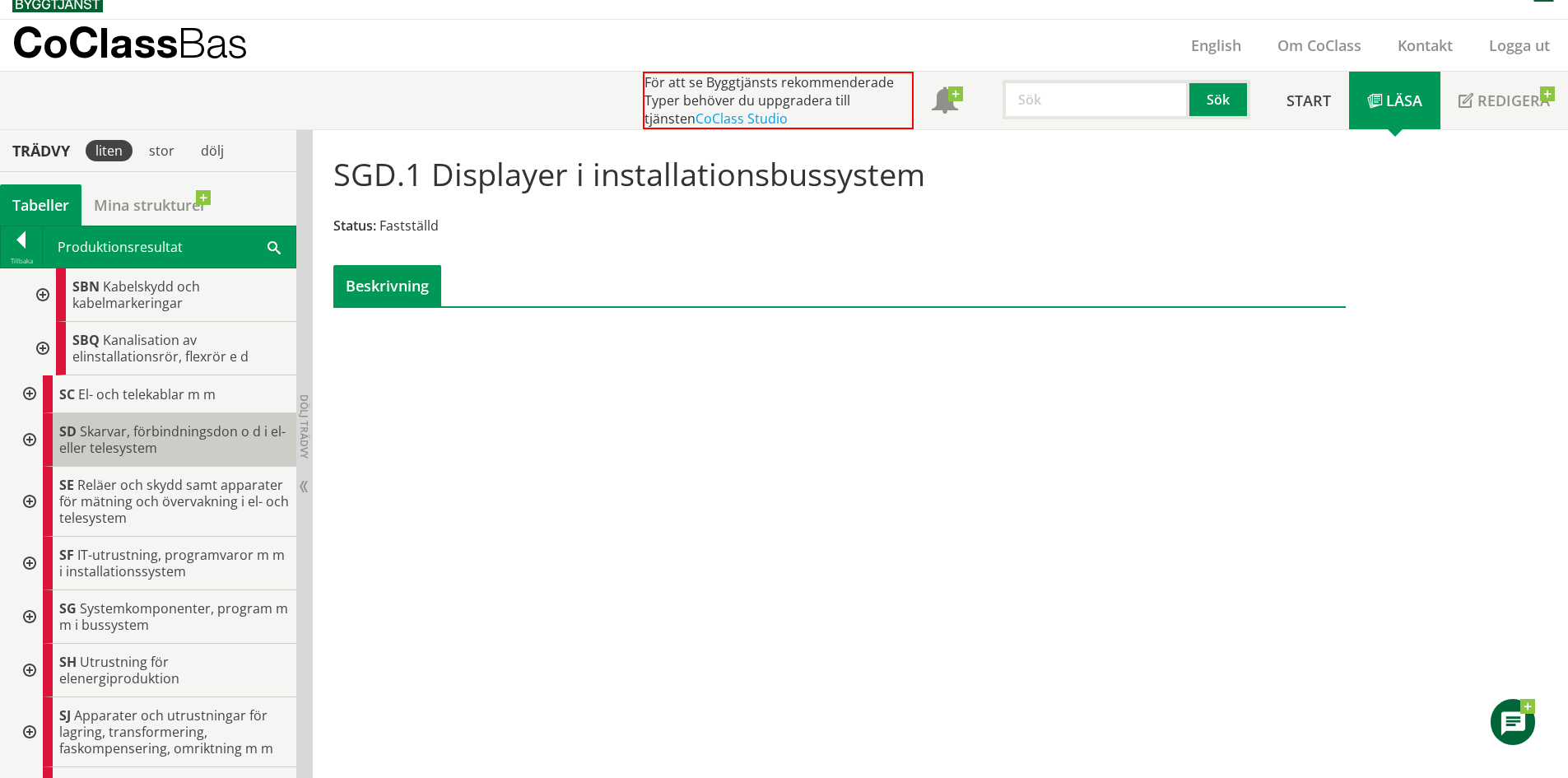
scroll to position [1444, 0]
